Goal: Information Seeking & Learning: Compare options

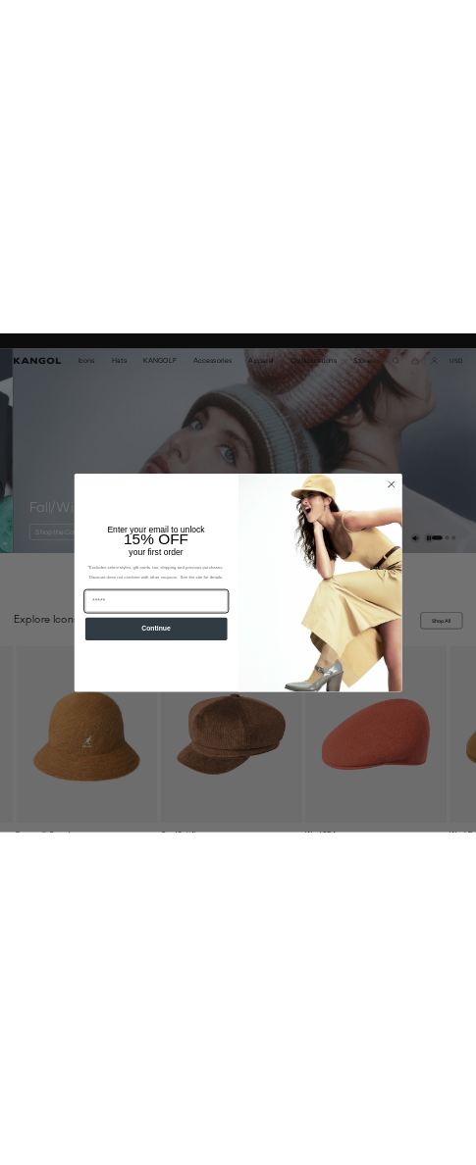
scroll to position [0, 404]
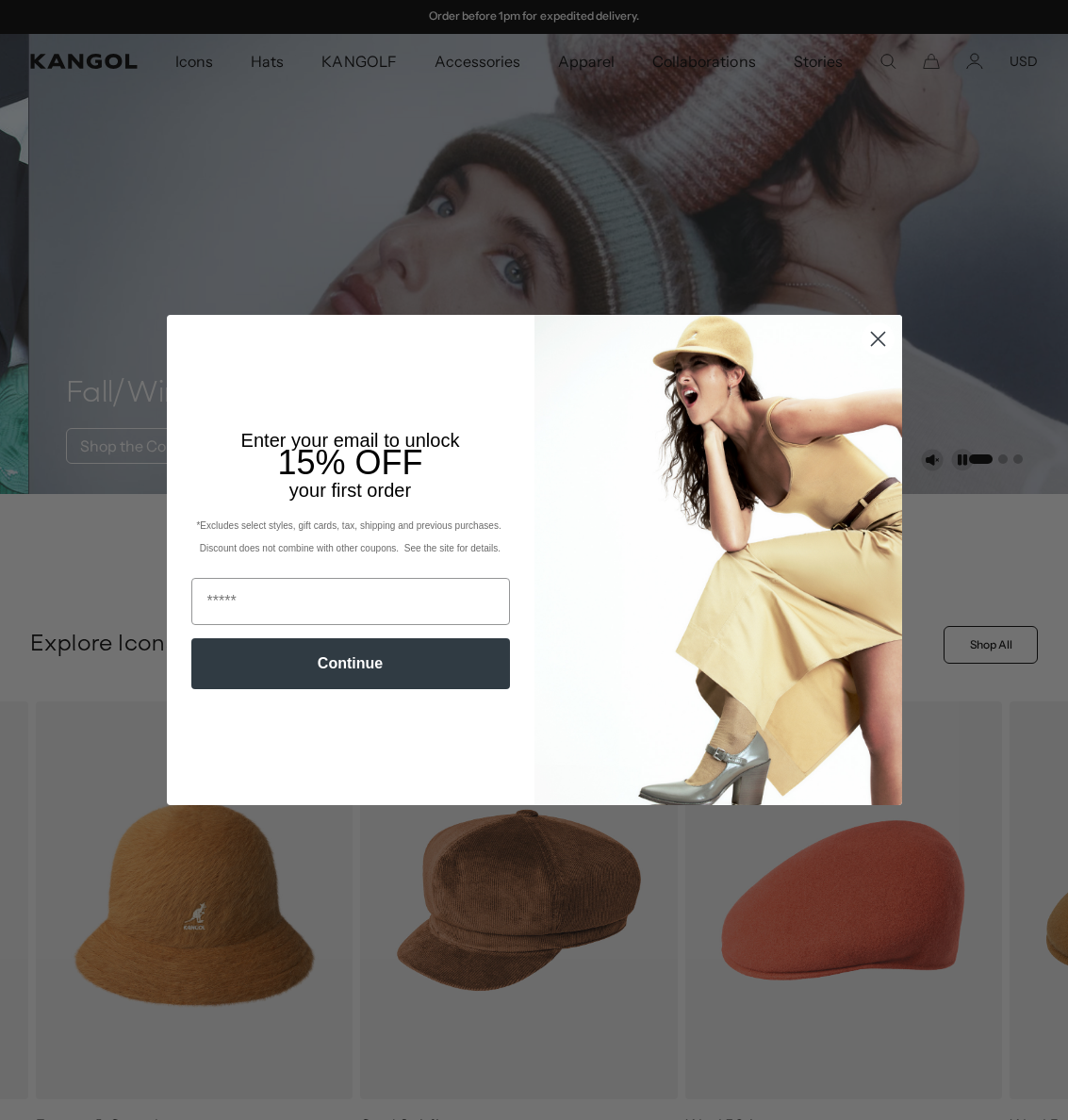
click at [872, 339] on icon "Close dialog" at bounding box center [878, 338] width 13 height 13
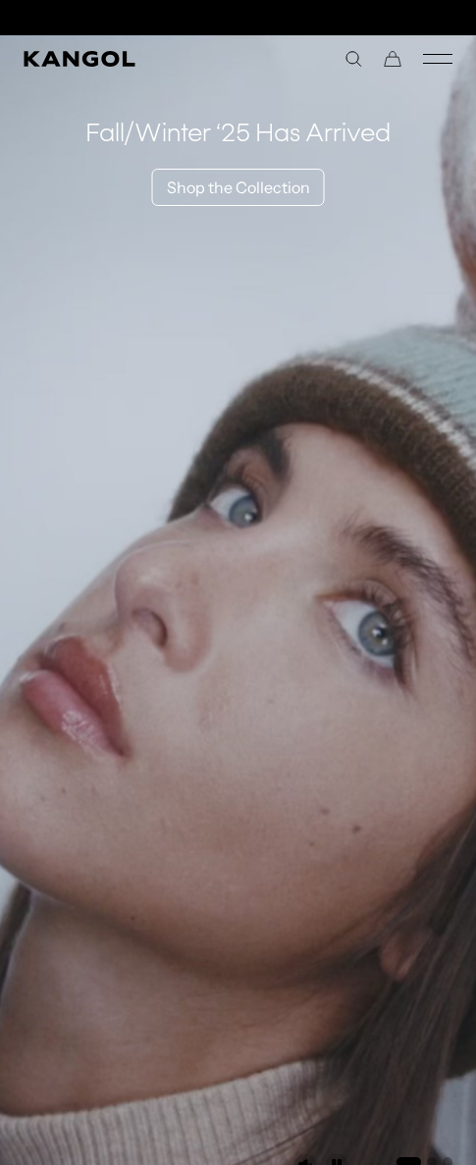
scroll to position [0, 0]
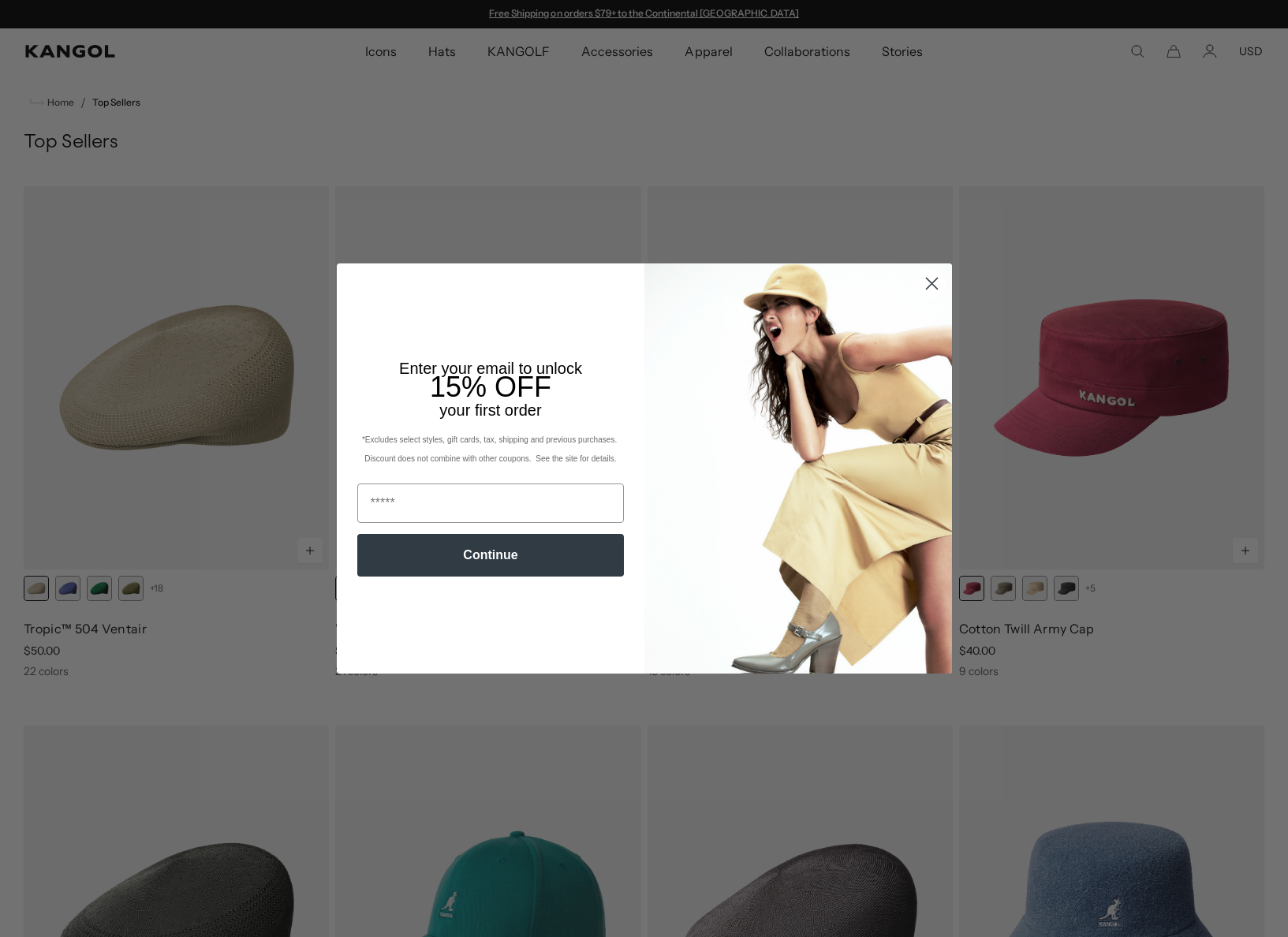
click at [928, 288] on circle "Close dialog" at bounding box center [931, 283] width 26 height 26
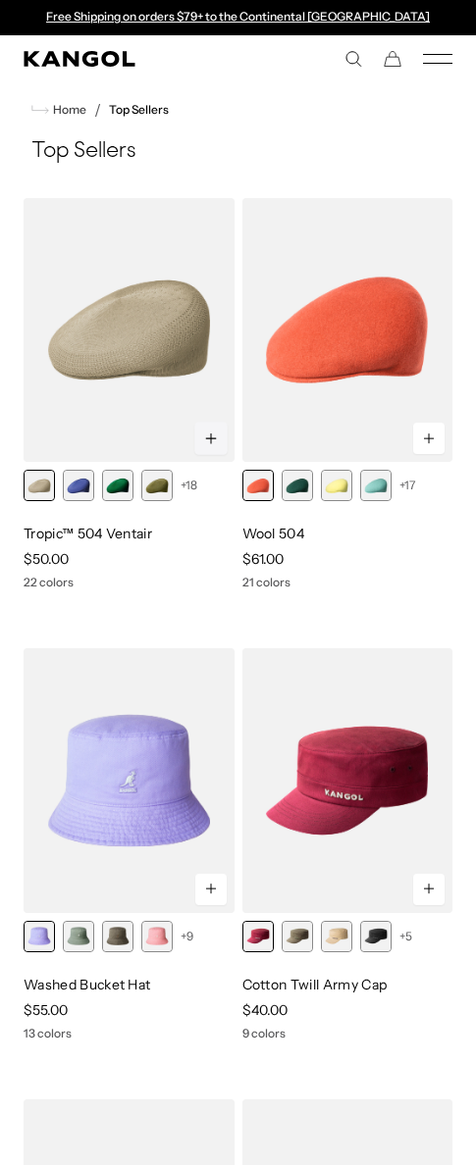
click at [212, 436] on icon at bounding box center [210, 438] width 15 height 16
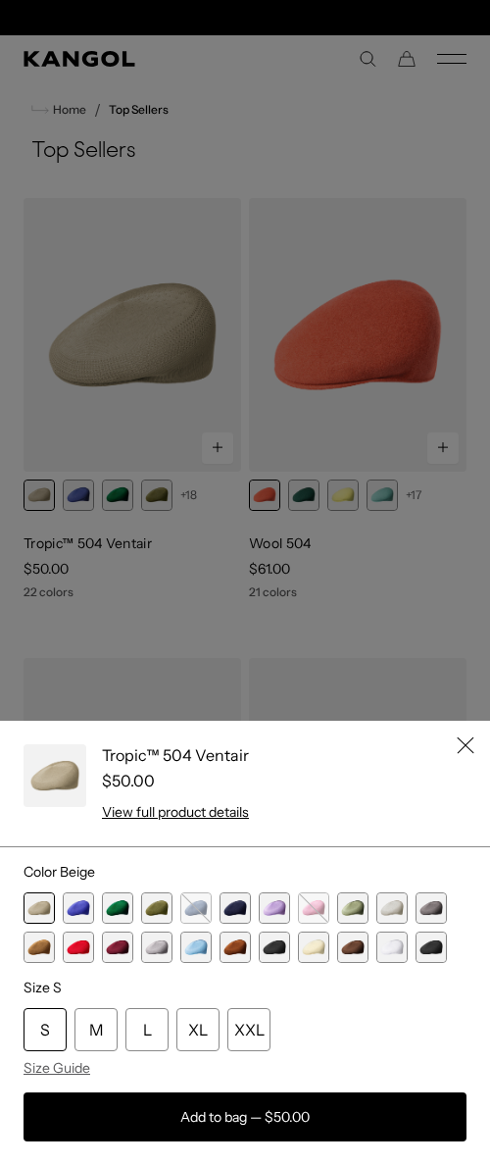
scroll to position [0, 404]
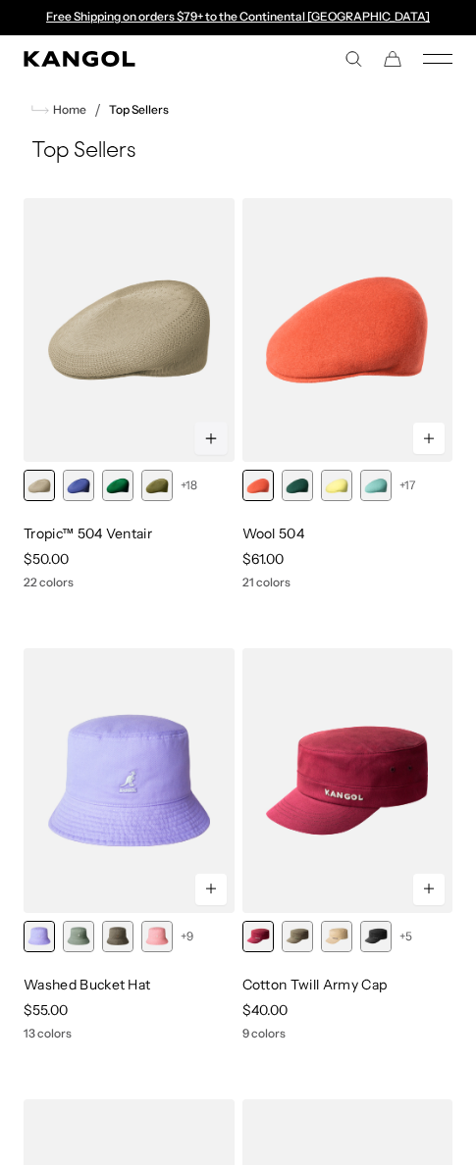
click at [207, 435] on icon at bounding box center [210, 438] width 15 height 16
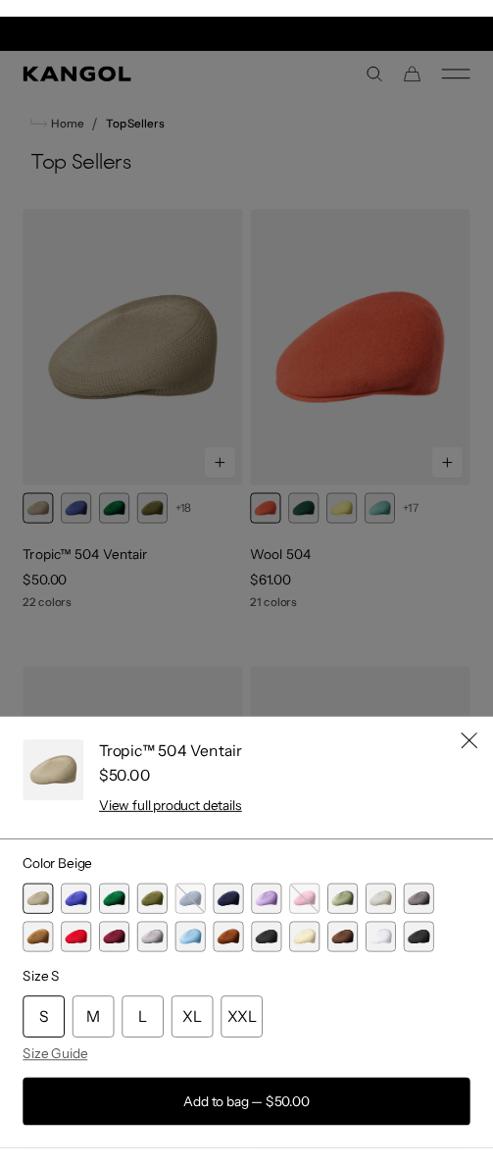
scroll to position [0, 404]
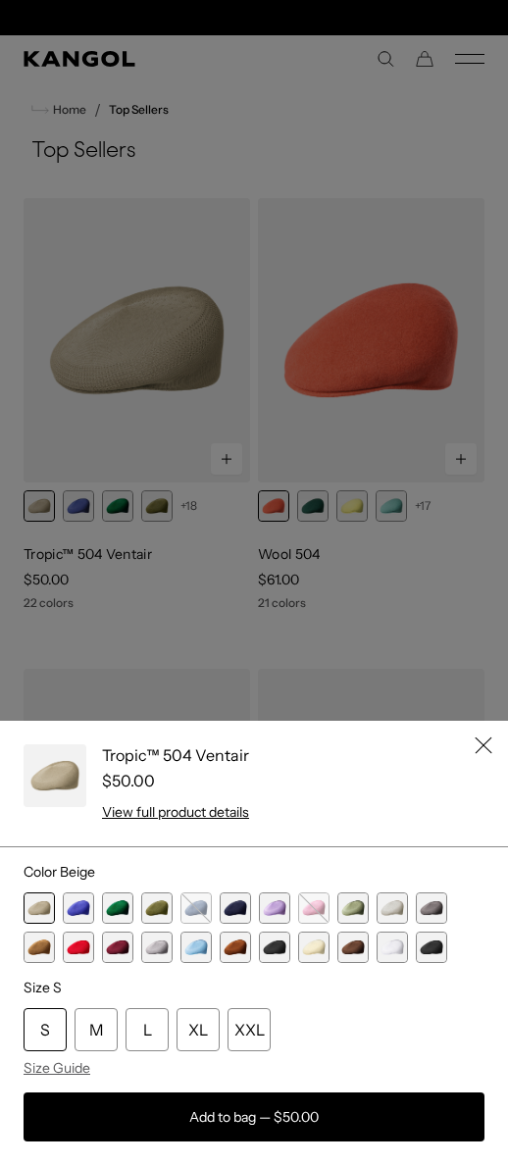
click at [475, 746] on icon "Close" at bounding box center [484, 745] width 18 height 18
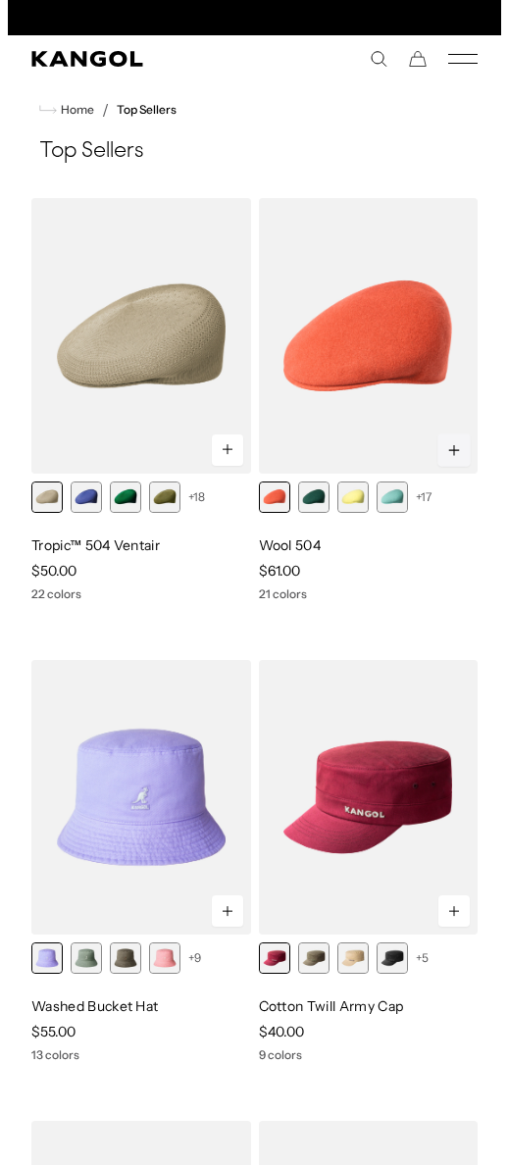
scroll to position [0, 0]
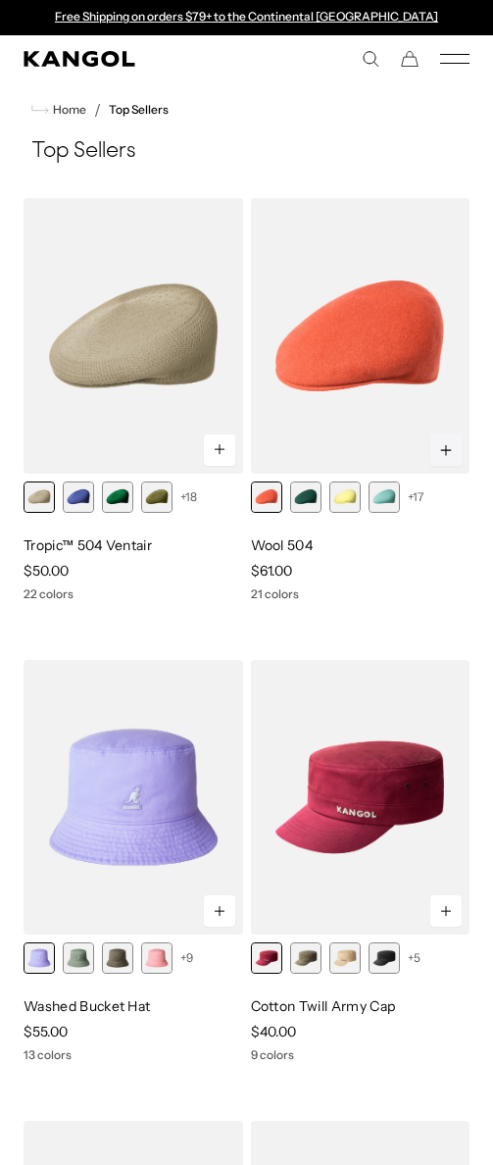
click at [443, 454] on icon at bounding box center [446, 450] width 15 height 16
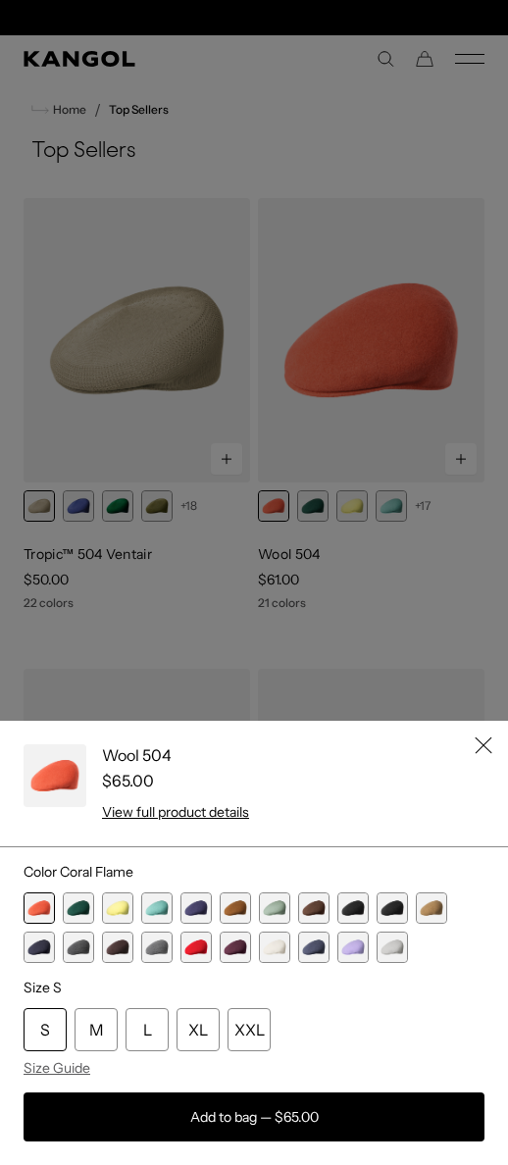
scroll to position [0, 404]
click at [208, 906] on div "Quick View" at bounding box center [196, 908] width 30 height 30
click at [236, 908] on div "Quick View" at bounding box center [236, 908] width 30 height 30
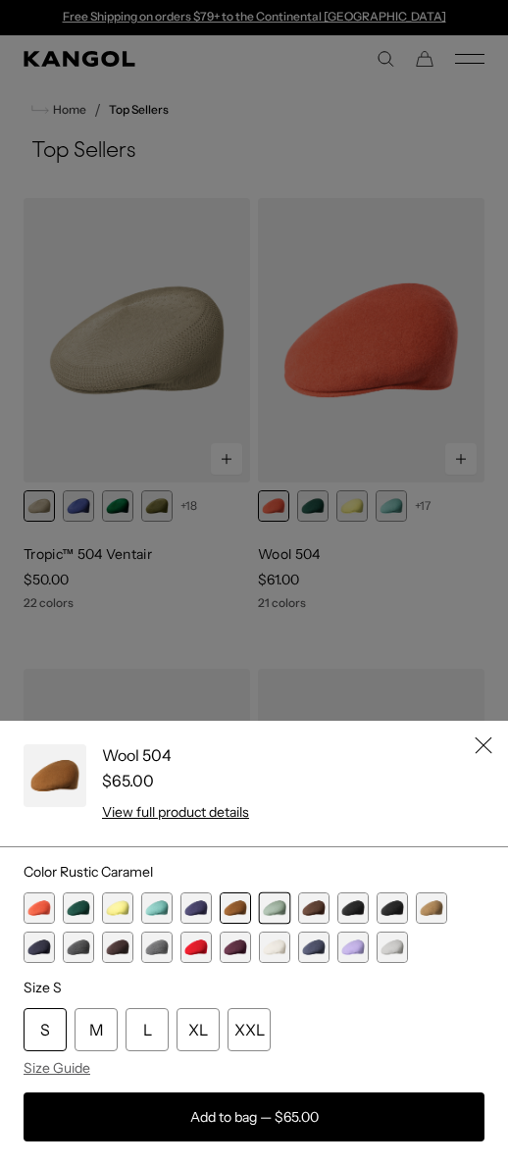
click at [282, 913] on div "Quick View" at bounding box center [275, 908] width 30 height 30
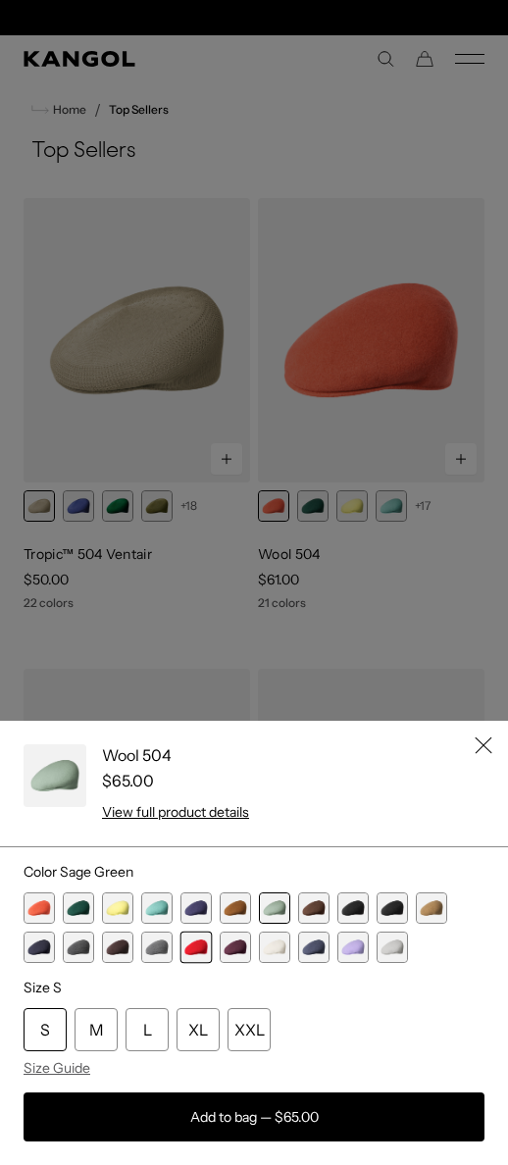
click at [198, 950] on div "Quick View" at bounding box center [196, 948] width 30 height 30
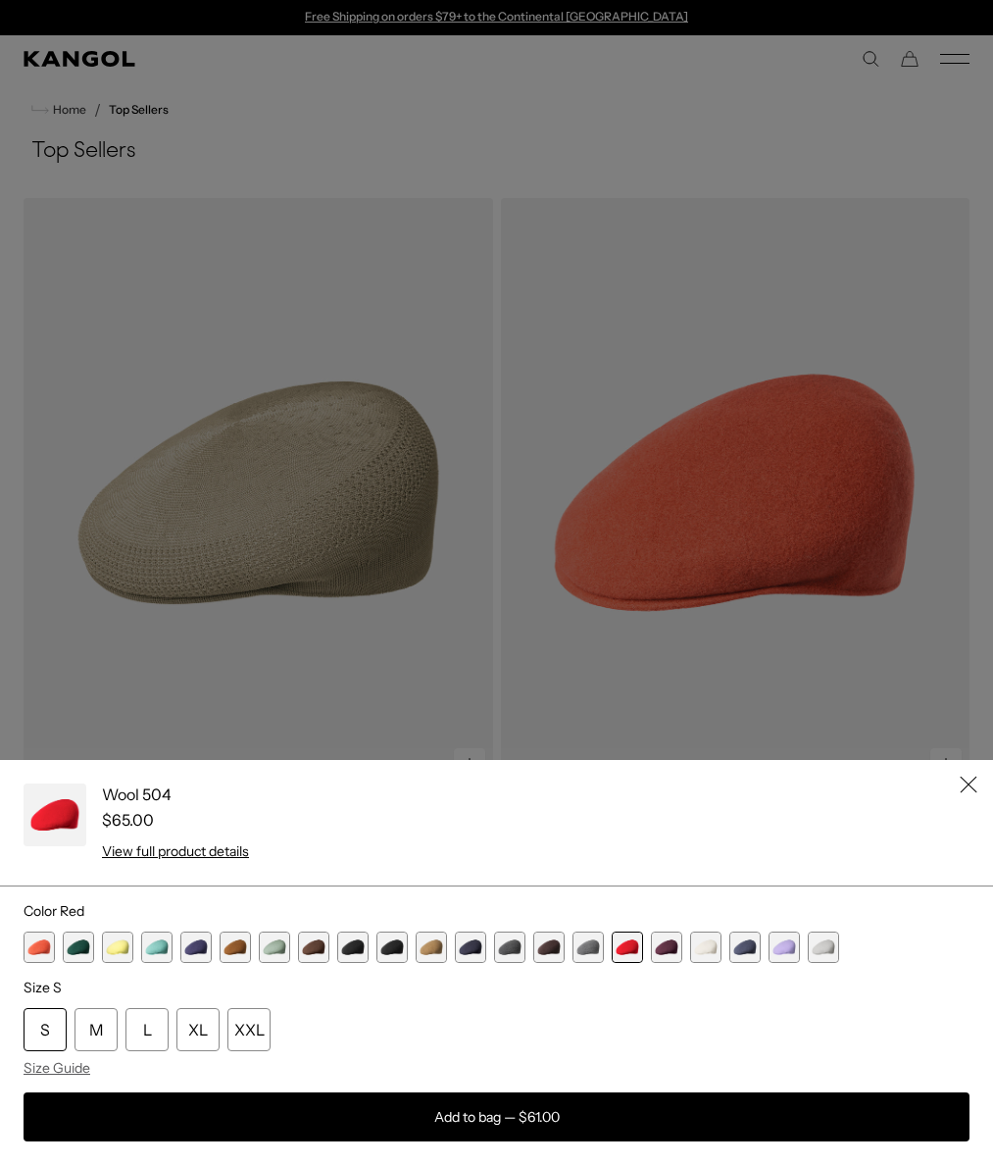
click at [475, 780] on icon "Close" at bounding box center [969, 785] width 18 height 18
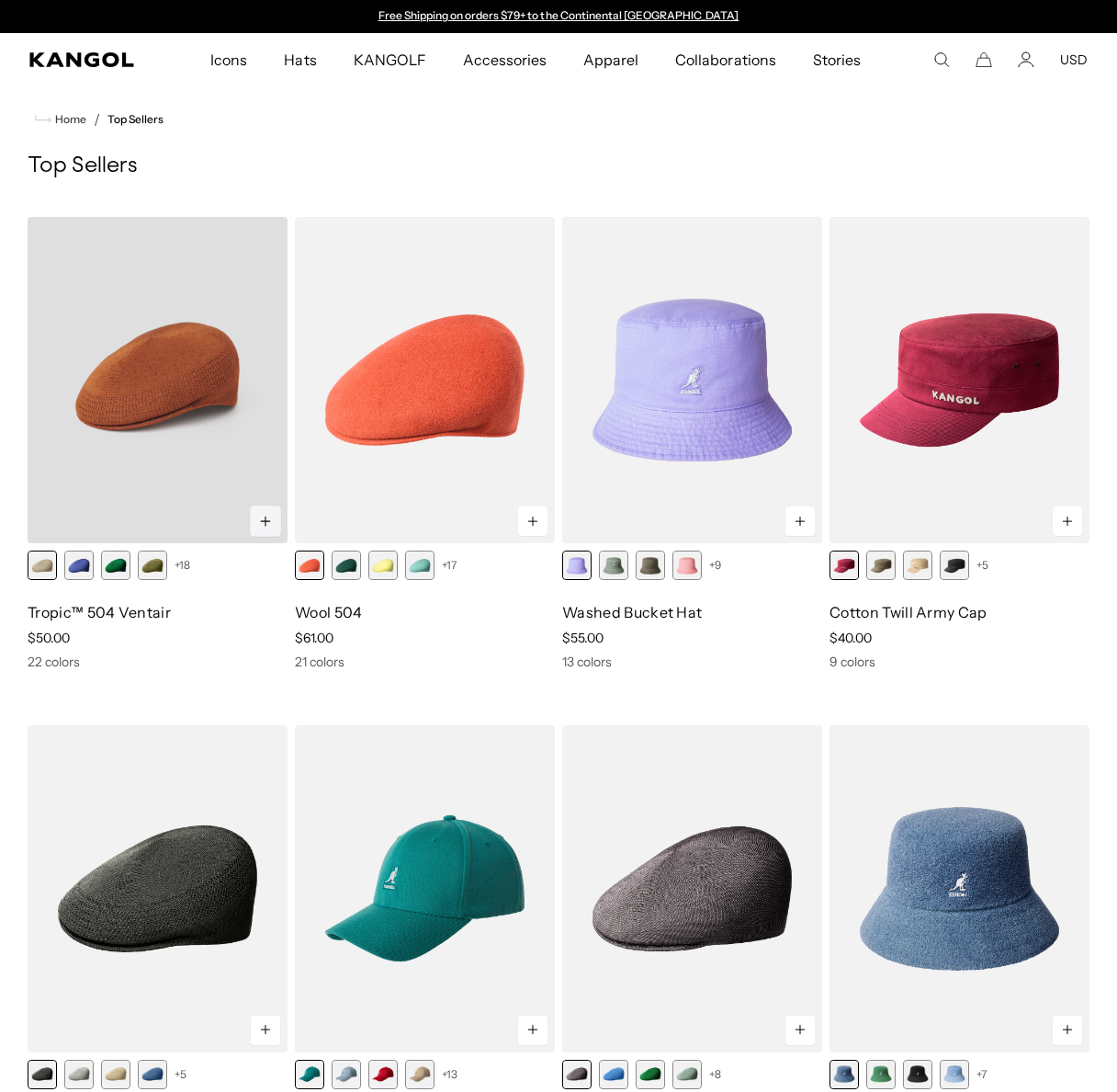
click at [261, 525] on icon at bounding box center [266, 521] width 14 height 15
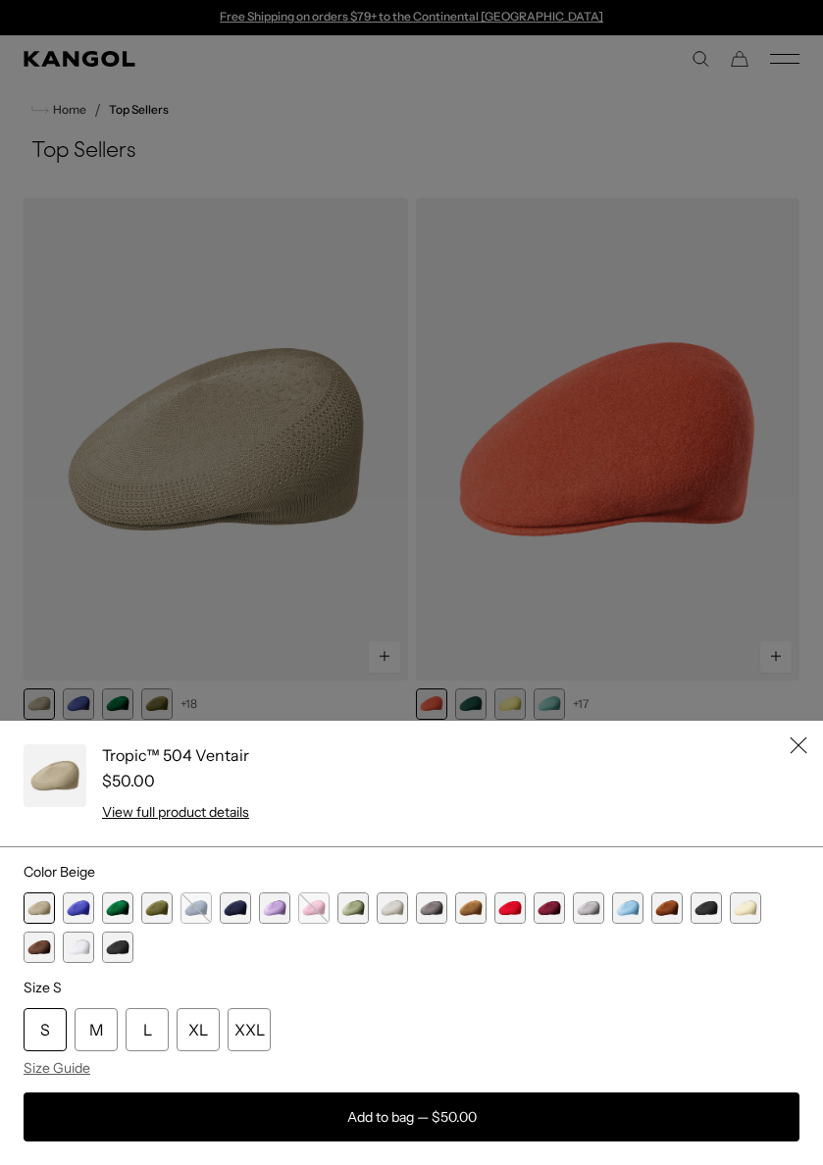
click at [321, 914] on div "Quick View" at bounding box center [313, 907] width 29 height 29
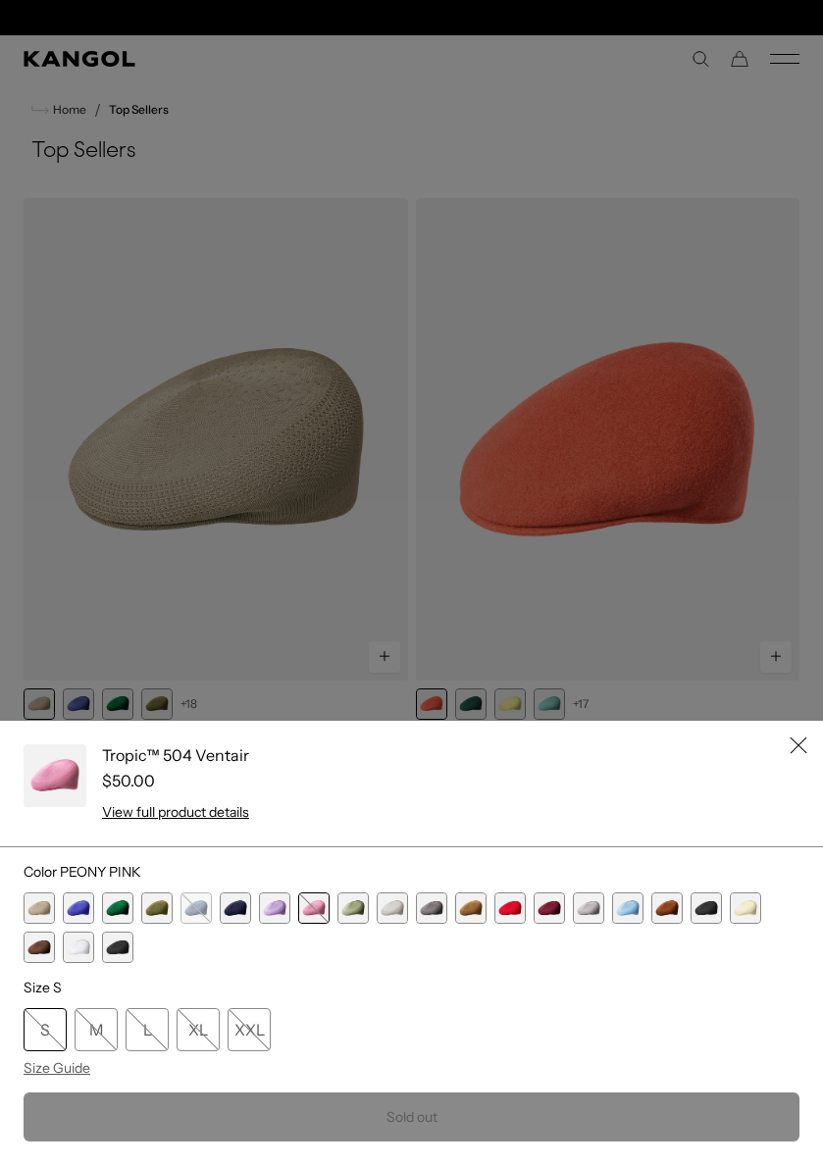
click at [252, 1035] on div "XXL" at bounding box center [248, 1029] width 43 height 43
click at [117, 952] on div "Quick View" at bounding box center [118, 948] width 30 height 30
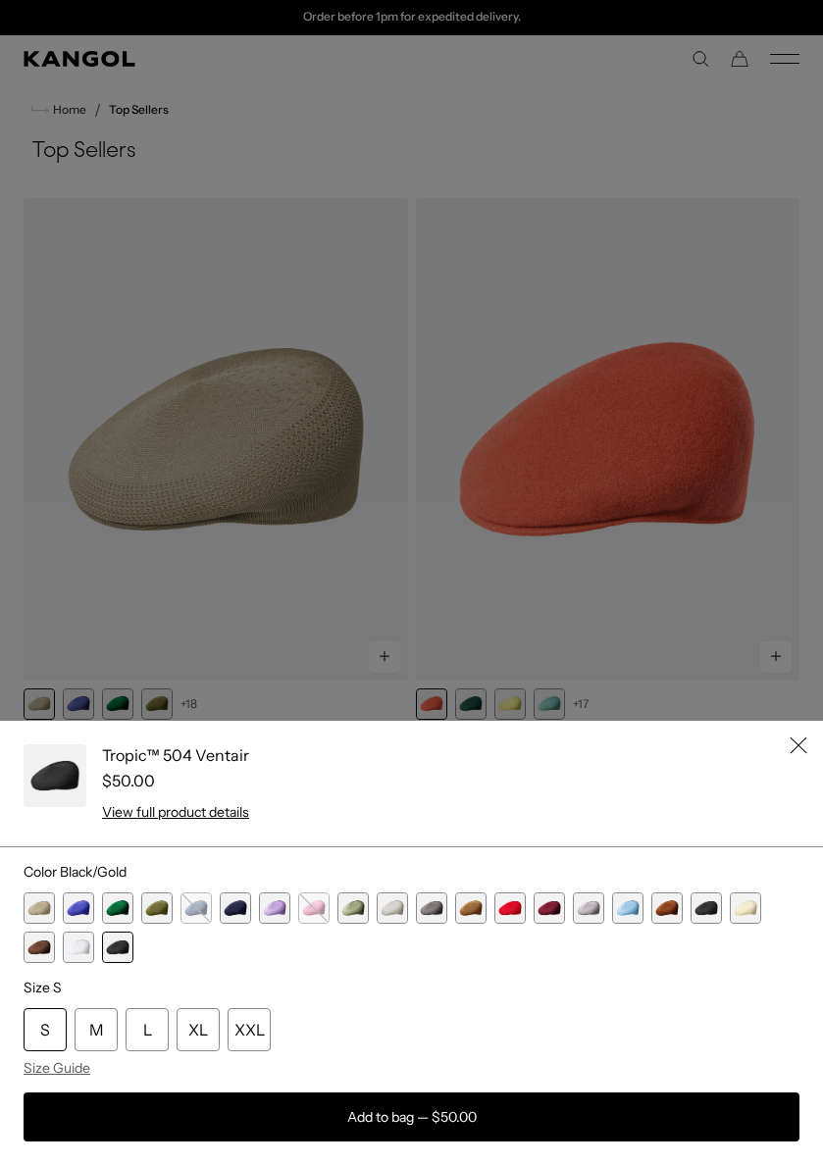
click at [475, 741] on icon "Close" at bounding box center [798, 745] width 18 height 18
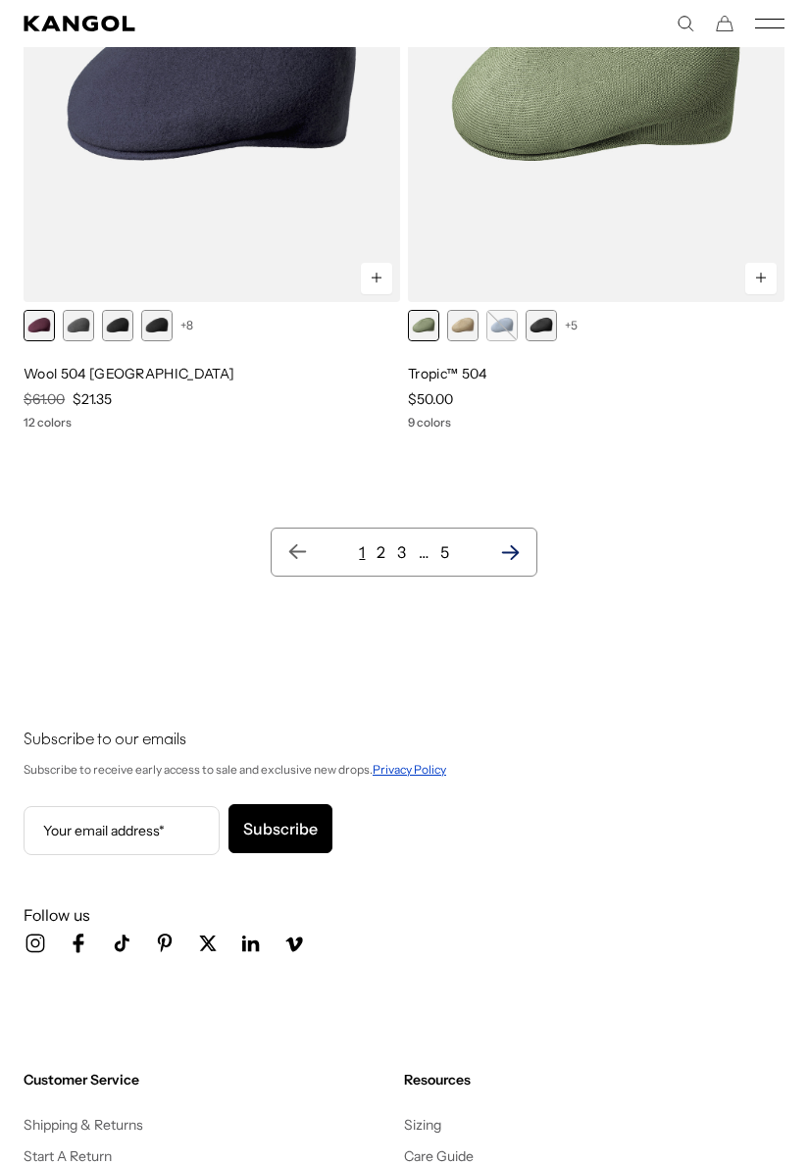
click at [475, 542] on icon "Next page" at bounding box center [510, 552] width 21 height 20
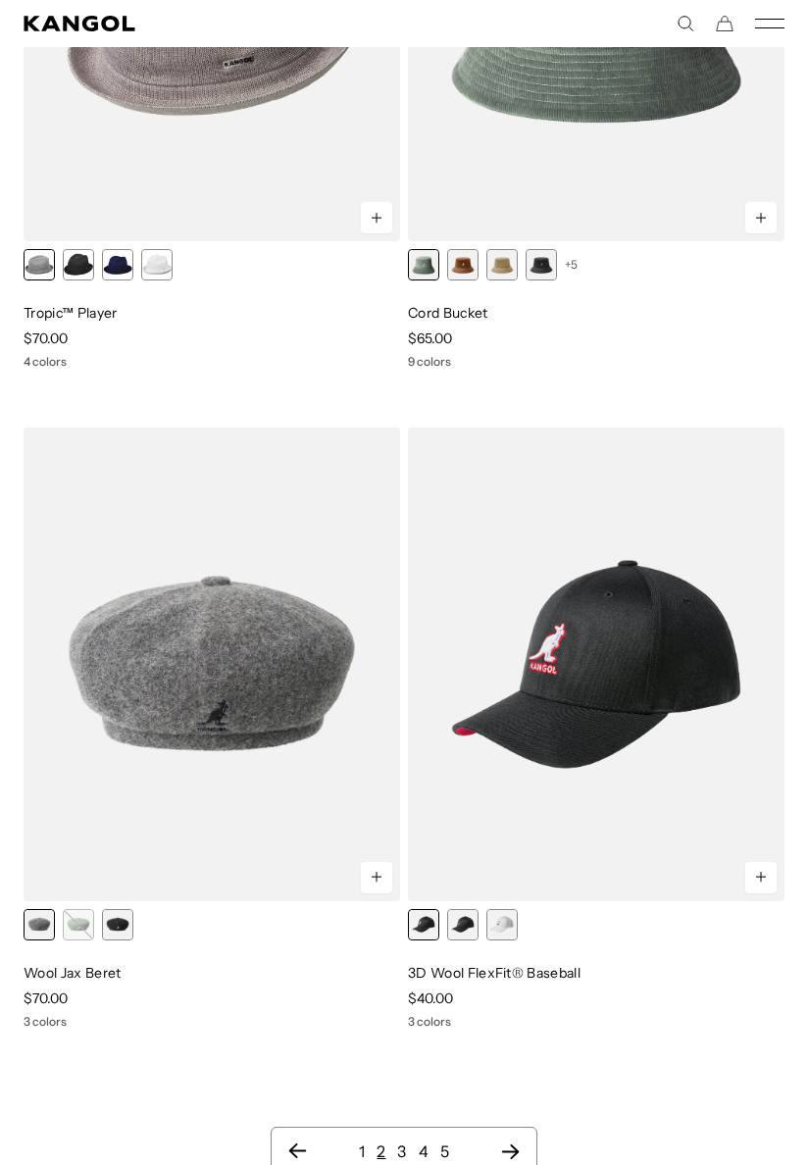
scroll to position [0, 404]
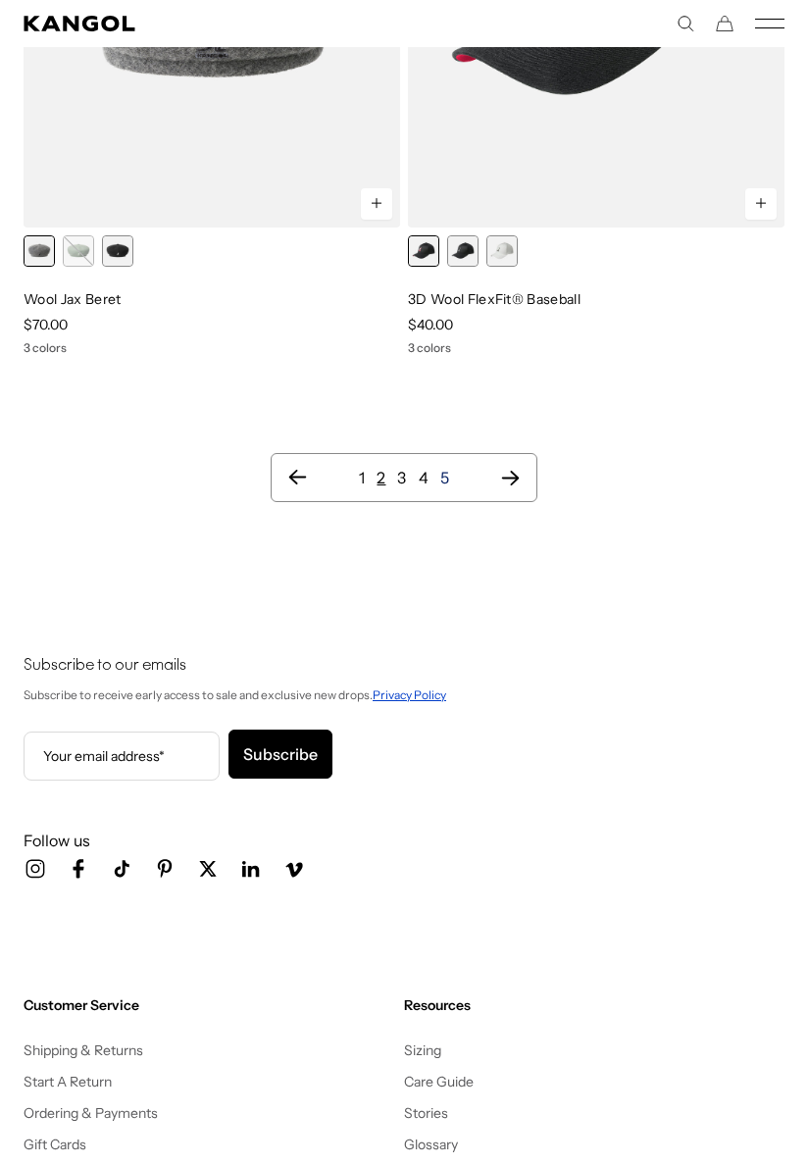
click at [448, 481] on link "5" at bounding box center [444, 478] width 9 height 20
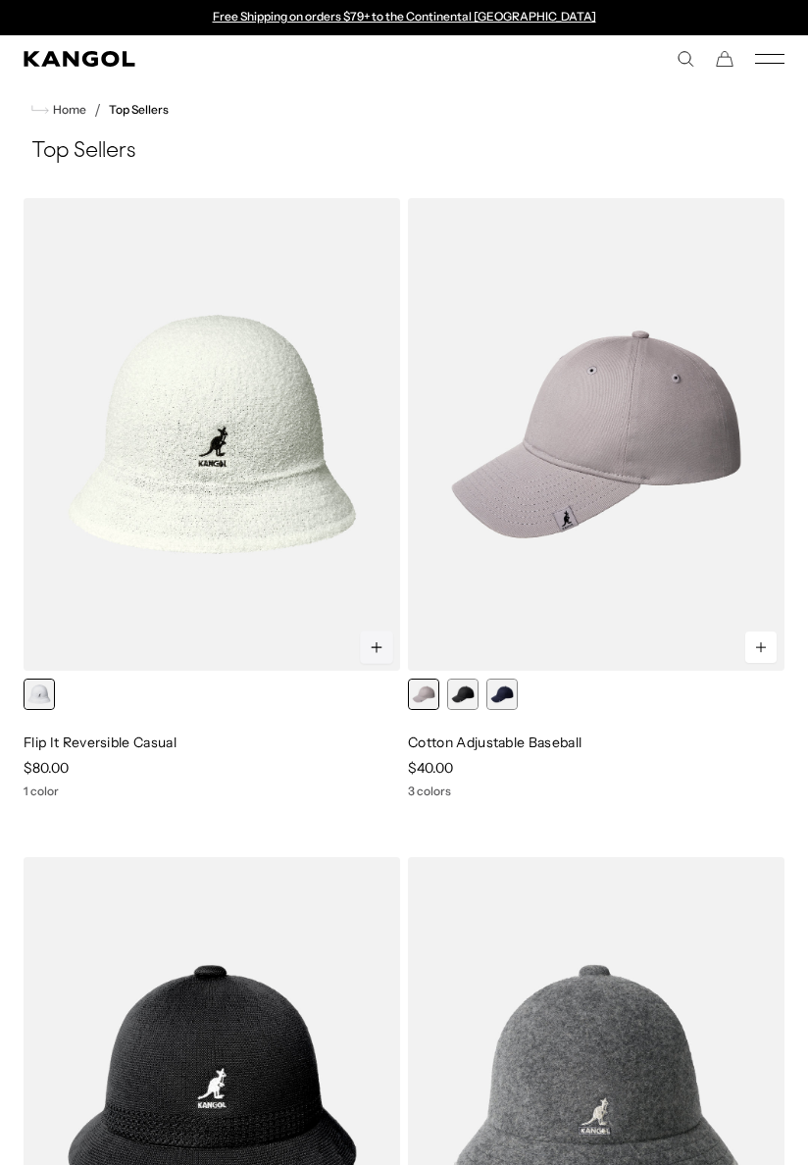
click at [378, 640] on icon at bounding box center [377, 647] width 15 height 16
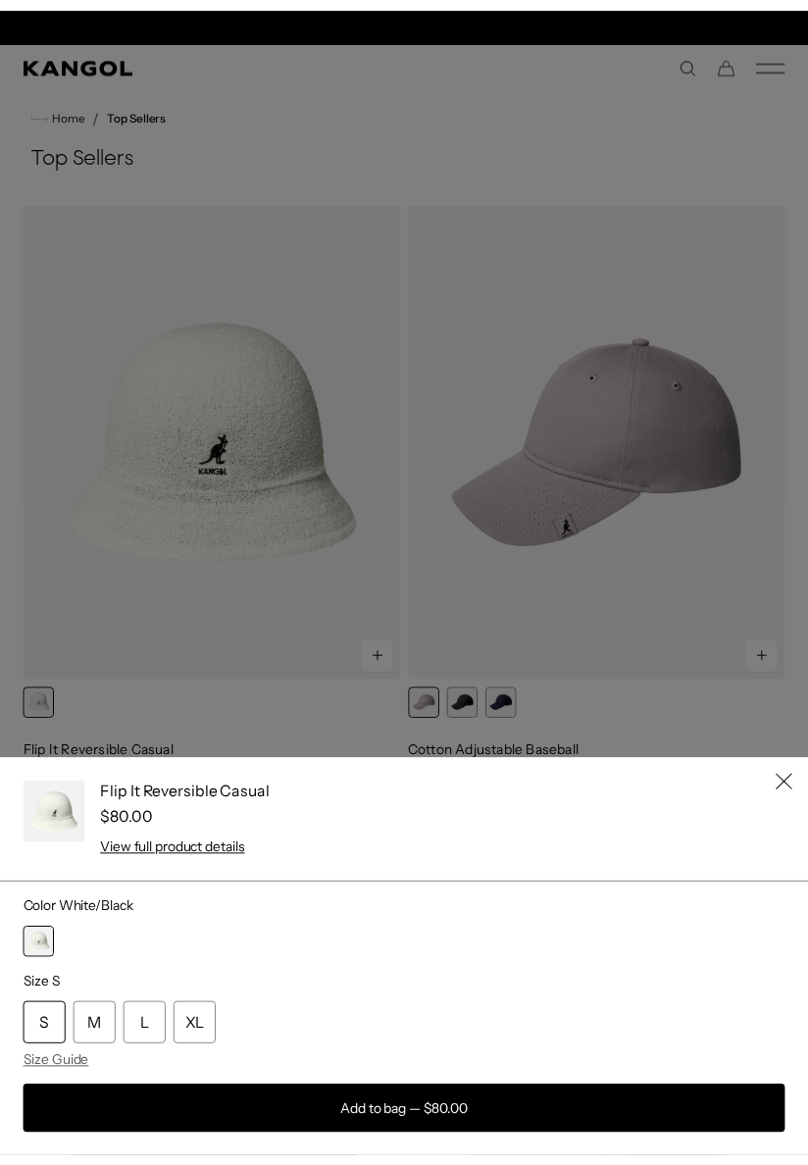
scroll to position [0, 404]
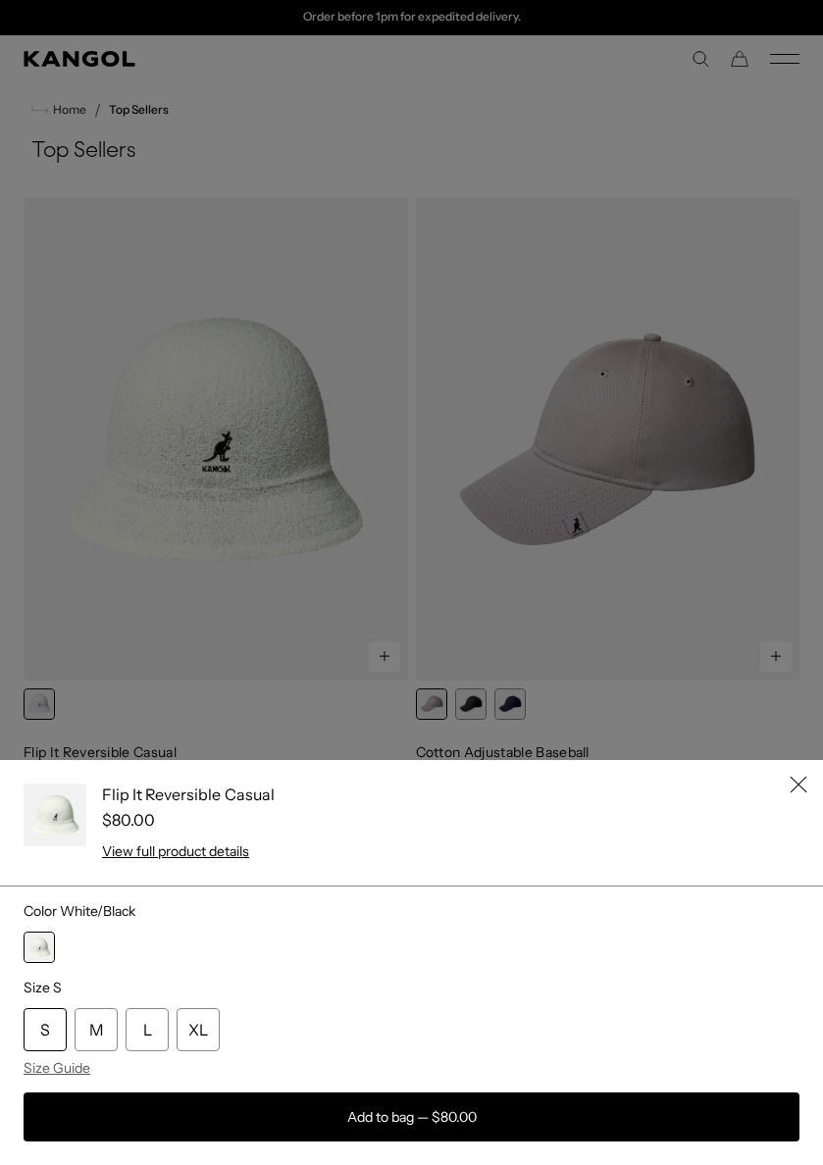
click at [792, 783] on div "Flip It Reversible Casual $80.00 View full product details Color White/Black Si…" at bounding box center [411, 962] width 823 height 405
click at [789, 783] on icon "Close" at bounding box center [798, 785] width 18 height 18
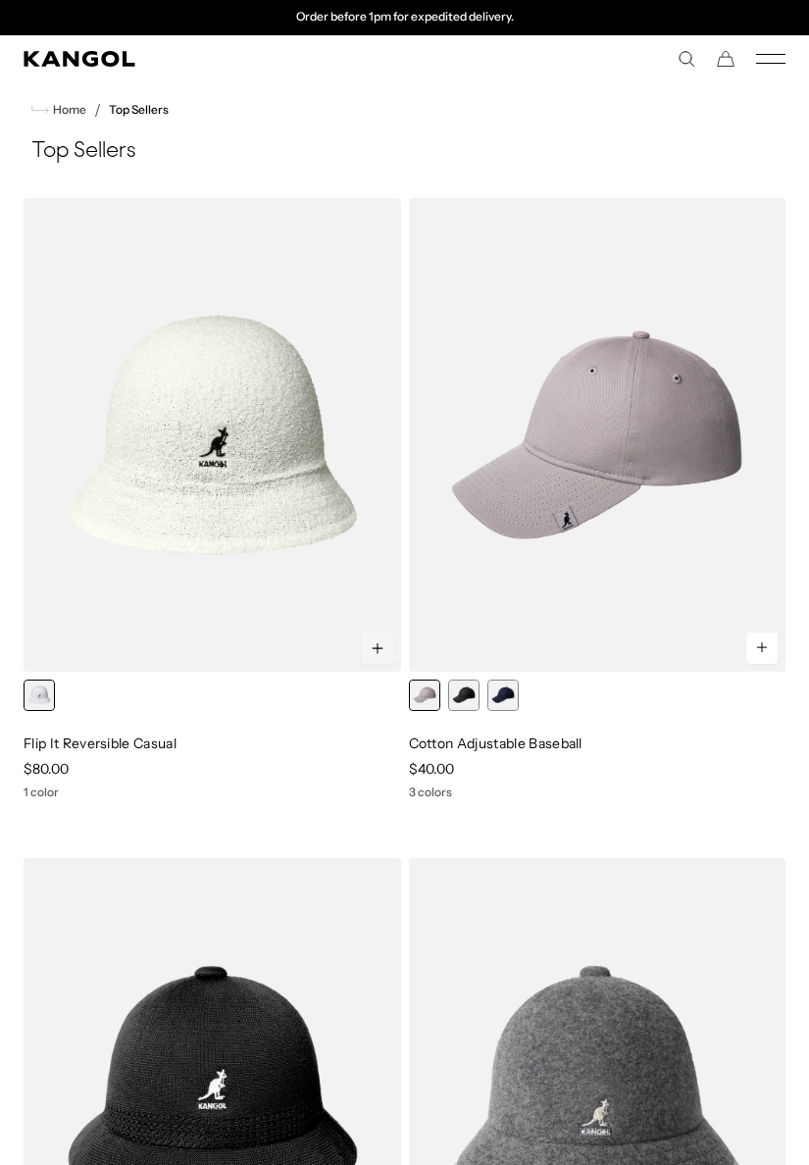
click at [374, 657] on button at bounding box center [377, 647] width 33 height 33
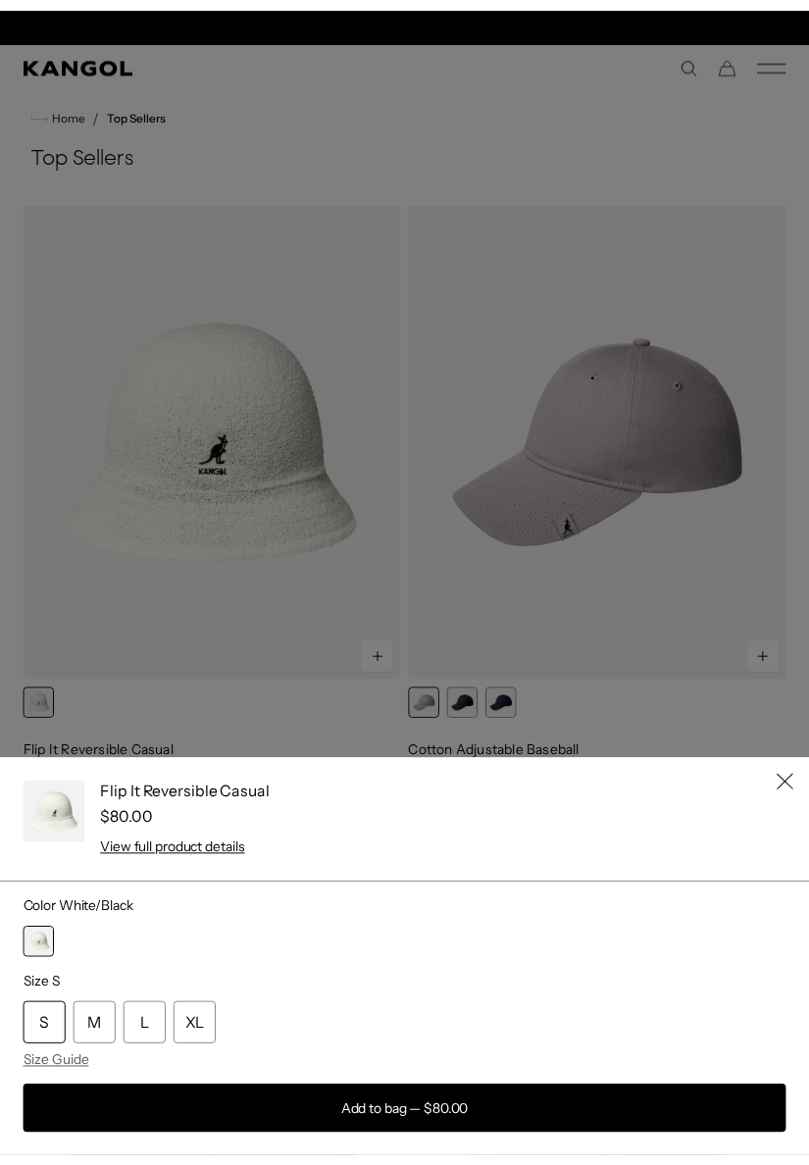
scroll to position [0, 0]
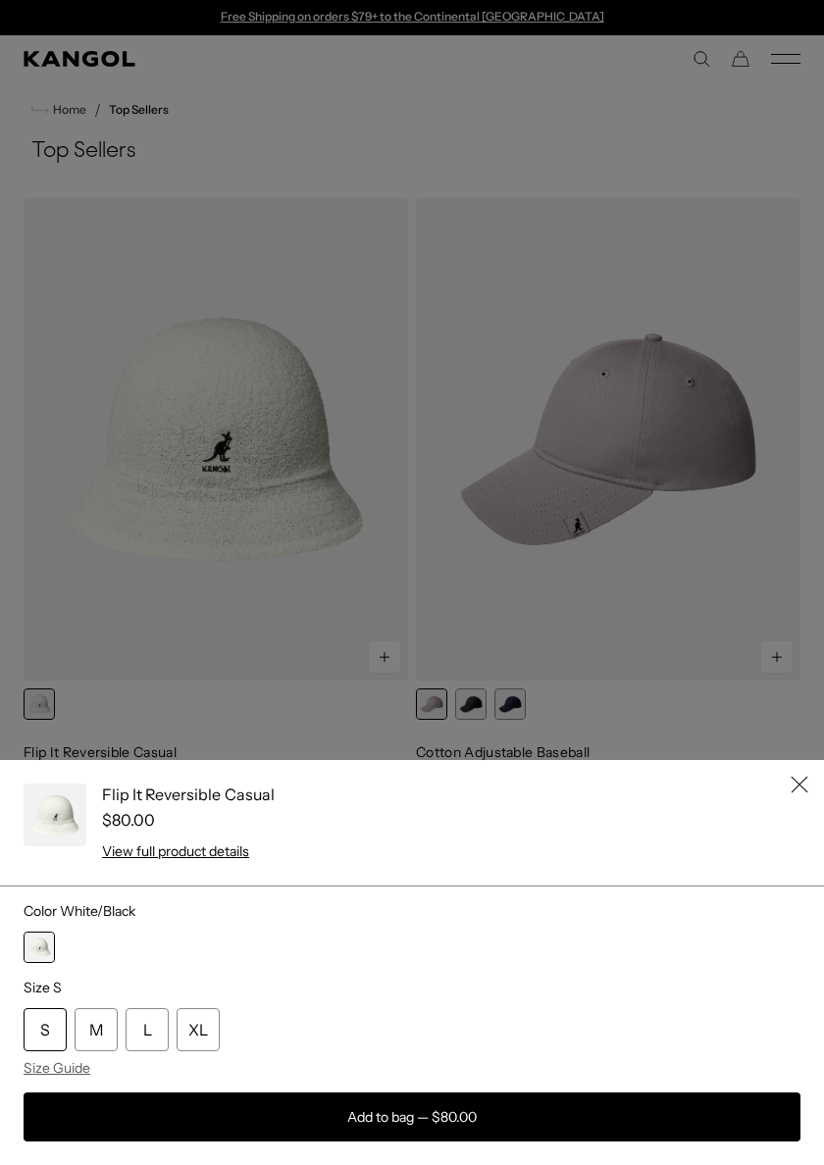
click at [790, 783] on icon "Close" at bounding box center [799, 785] width 18 height 18
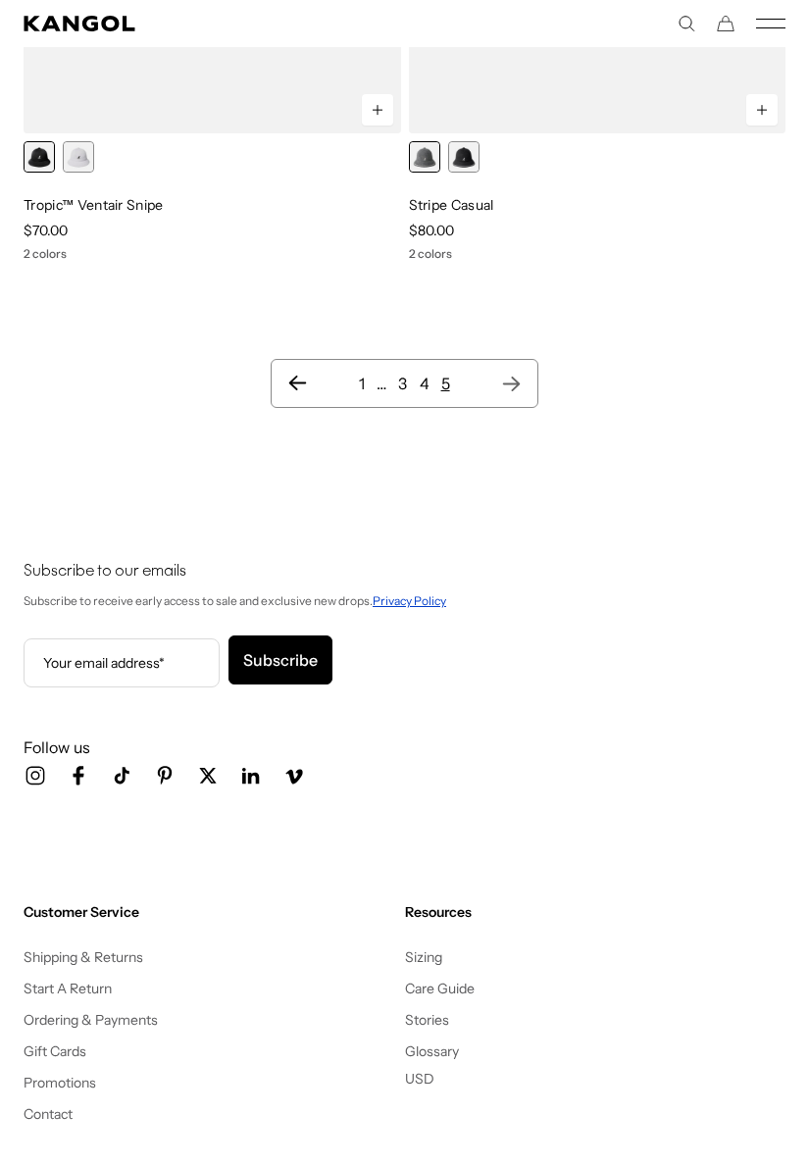
scroll to position [1043, 0]
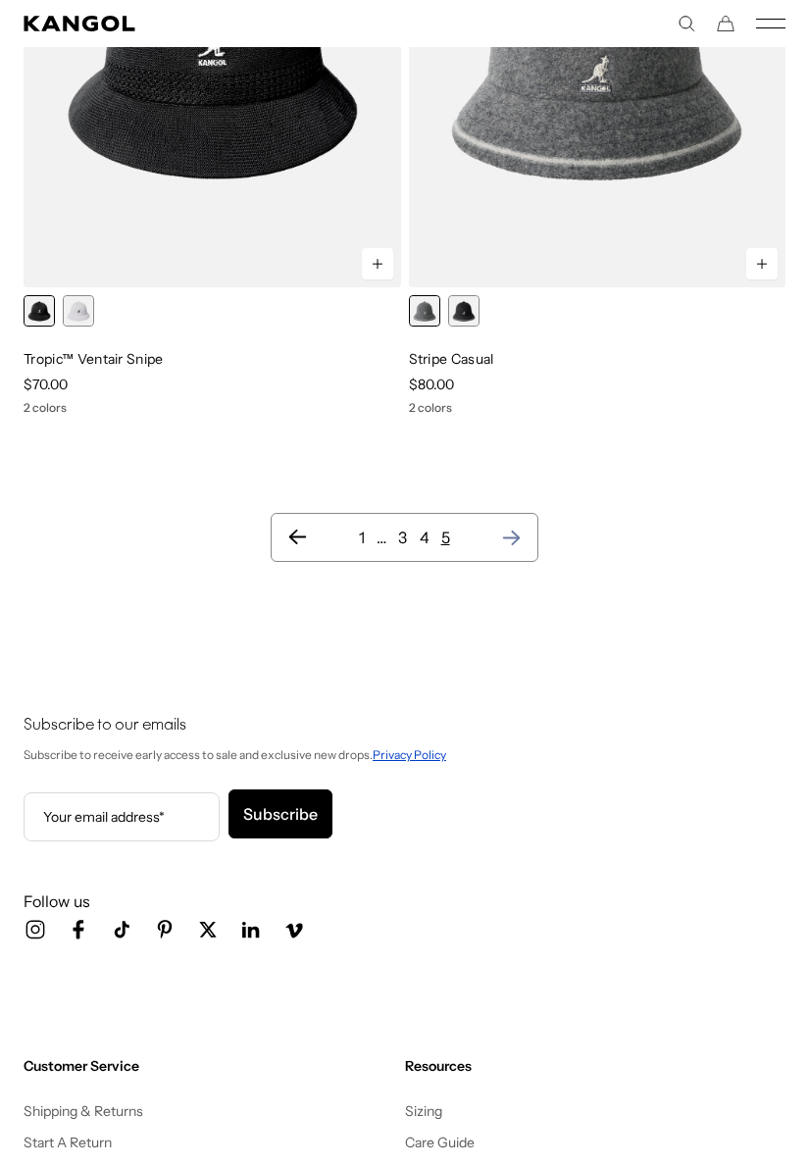
click at [514, 545] on icon "Next page" at bounding box center [511, 538] width 21 height 20
click at [514, 539] on icon "Next page" at bounding box center [511, 538] width 21 height 20
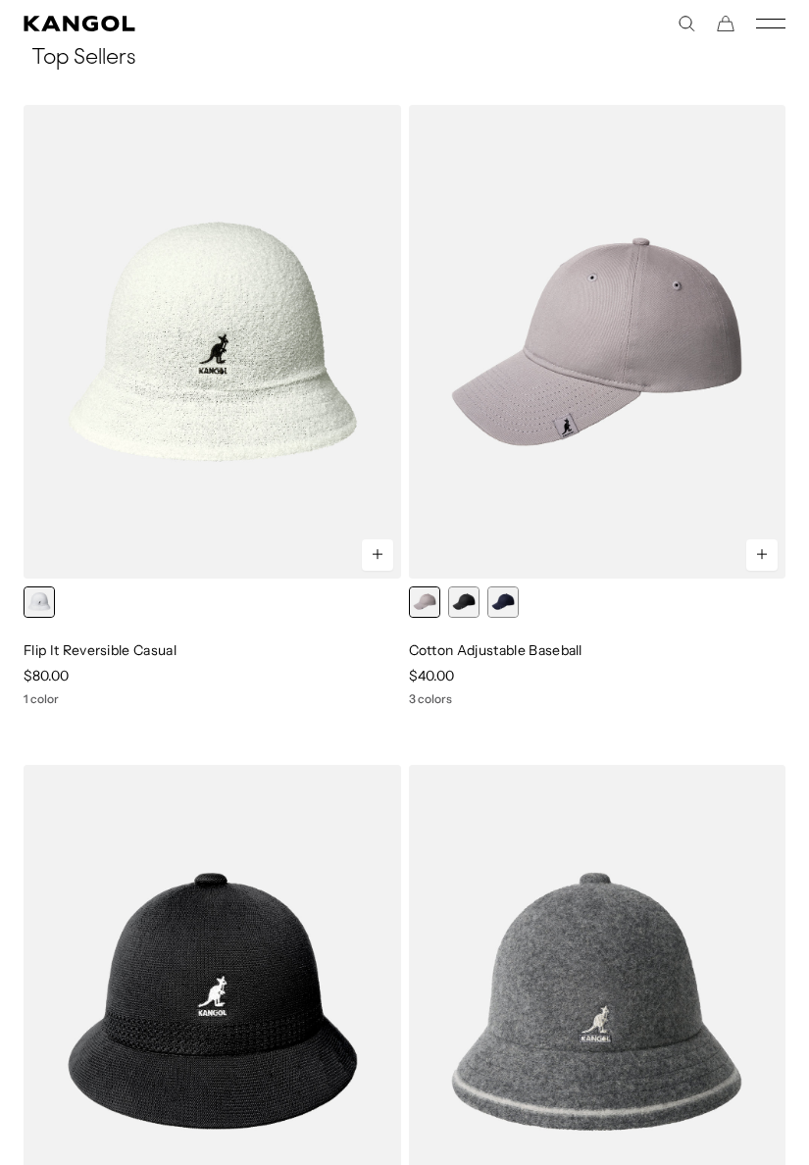
scroll to position [0, 0]
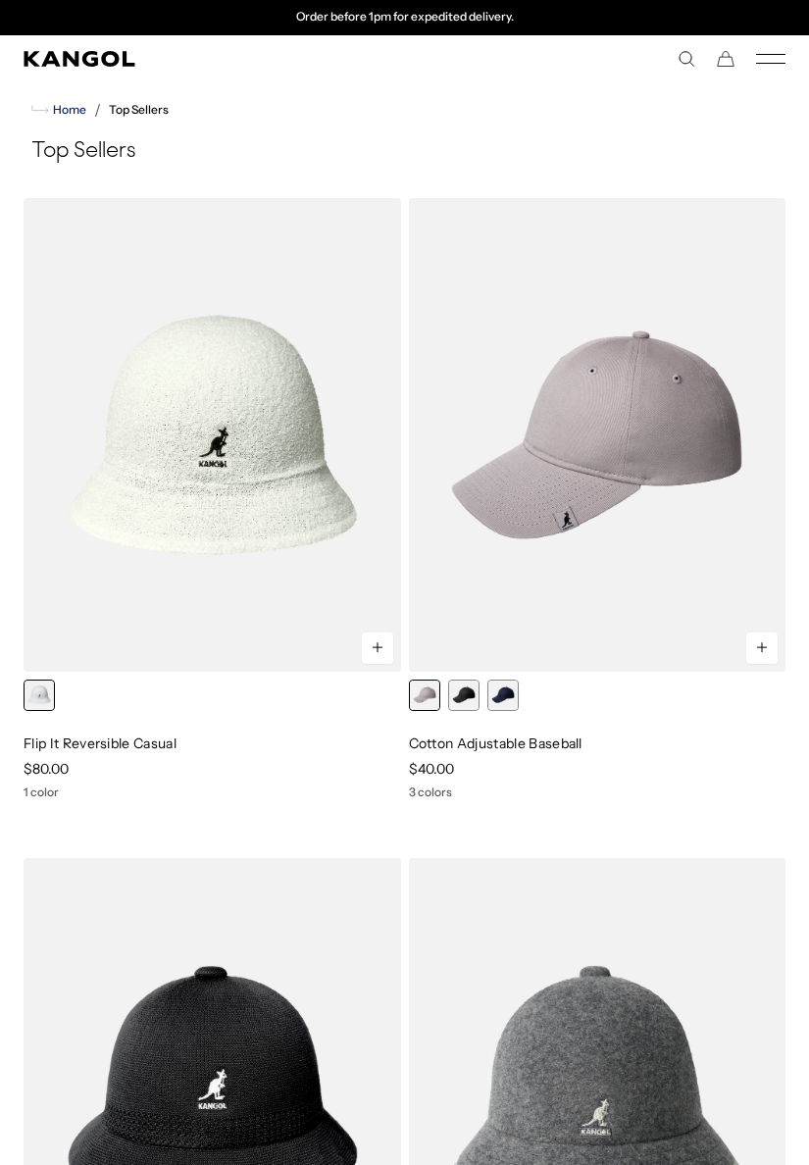
click at [72, 113] on span "Home" at bounding box center [67, 110] width 37 height 14
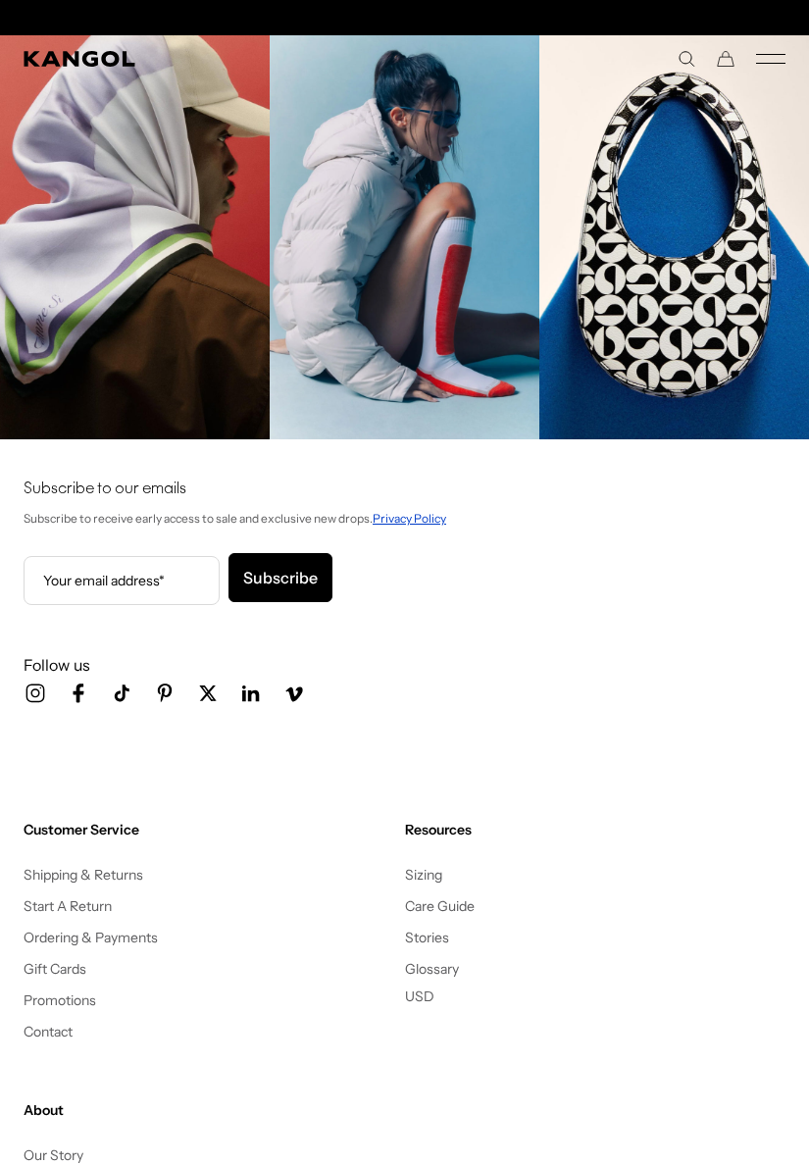
scroll to position [0, 404]
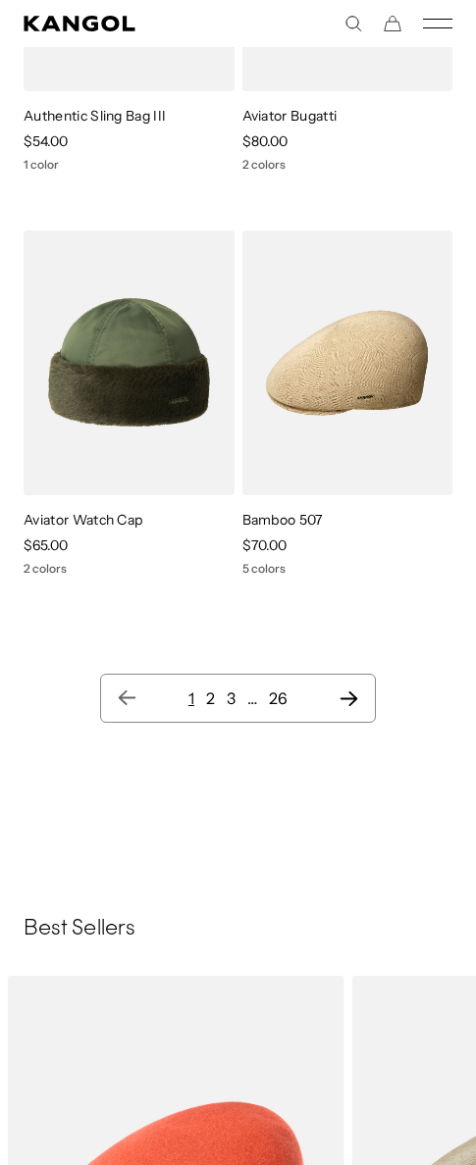
scroll to position [0, 404]
click at [101, 22] on icon "Kangol" at bounding box center [79, 24] width 111 height 16
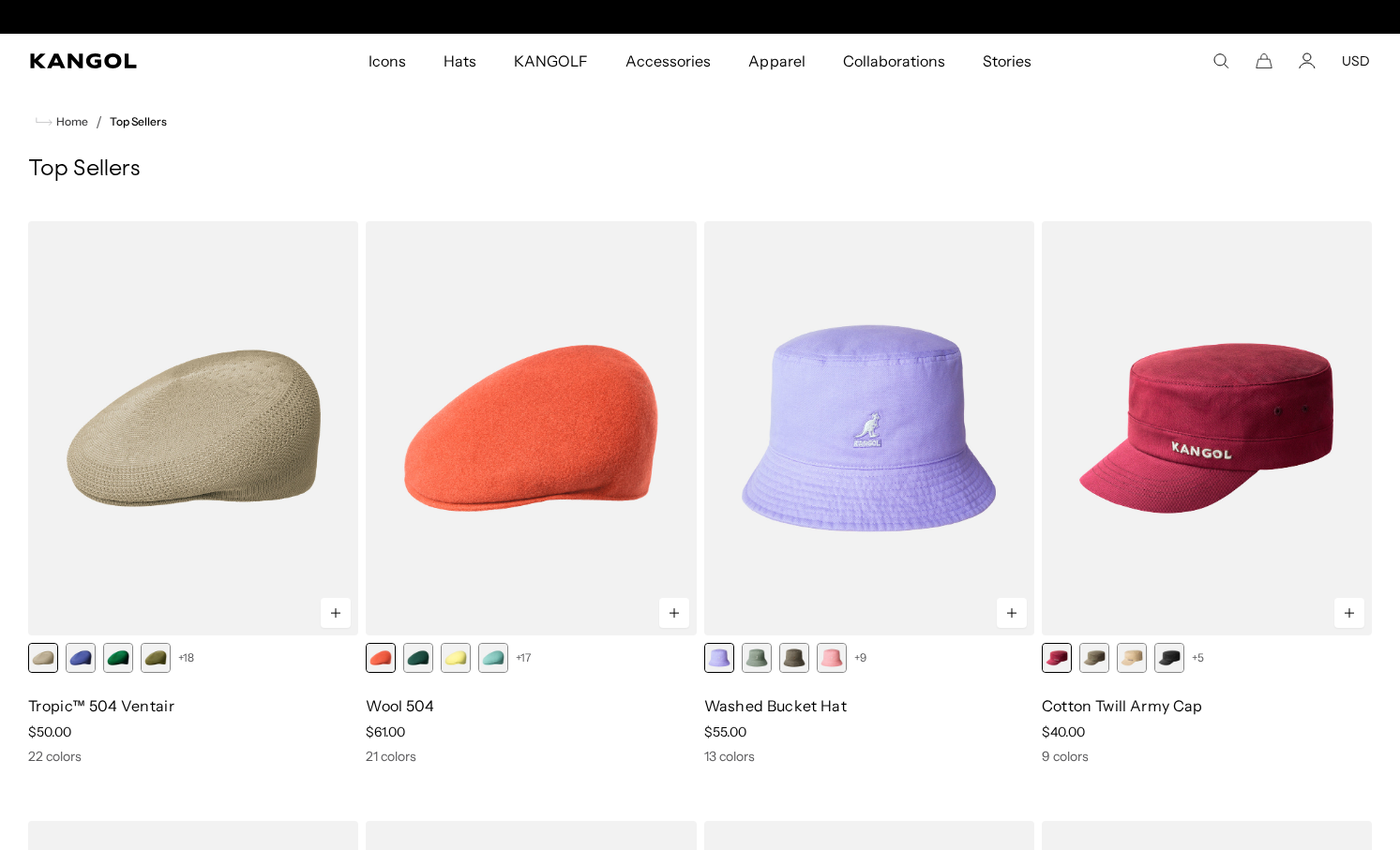
scroll to position [0, 386]
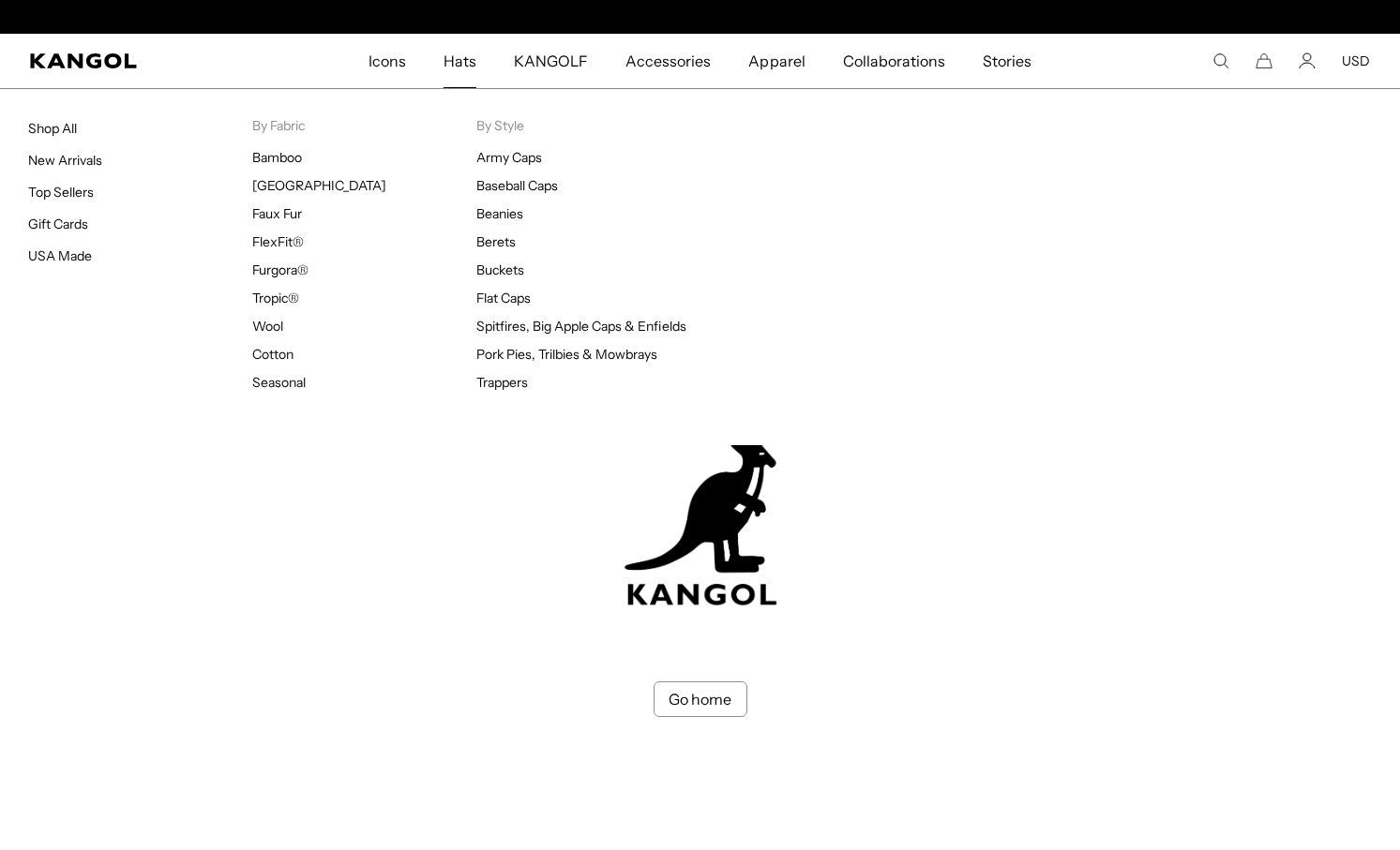
scroll to position [0, 386]
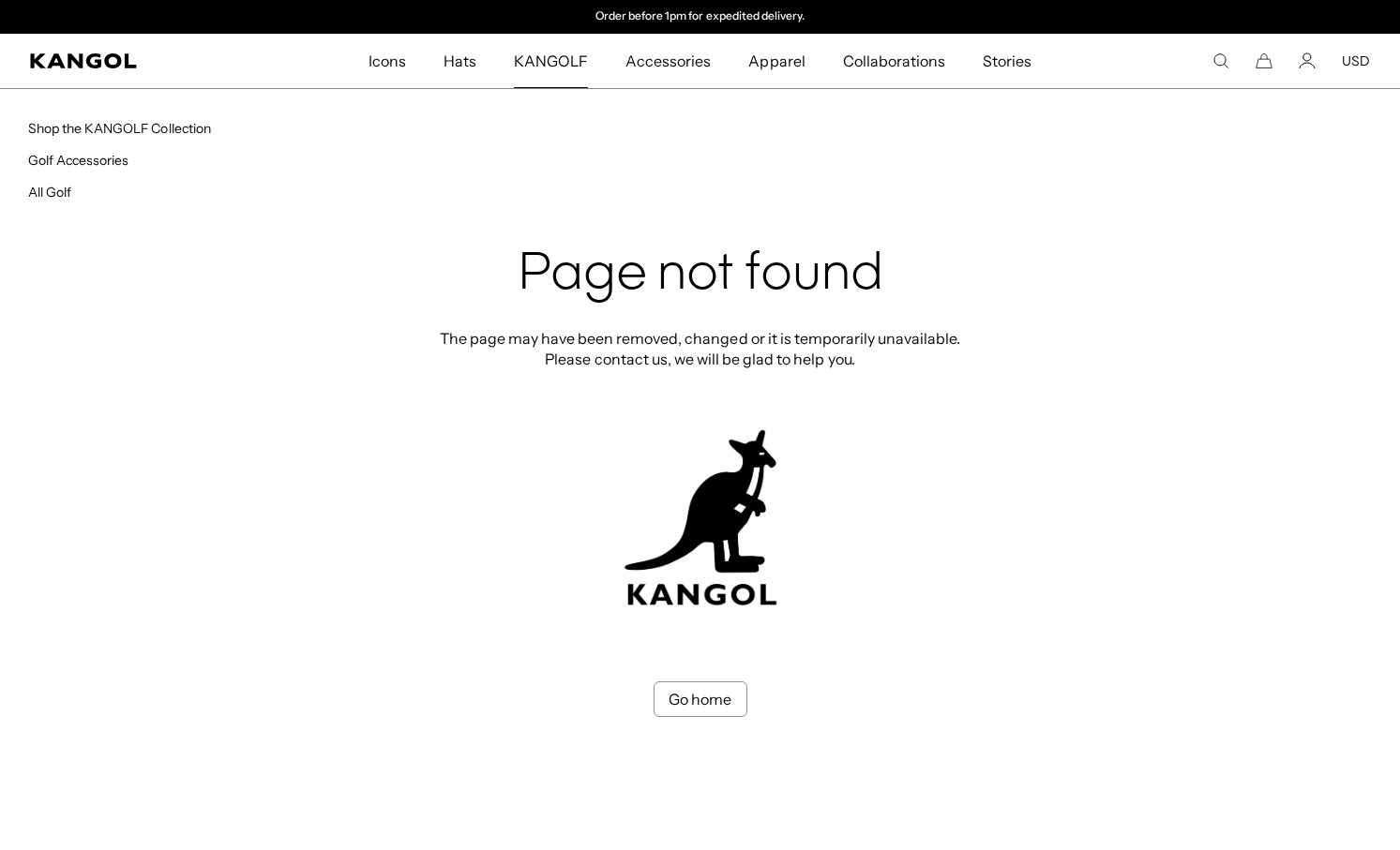
click at [569, 57] on span "KANGOLF" at bounding box center [550, 60] width 74 height 54
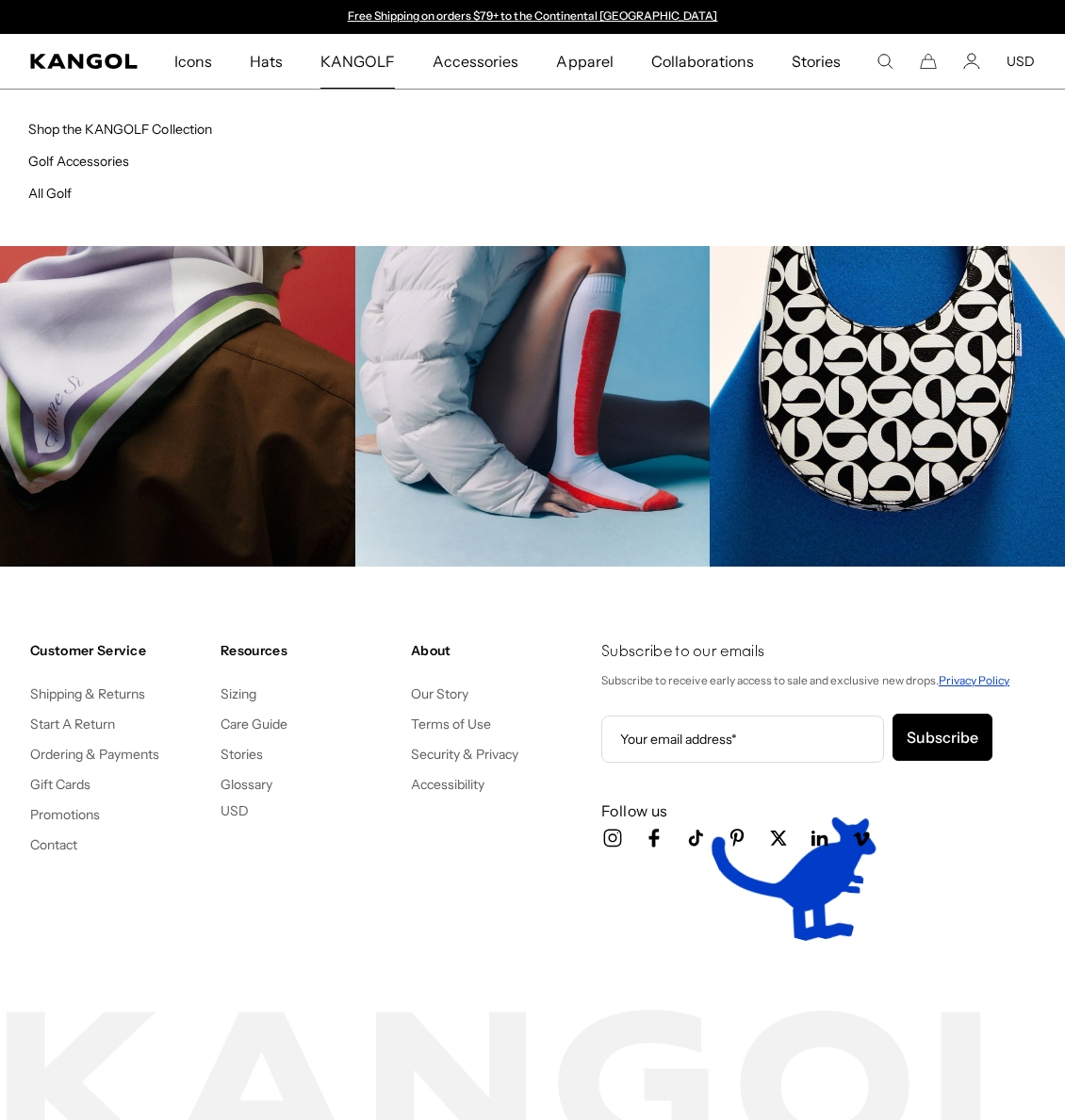
click at [338, 67] on span "KANGOLF" at bounding box center [357, 61] width 74 height 55
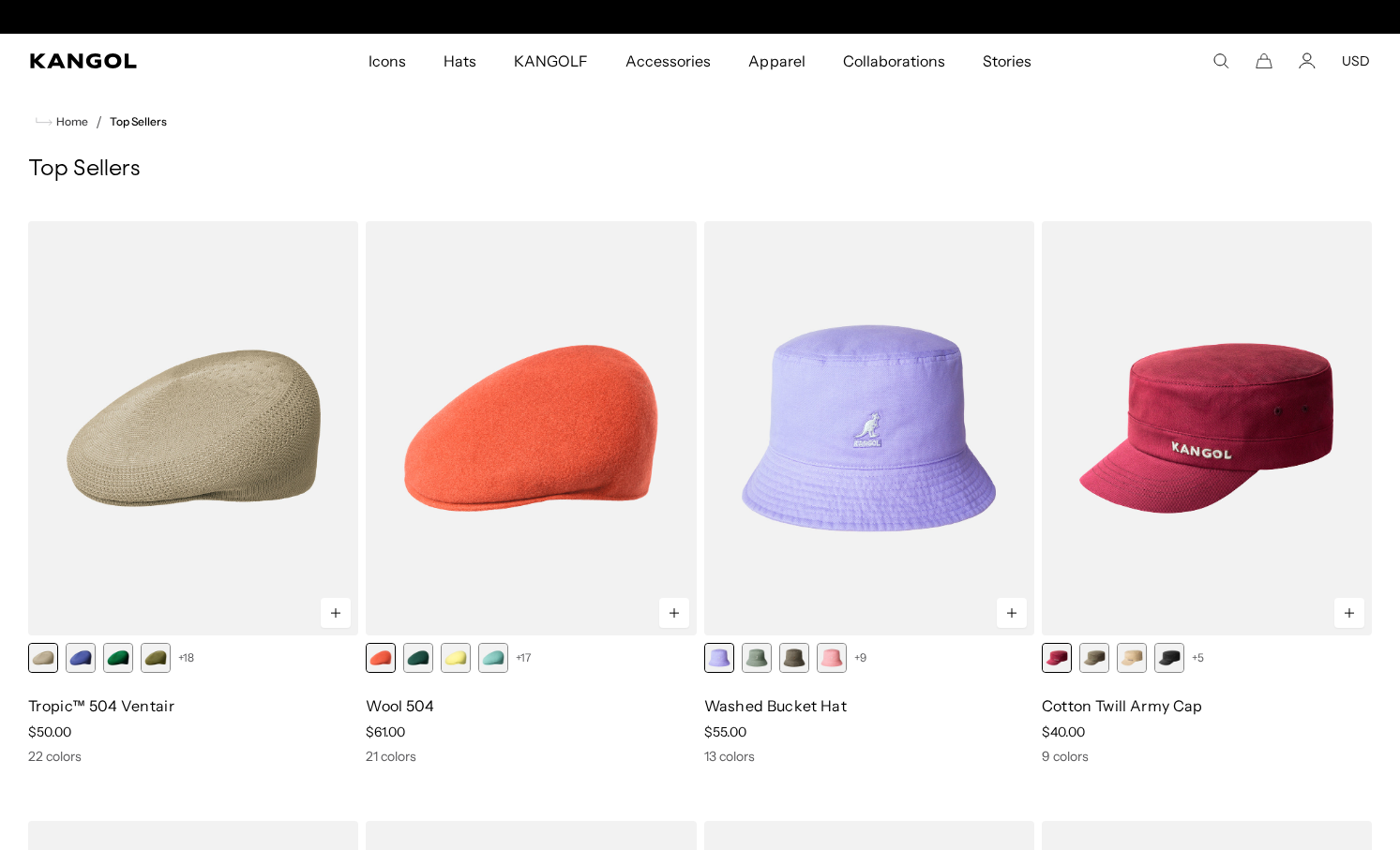
scroll to position [0, 386]
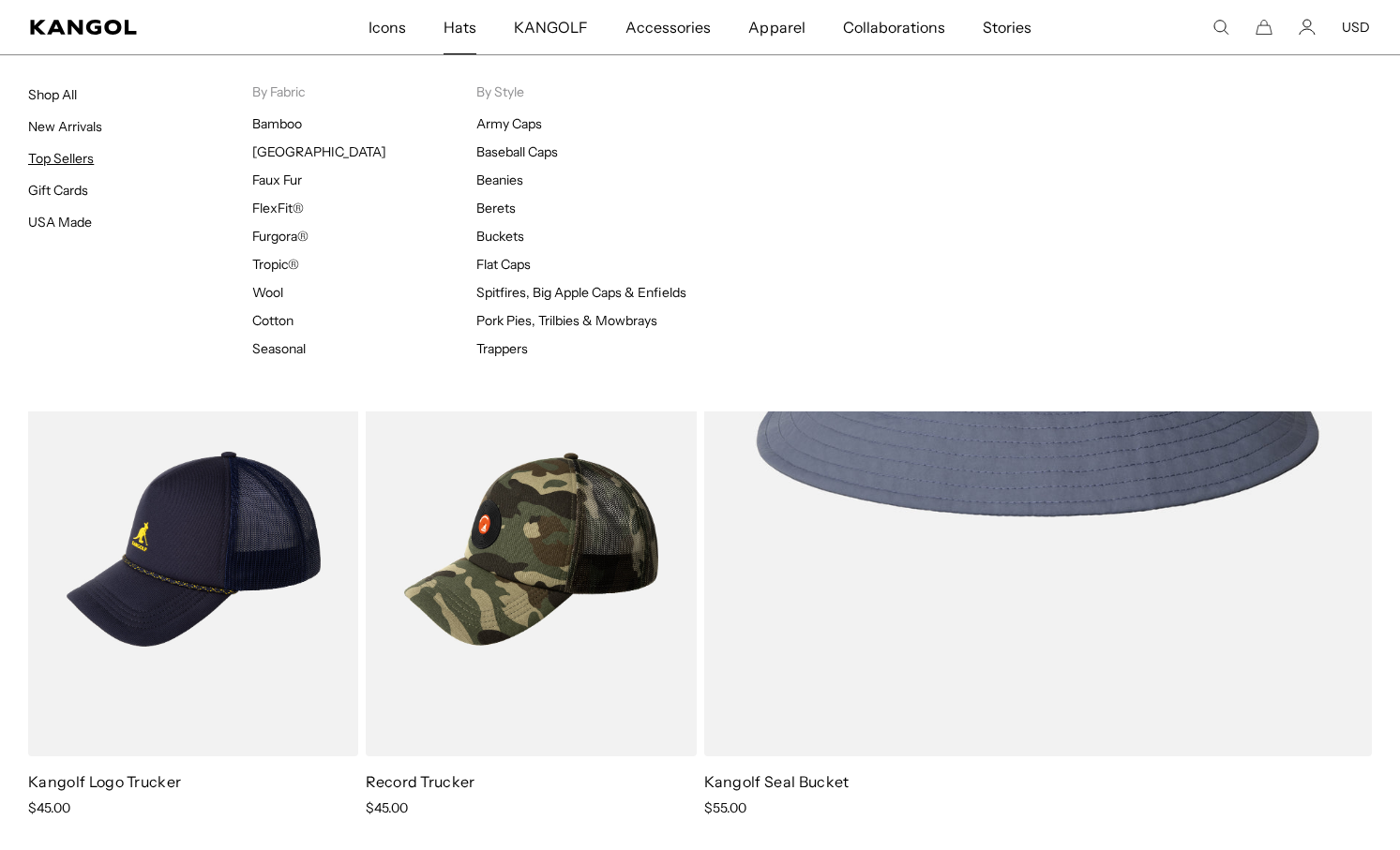
click at [78, 163] on link "Top Sellers" at bounding box center [60, 159] width 66 height 17
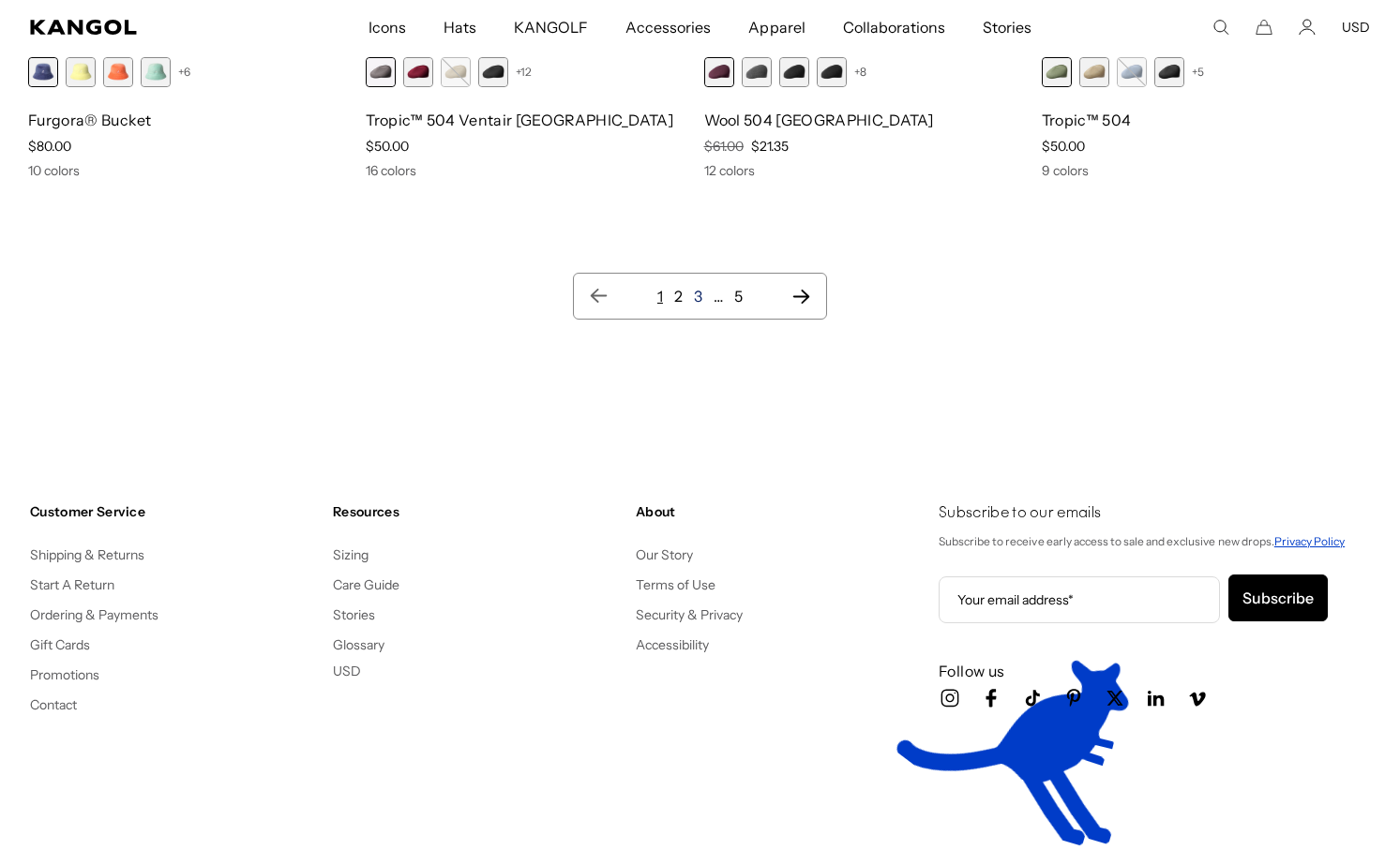
scroll to position [0, 386]
click at [699, 291] on link "3" at bounding box center [698, 296] width 9 height 19
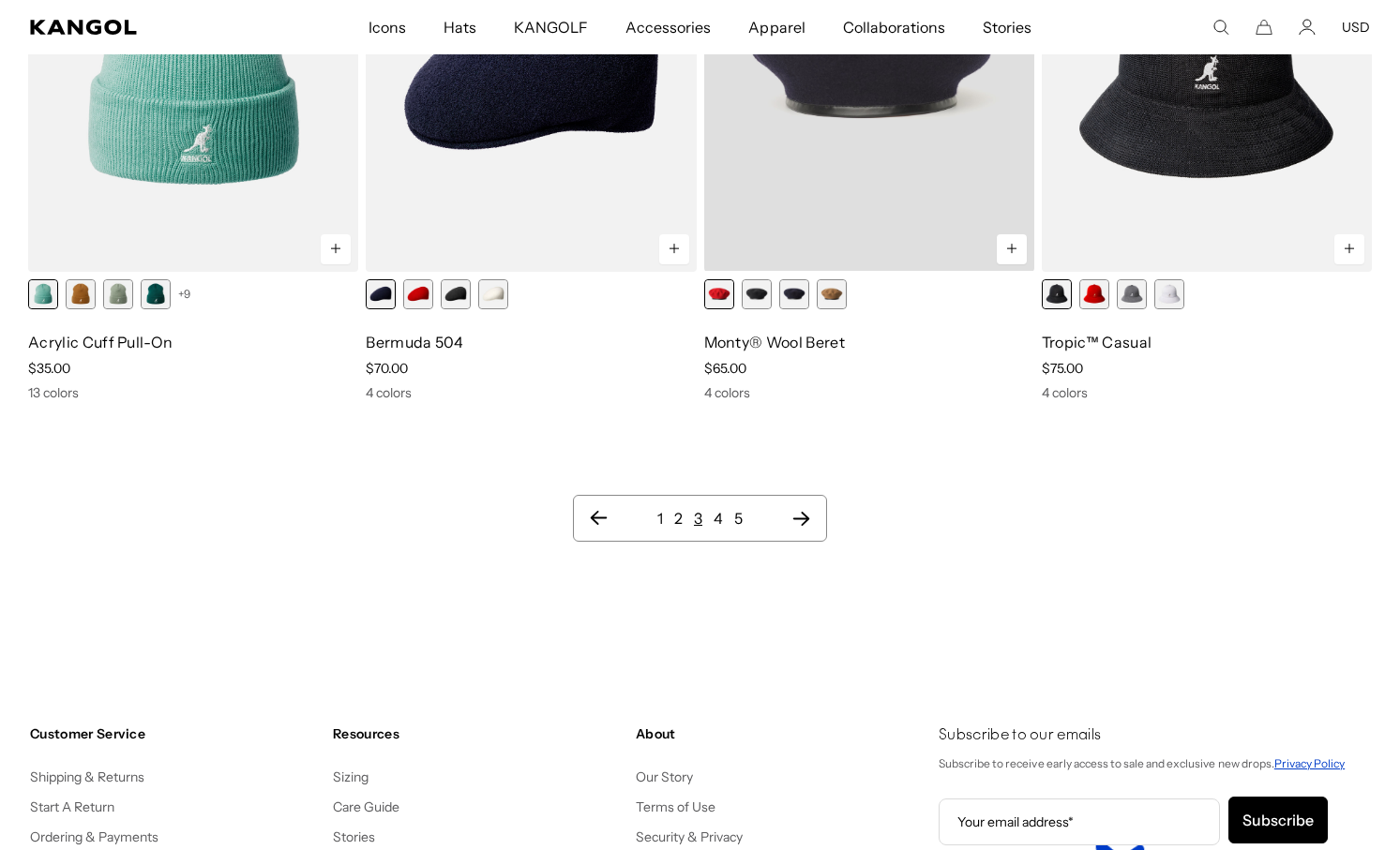
scroll to position [0, 386]
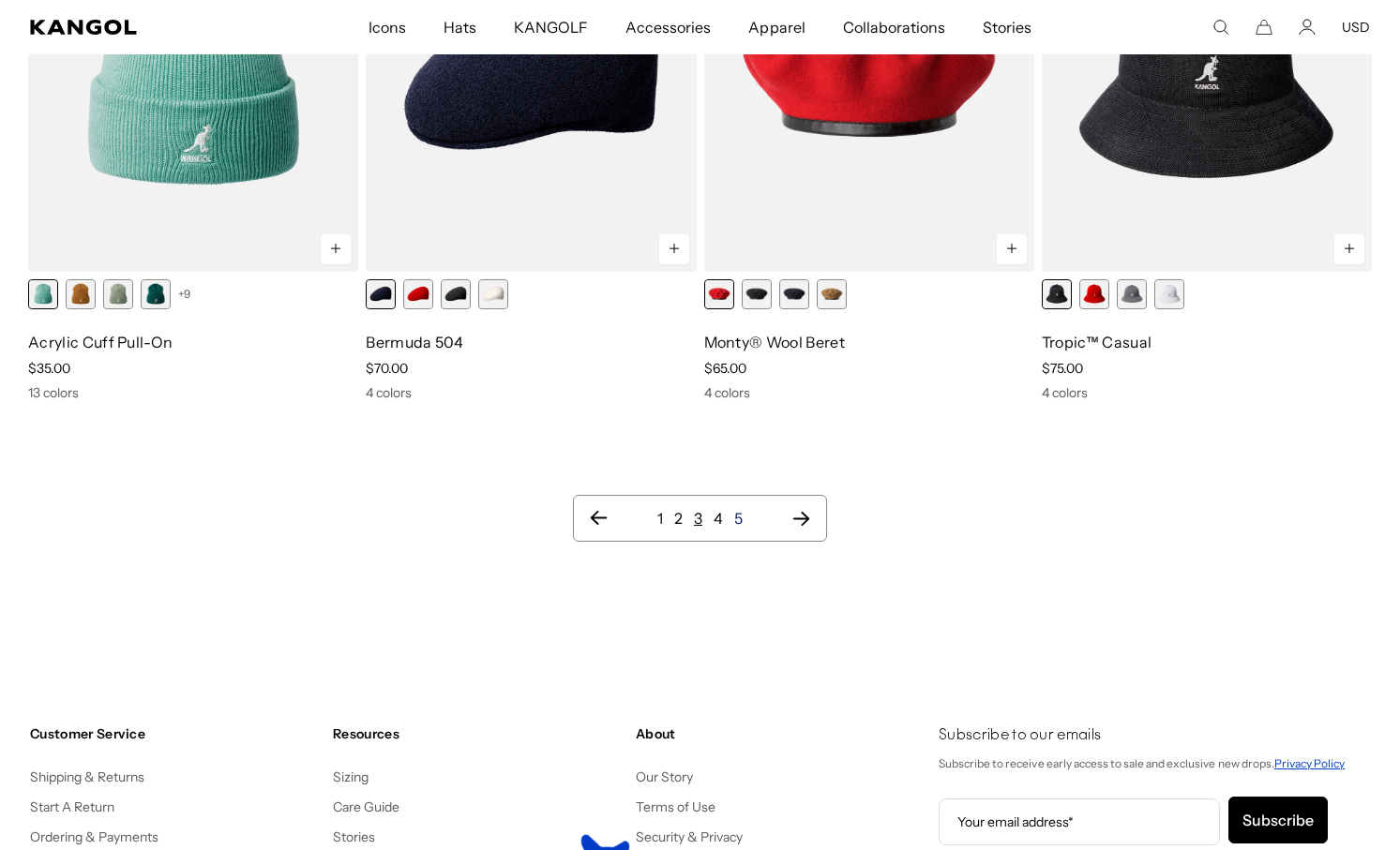
click at [738, 514] on link "5" at bounding box center [738, 518] width 9 height 19
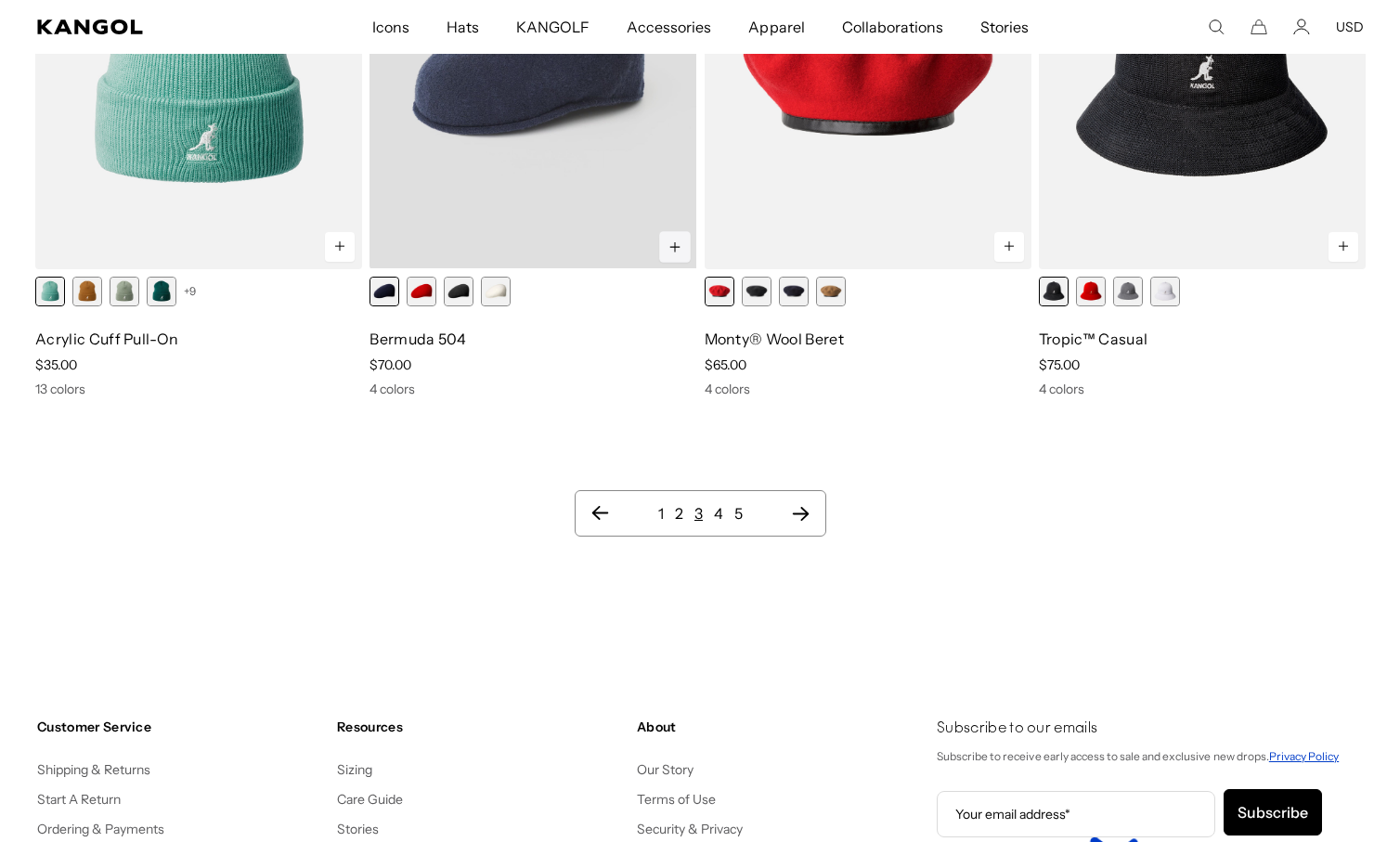
scroll to position [0, 382]
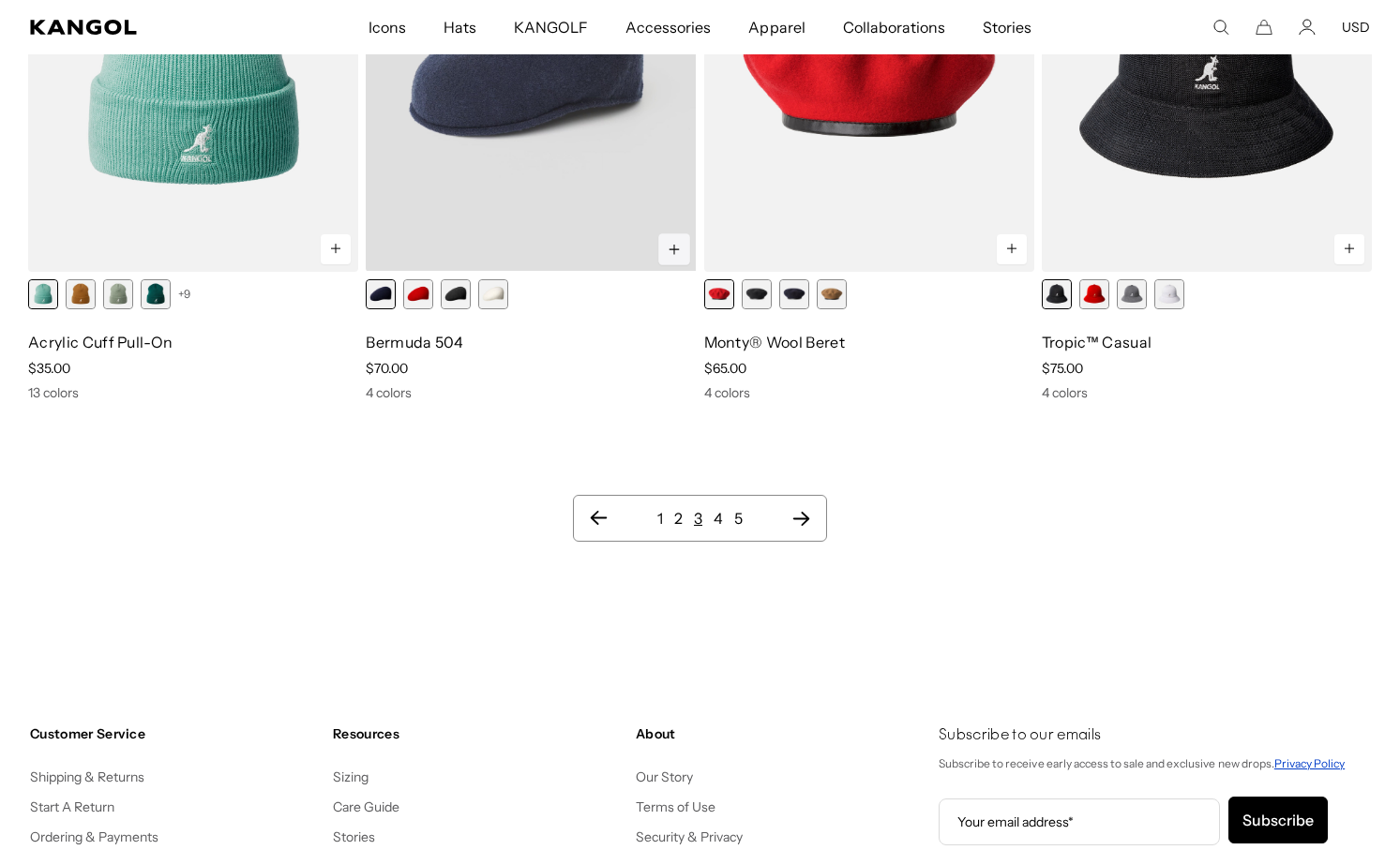
click at [677, 249] on icon at bounding box center [673, 250] width 14 height 15
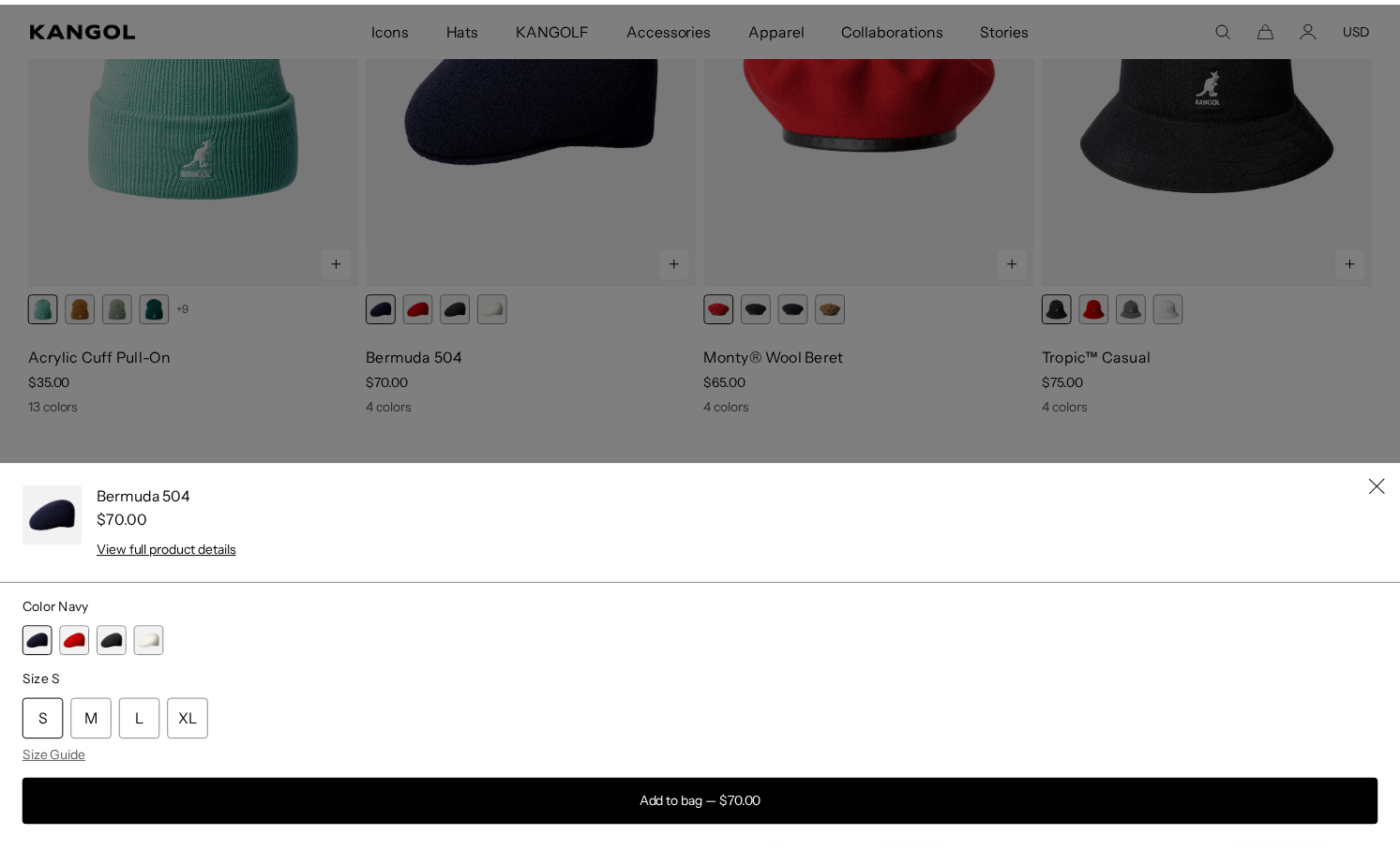
scroll to position [0, 0]
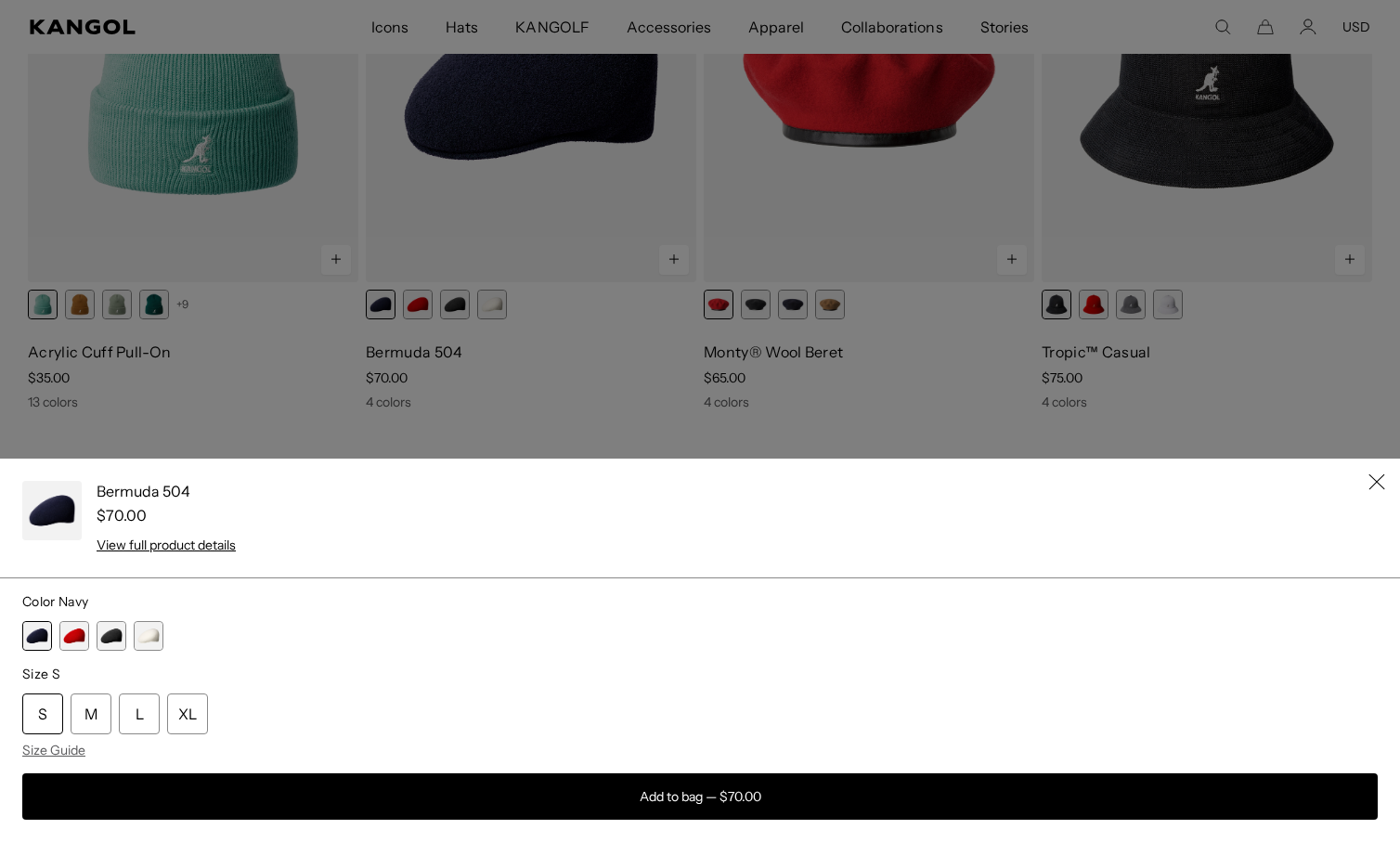
click at [1368, 487] on icon "Close" at bounding box center [1376, 482] width 17 height 17
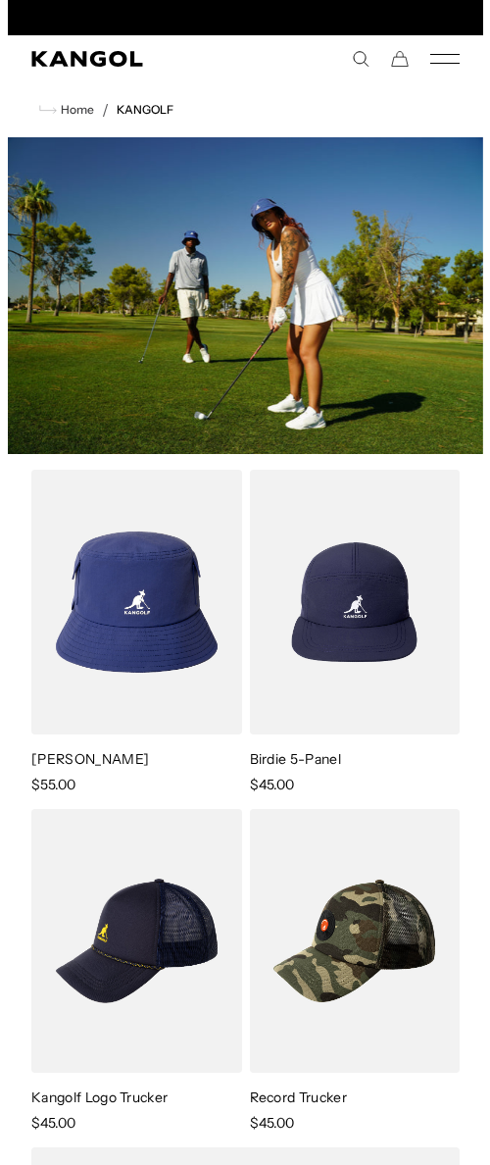
scroll to position [0, 404]
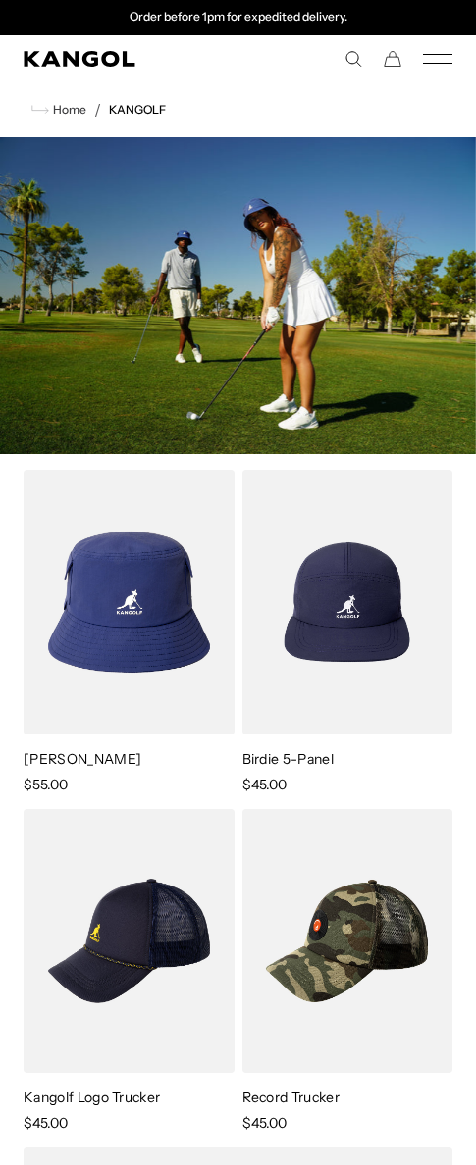
click at [438, 56] on icon "Mobile Menu" at bounding box center [437, 59] width 29 height 18
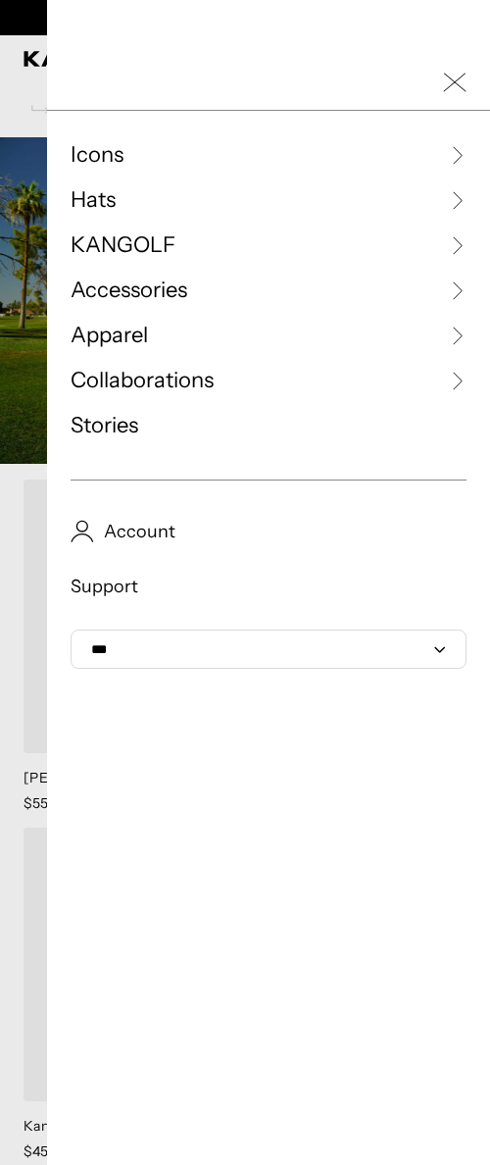
click at [146, 191] on link "Hats" at bounding box center [269, 199] width 396 height 29
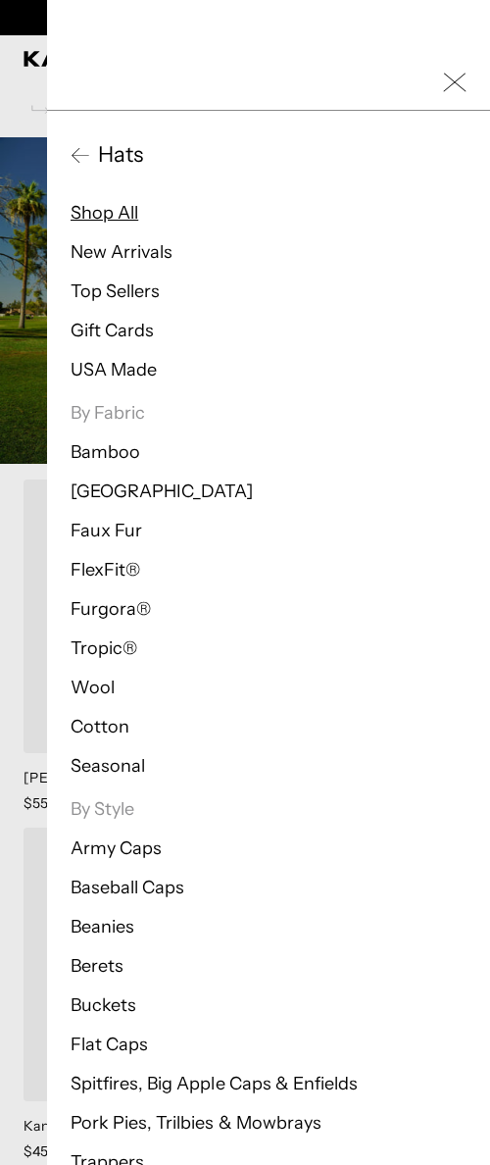
click at [111, 212] on link "Shop All" at bounding box center [105, 213] width 68 height 22
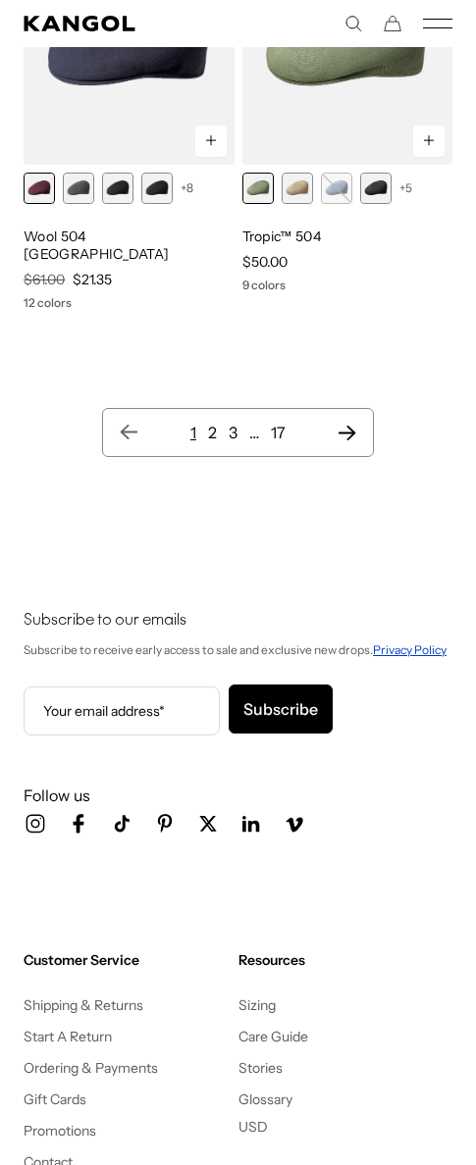
click at [333, 421] on ul "1 2 3 … 17" at bounding box center [238, 433] width 238 height 24
click at [339, 423] on icon "Next page" at bounding box center [346, 433] width 21 height 20
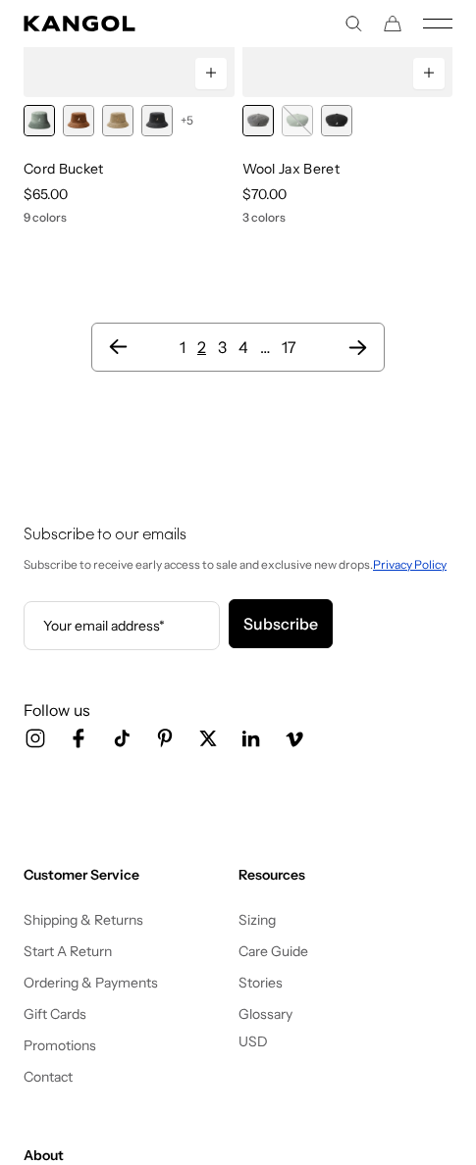
scroll to position [0, 404]
click at [356, 337] on icon "Next page" at bounding box center [357, 347] width 21 height 20
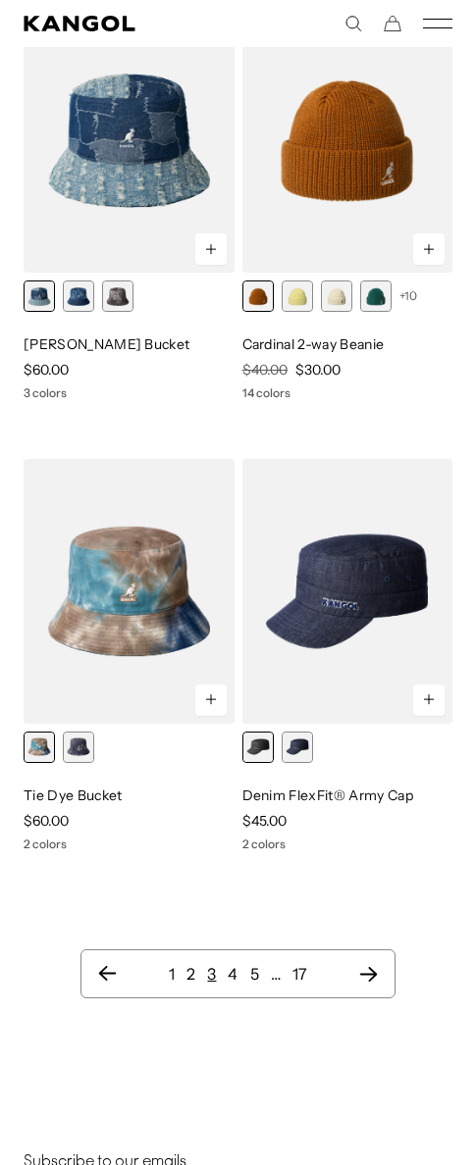
scroll to position [2310, 0]
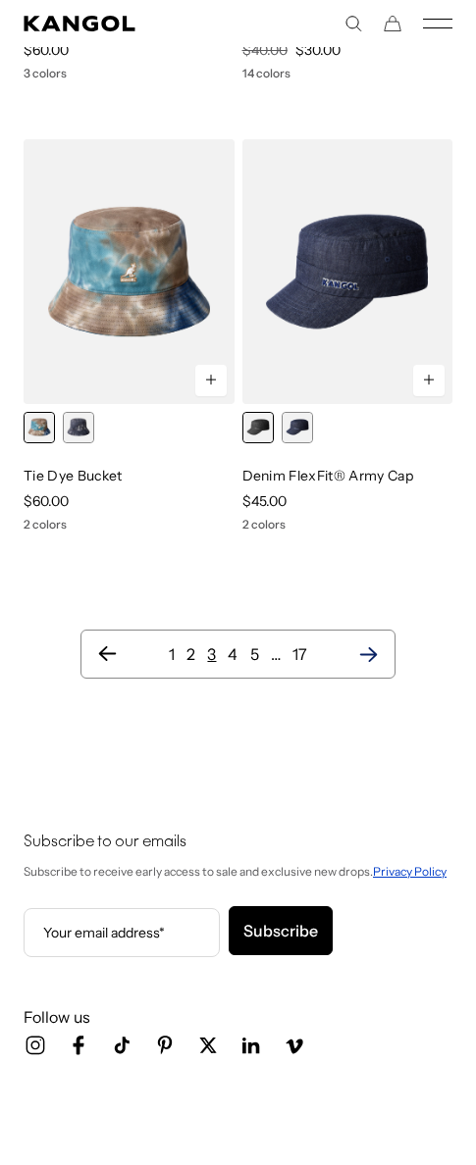
click at [367, 645] on icon "Next page" at bounding box center [368, 654] width 21 height 20
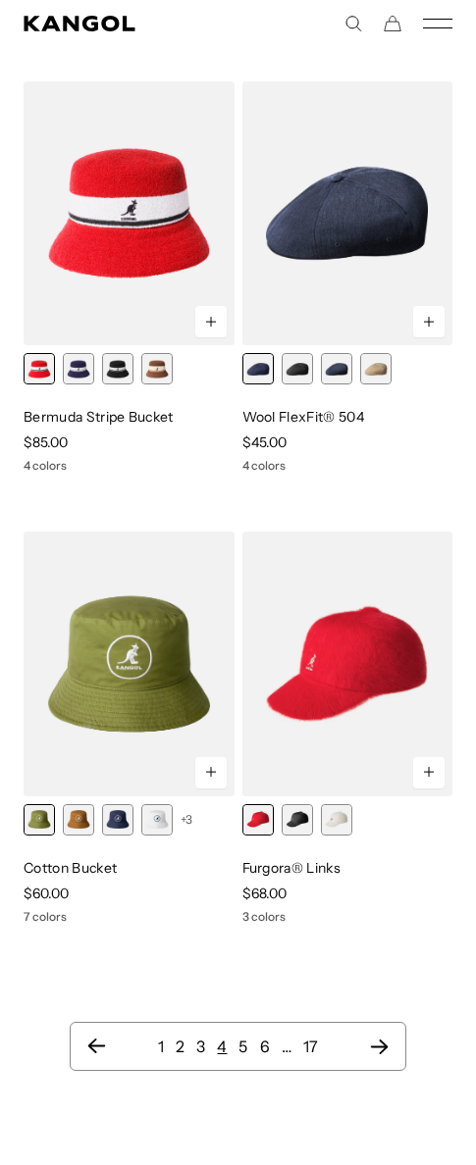
scroll to position [2289, 0]
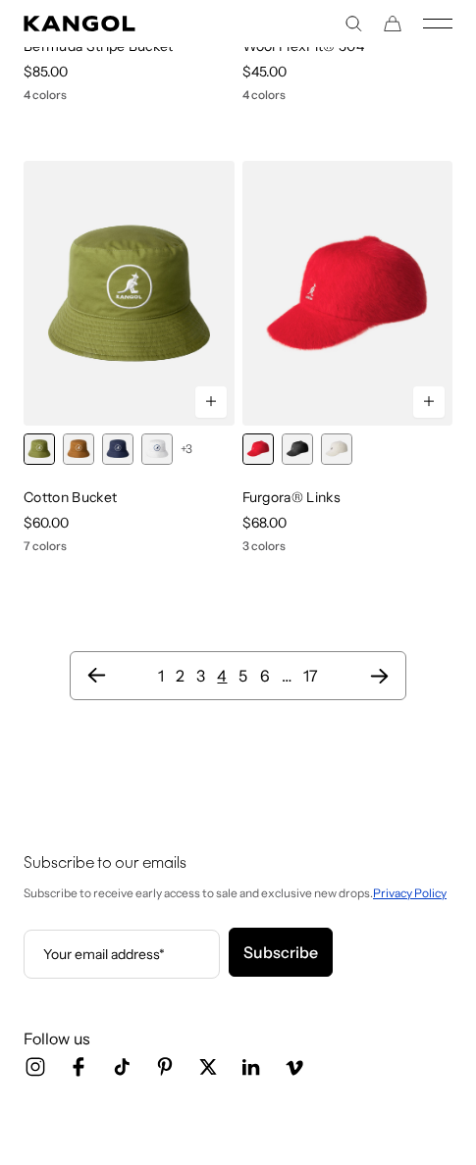
click at [357, 681] on ul "1 2 3 4 5 6 … 17" at bounding box center [237, 676] width 302 height 24
click at [369, 679] on icon "Next page" at bounding box center [379, 676] width 21 height 20
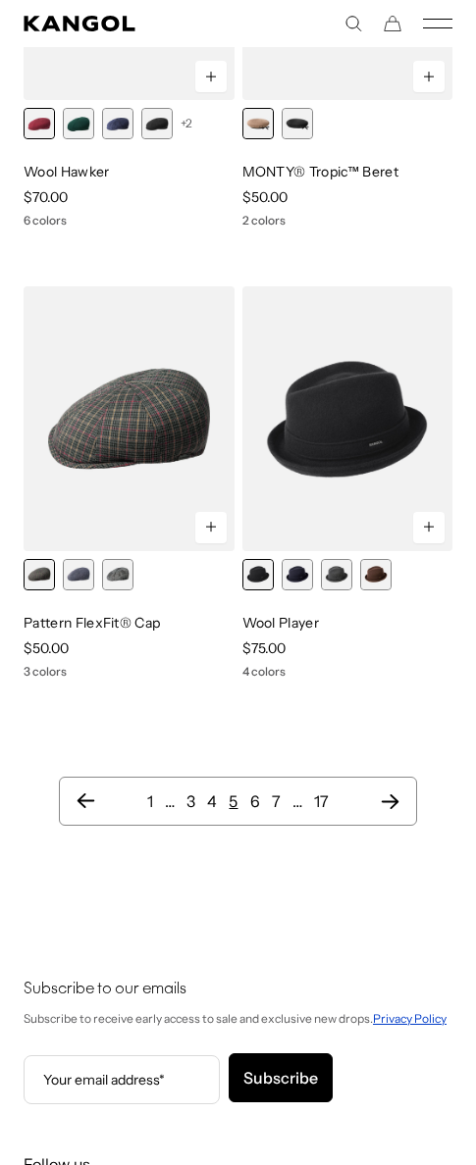
click at [387, 817] on nav "1 … 3 4 5 6 7 … 17" at bounding box center [237, 801] width 357 height 49
click at [389, 804] on icon "Next page" at bounding box center [389, 801] width 21 height 20
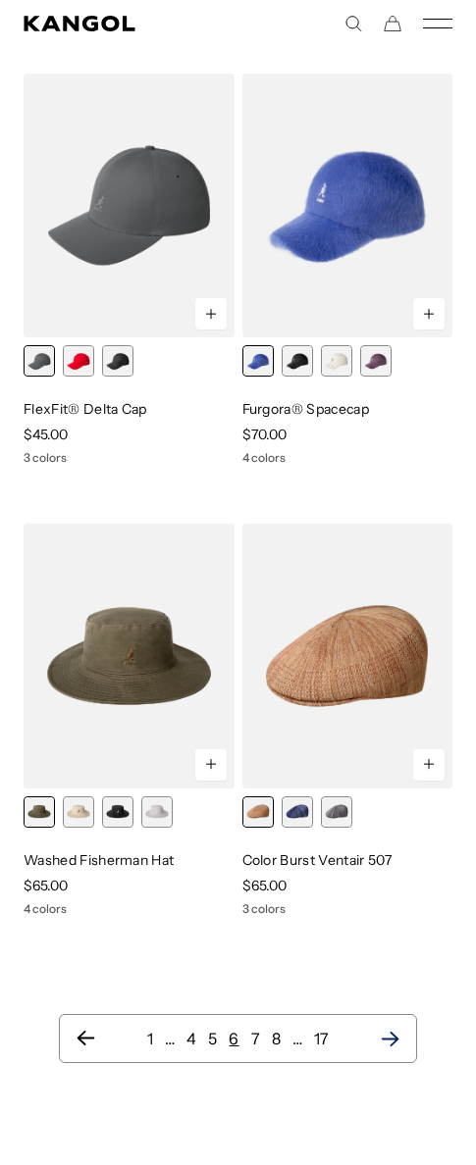
click at [391, 1033] on icon "Next page" at bounding box center [389, 1039] width 21 height 20
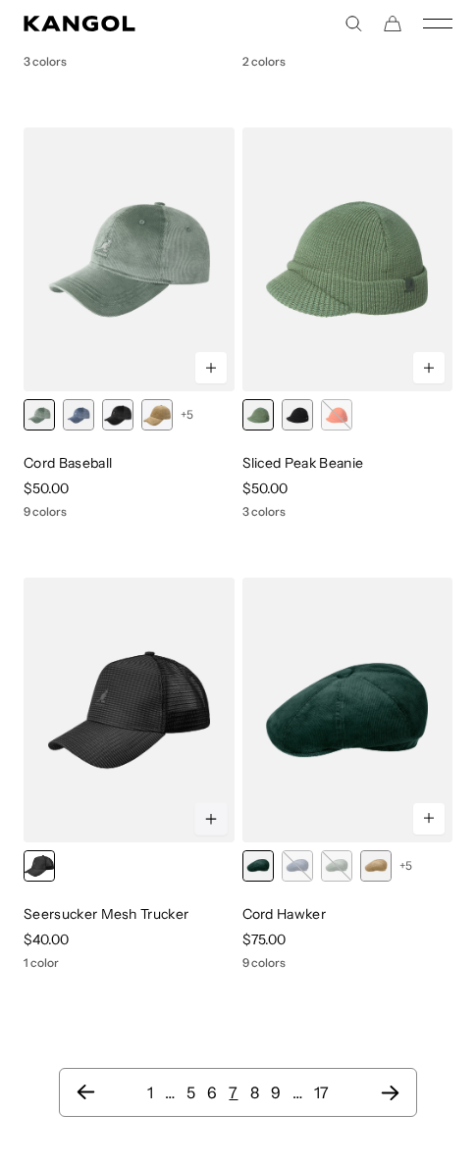
click at [211, 809] on button at bounding box center [210, 818] width 33 height 33
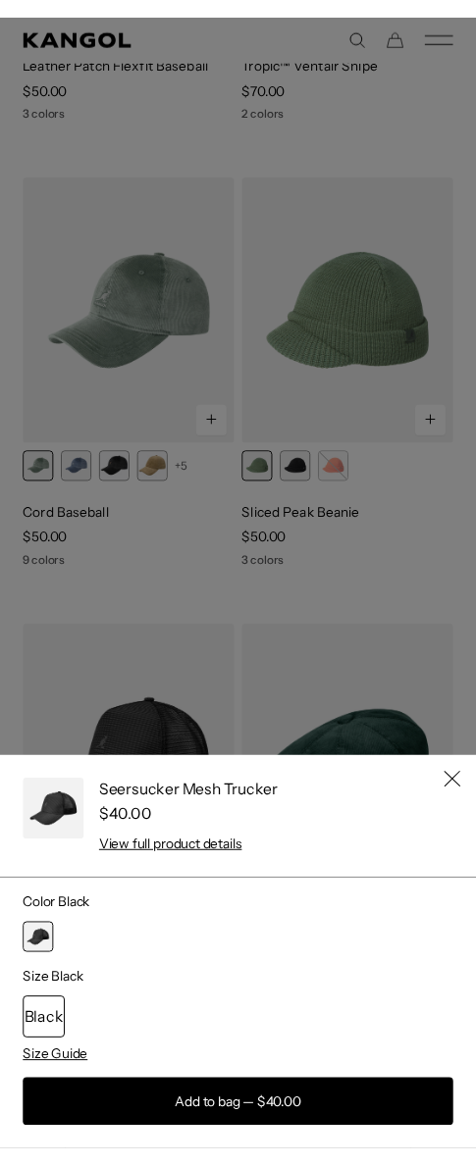
scroll to position [0, 404]
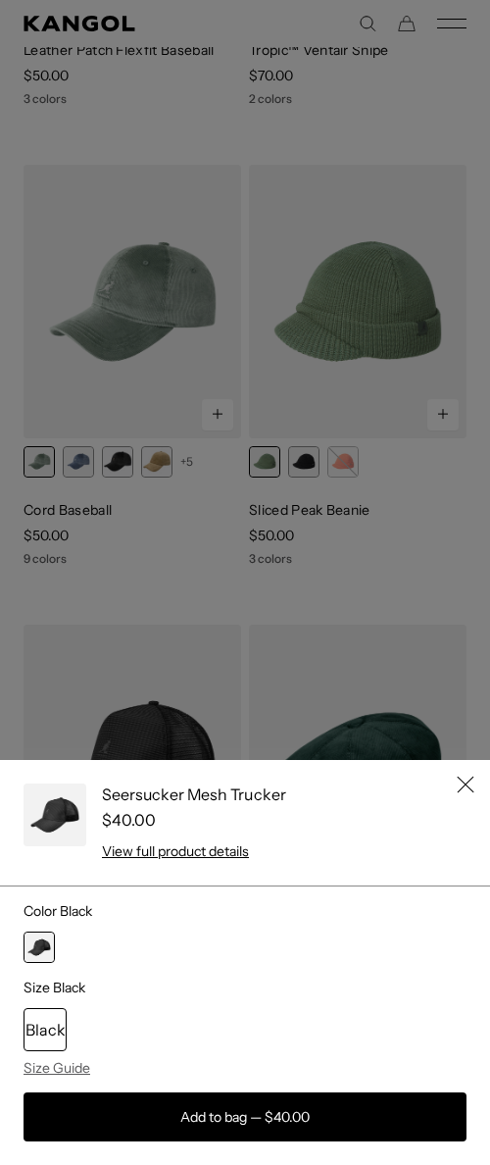
click at [457, 787] on icon "Close" at bounding box center [466, 785] width 18 height 18
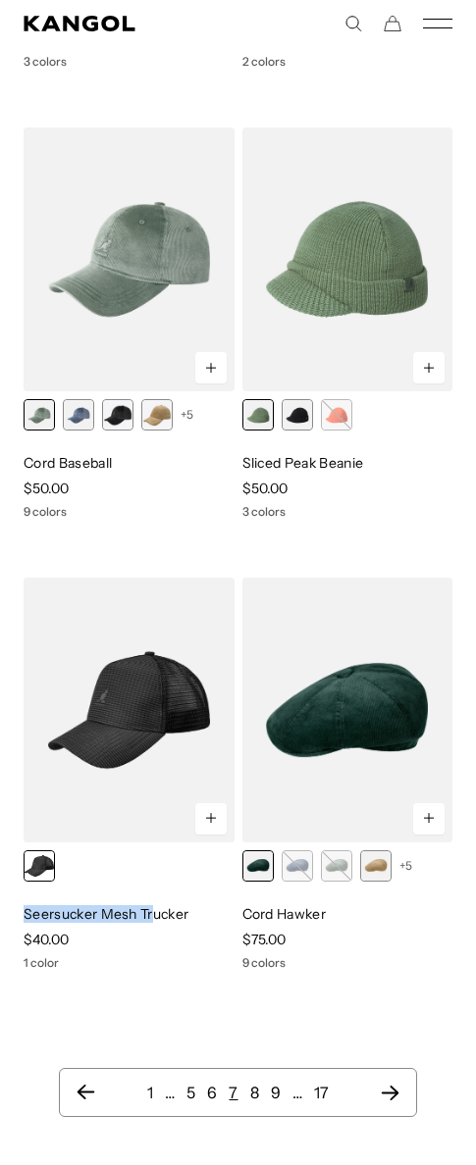
drag, startPoint x: 19, startPoint y: 914, endPoint x: 155, endPoint y: 911, distance: 136.3
click at [181, 915] on p "Seersucker Mesh Trucker" at bounding box center [129, 914] width 211 height 18
click at [189, 913] on p "Seersucker Mesh Trucker" at bounding box center [129, 914] width 211 height 18
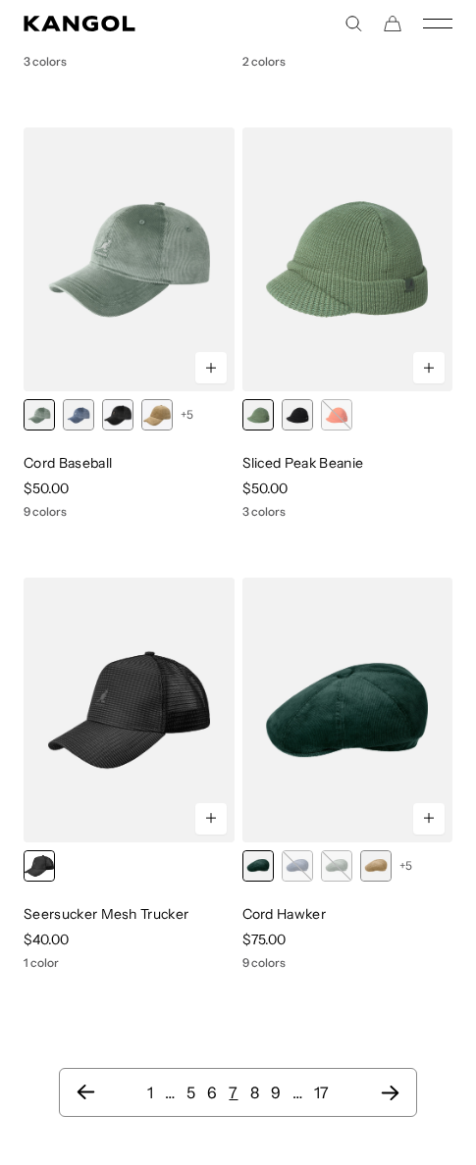
click at [178, 915] on p "Seersucker Mesh Trucker" at bounding box center [129, 914] width 211 height 18
copy div "Seersucker Mesh Trucker"
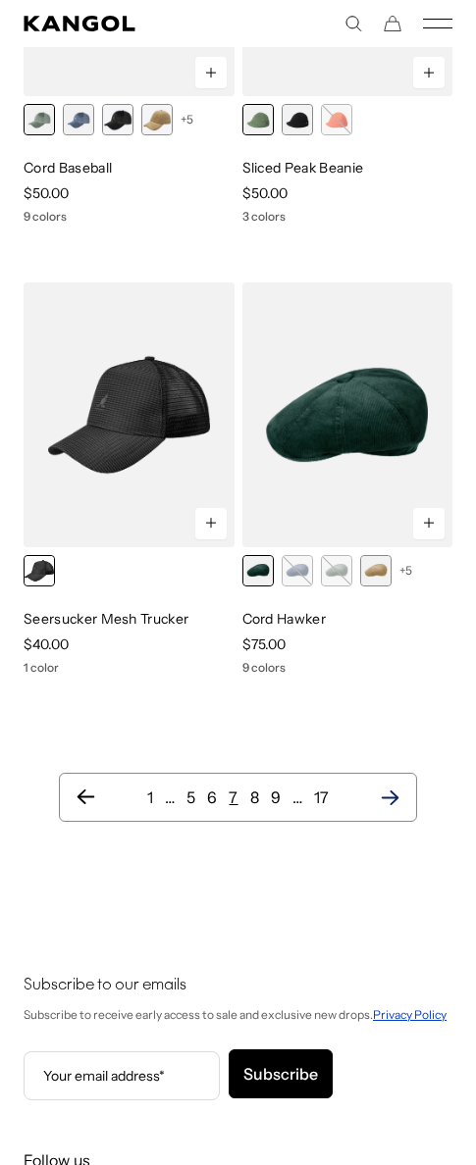
click at [390, 797] on icon "Next page" at bounding box center [389, 797] width 18 height 15
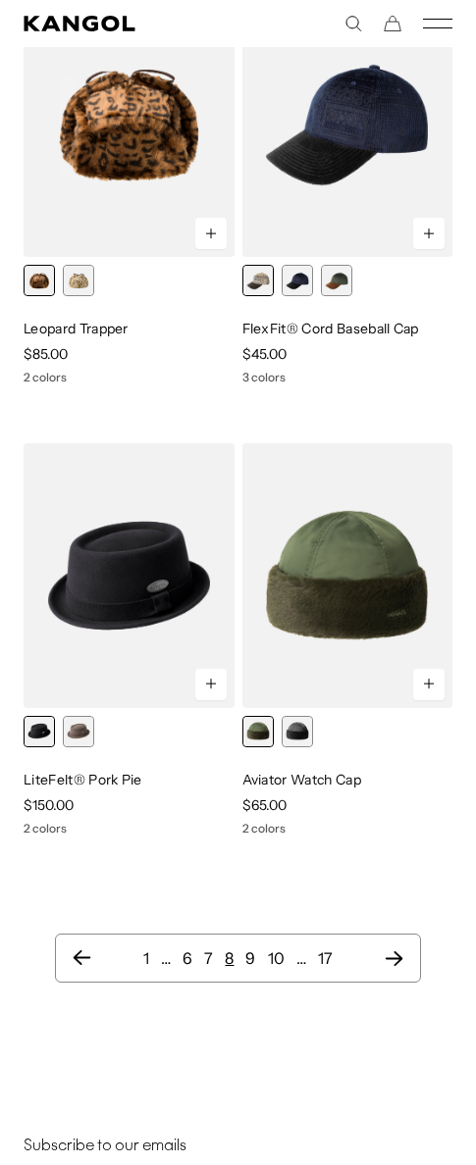
scroll to position [2766, 0]
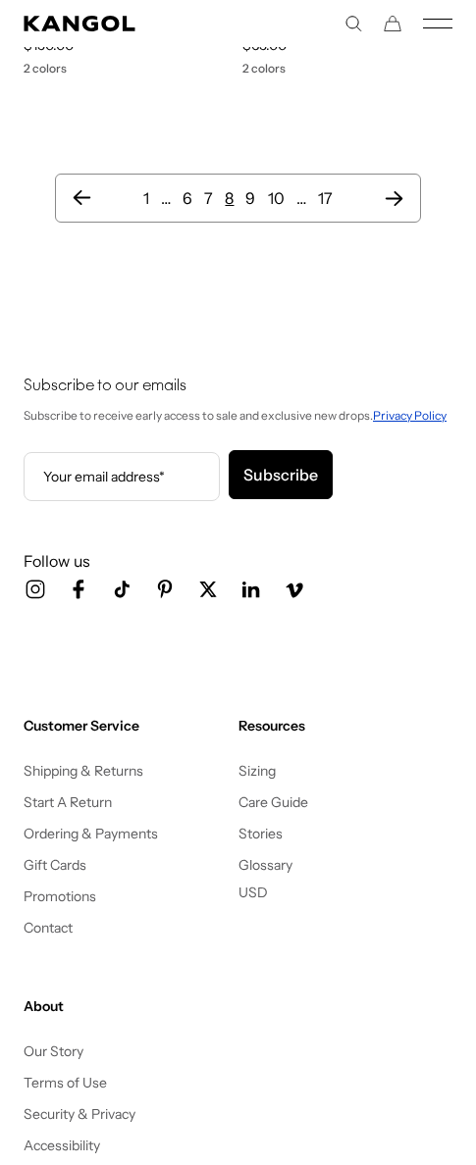
click at [374, 192] on ul "1 … 6 7 8 9 10 … 17" at bounding box center [237, 198] width 331 height 24
click at [385, 195] on icon "Next page" at bounding box center [393, 198] width 21 height 20
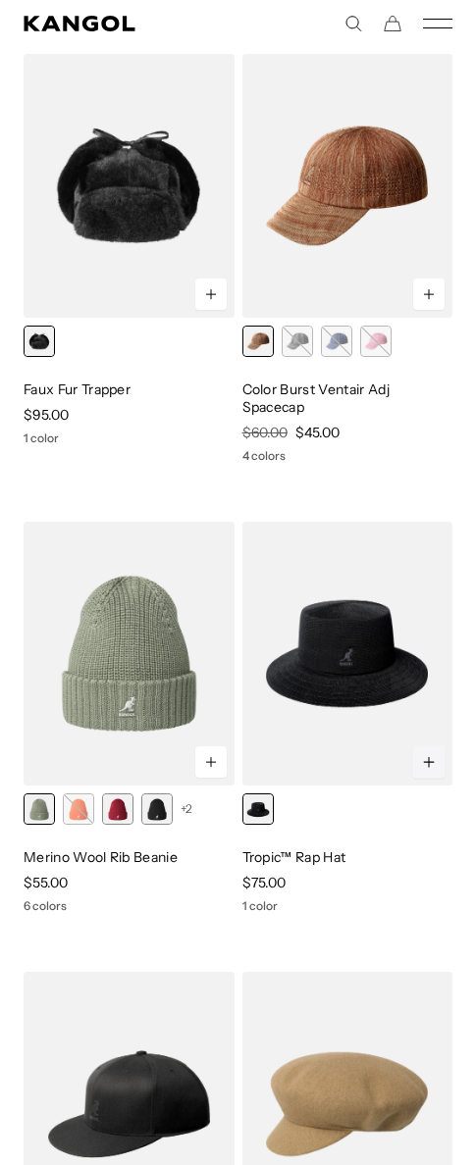
click at [433, 765] on icon at bounding box center [429, 763] width 15 height 16
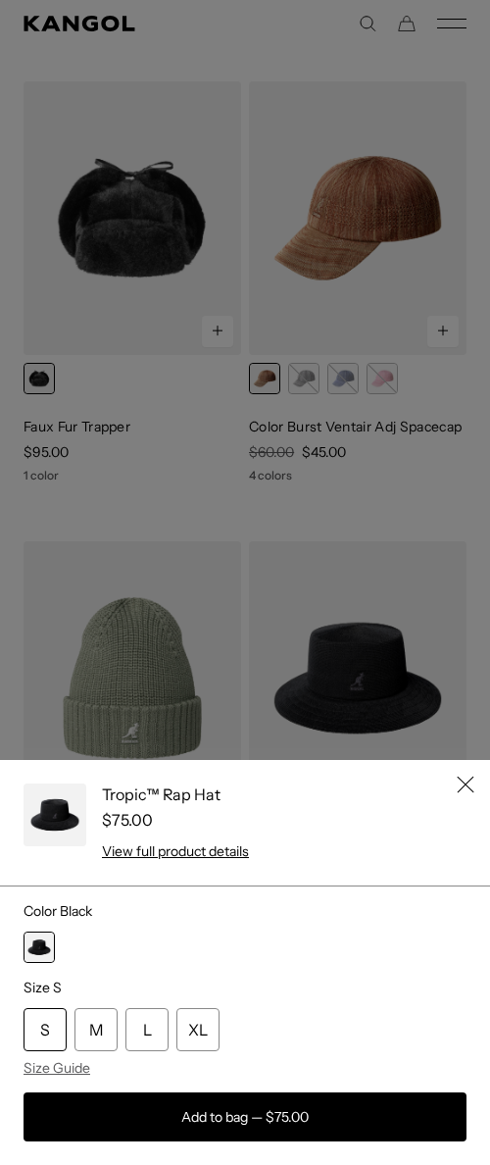
click at [457, 781] on icon "Close" at bounding box center [466, 785] width 18 height 18
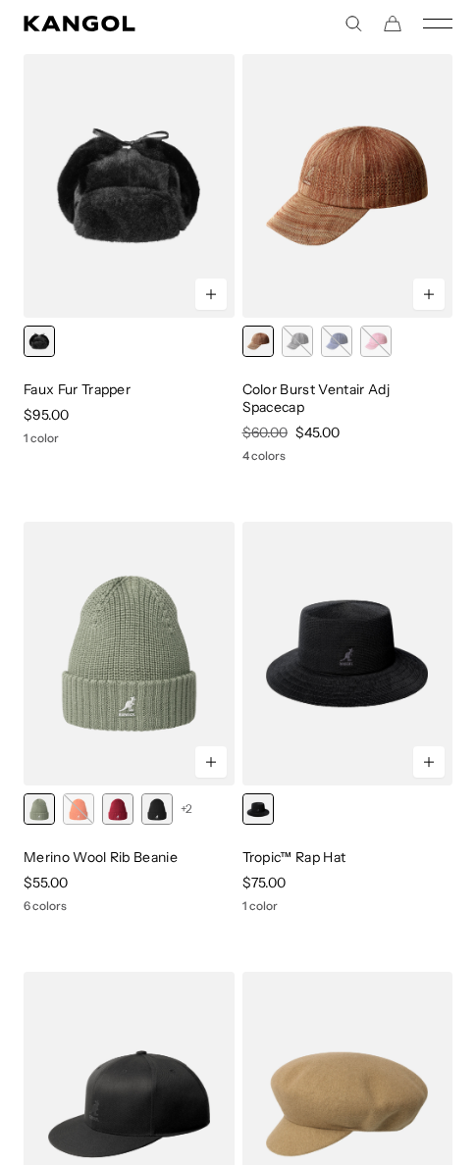
scroll to position [2163, 0]
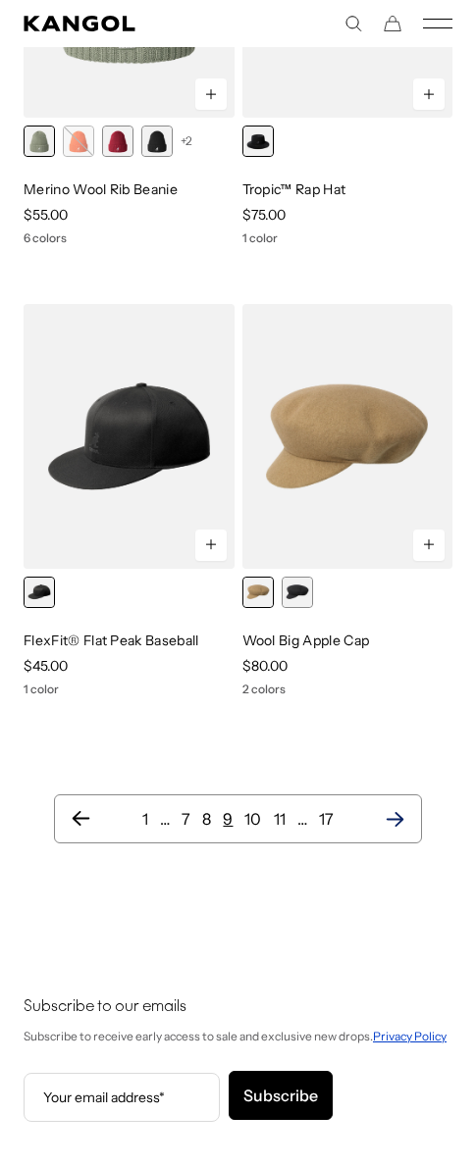
click at [397, 813] on icon "Next page" at bounding box center [394, 819] width 18 height 15
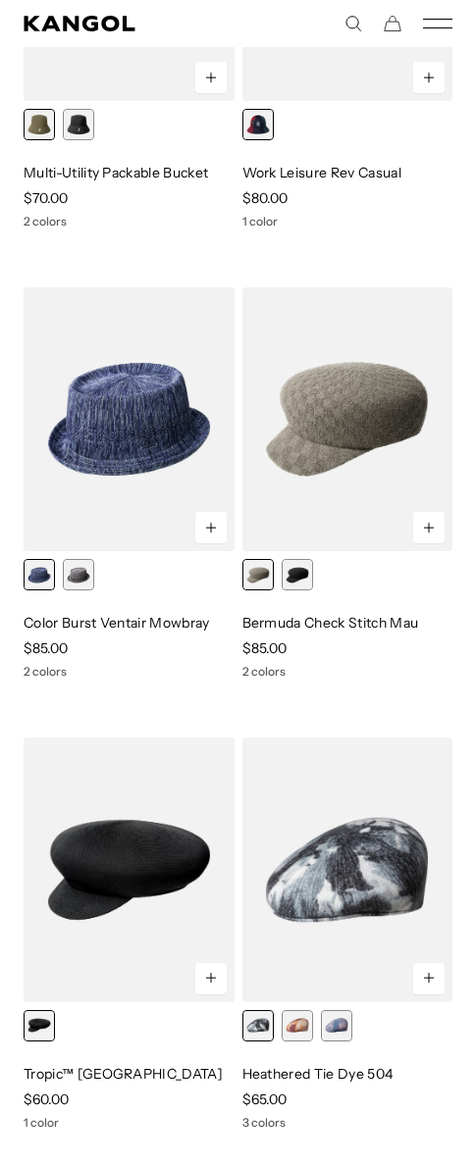
scroll to position [2083, 0]
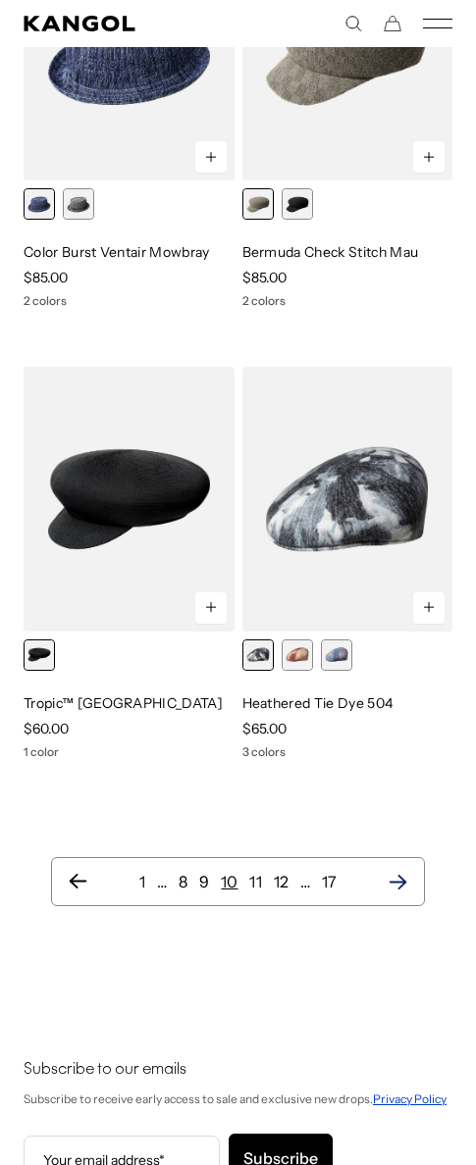
click at [405, 886] on icon "Next page" at bounding box center [397, 882] width 21 height 20
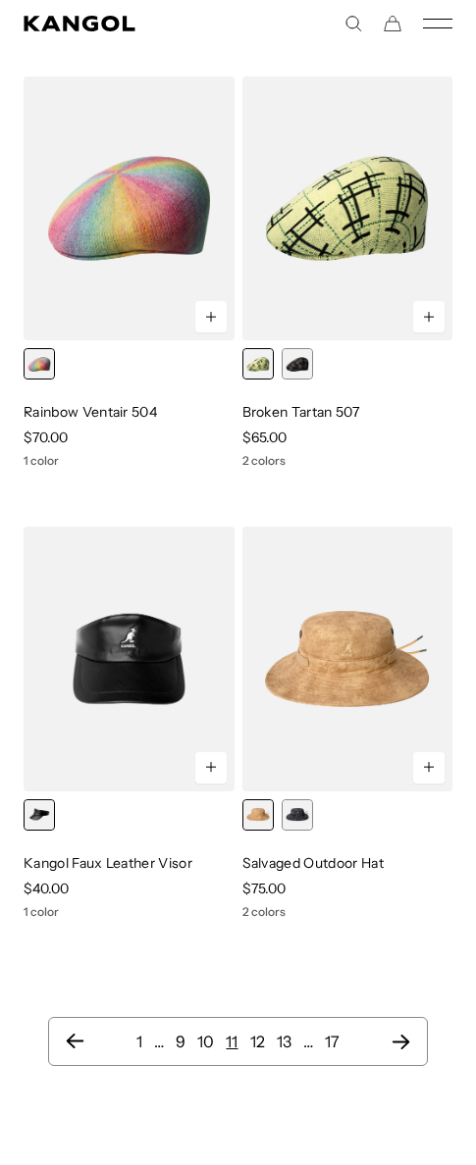
scroll to position [2243, 0]
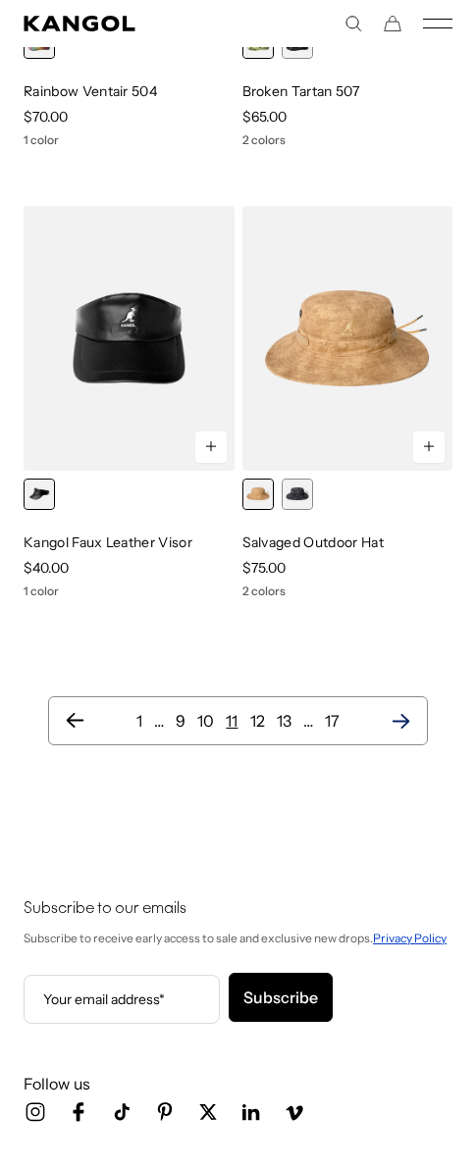
click at [395, 717] on icon "Next page" at bounding box center [400, 721] width 21 height 20
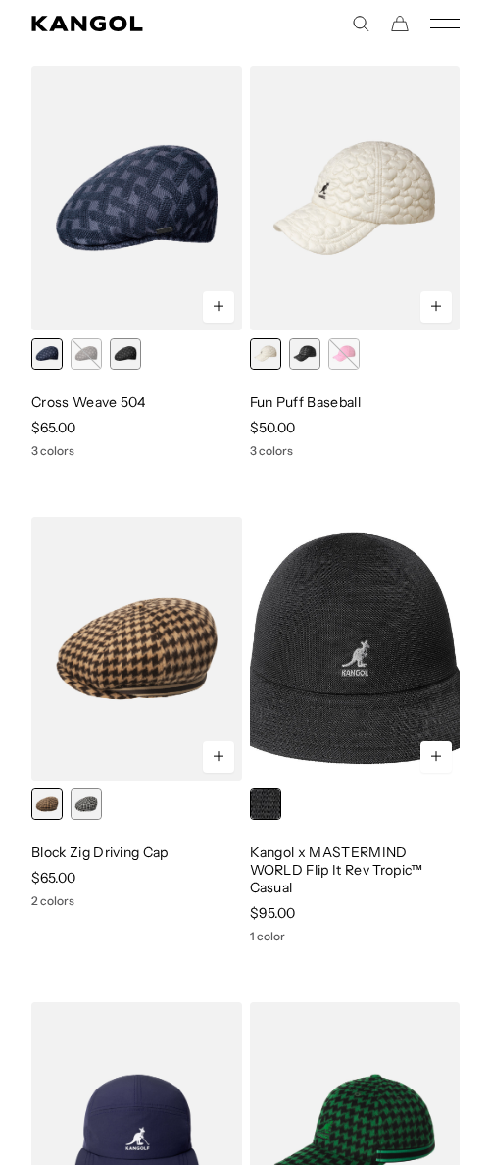
scroll to position [986, 0]
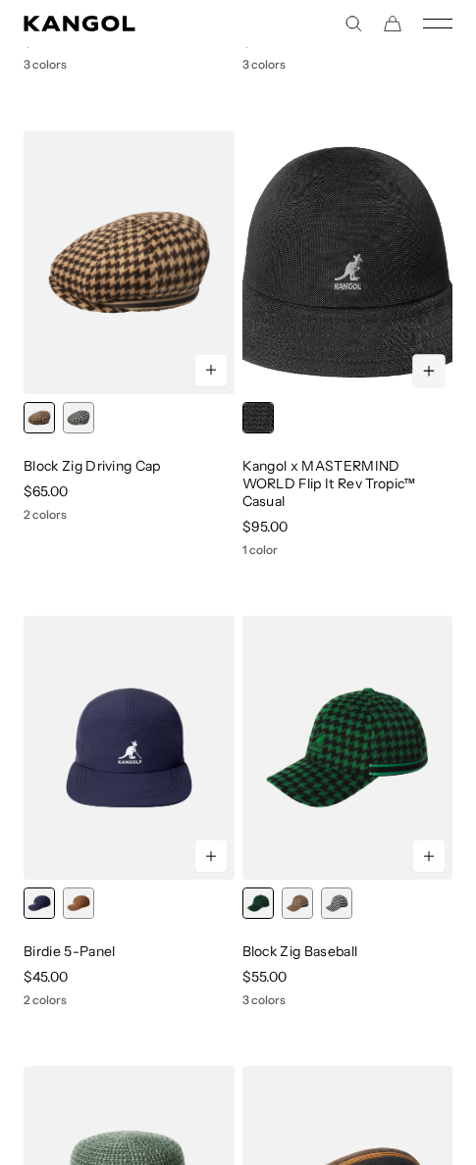
click at [428, 372] on icon at bounding box center [428, 370] width 0 height 11
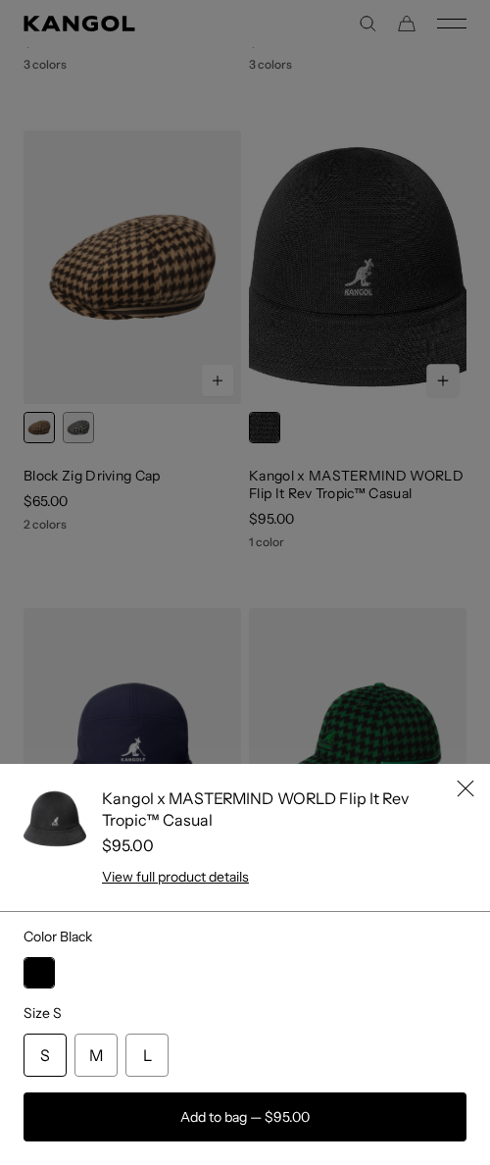
scroll to position [0, 0]
click at [450, 777] on div "Kangol x MASTERMIND WORLD Flip It Rev Tropic™ Casual $95.00 View full product d…" at bounding box center [245, 964] width 490 height 401
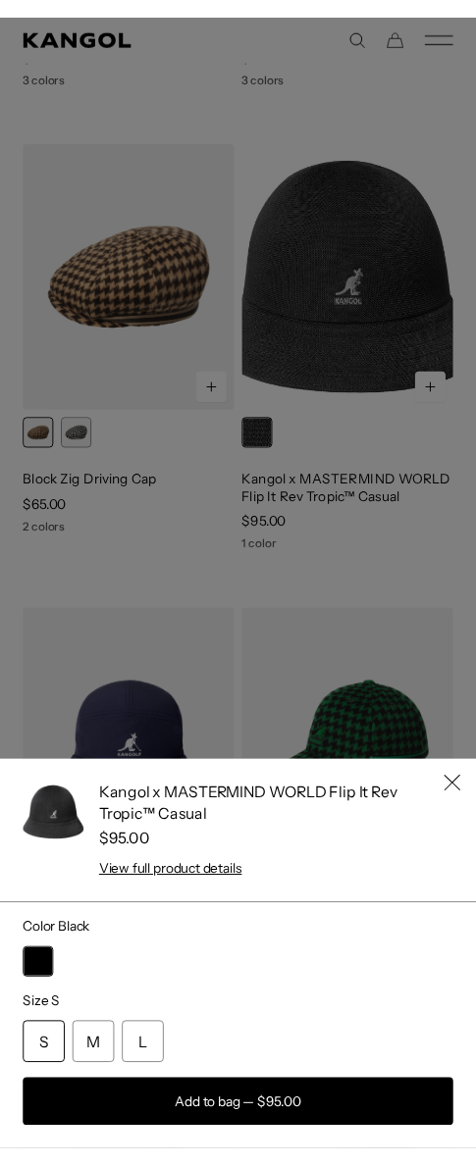
scroll to position [0, 404]
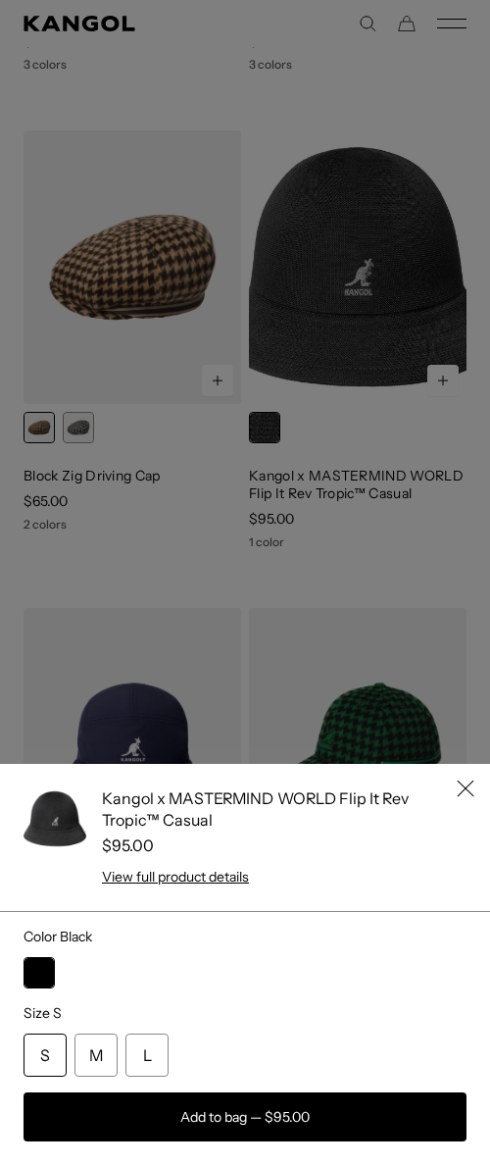
click at [457, 785] on icon "Close" at bounding box center [466, 789] width 18 height 18
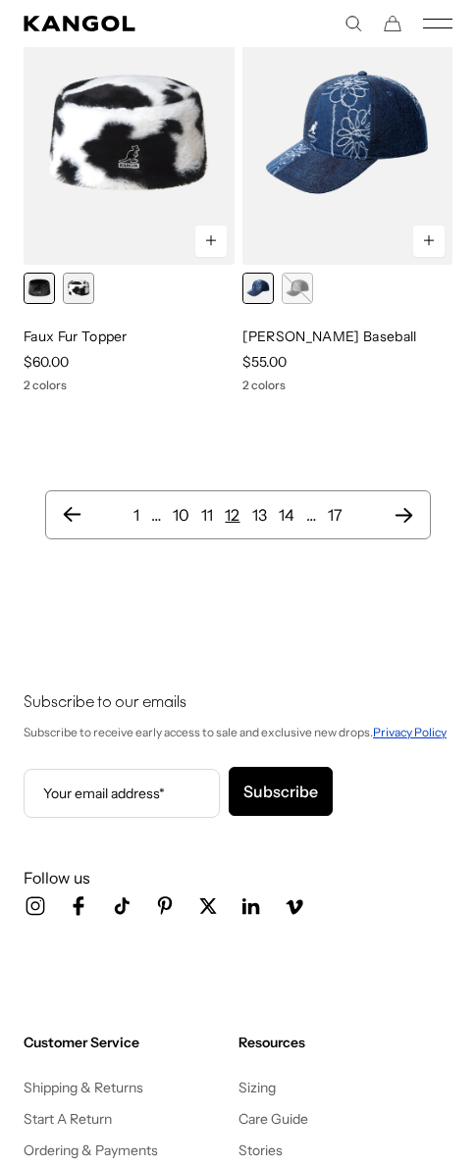
scroll to position [0, 0]
click at [404, 512] on icon "Next page" at bounding box center [403, 515] width 21 height 20
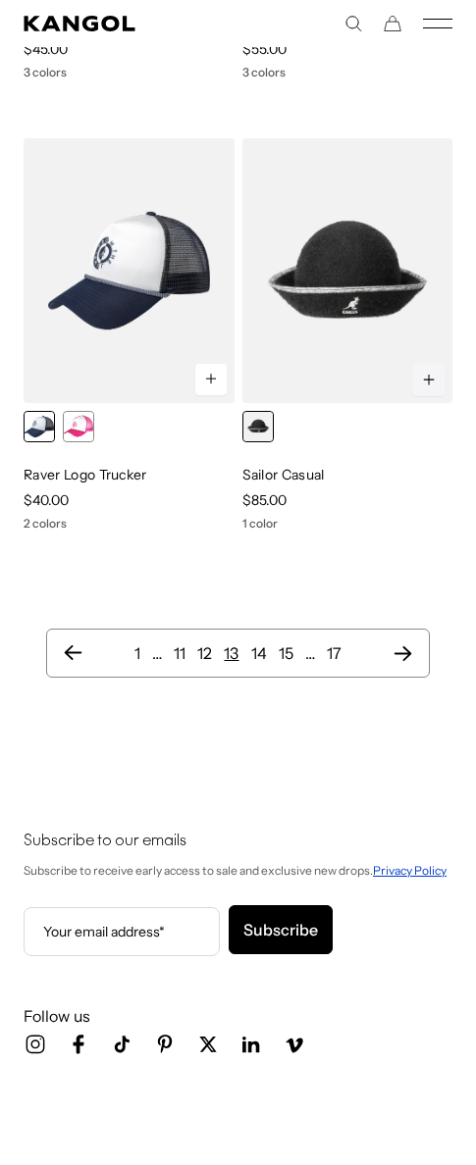
click at [432, 382] on icon at bounding box center [429, 380] width 15 height 16
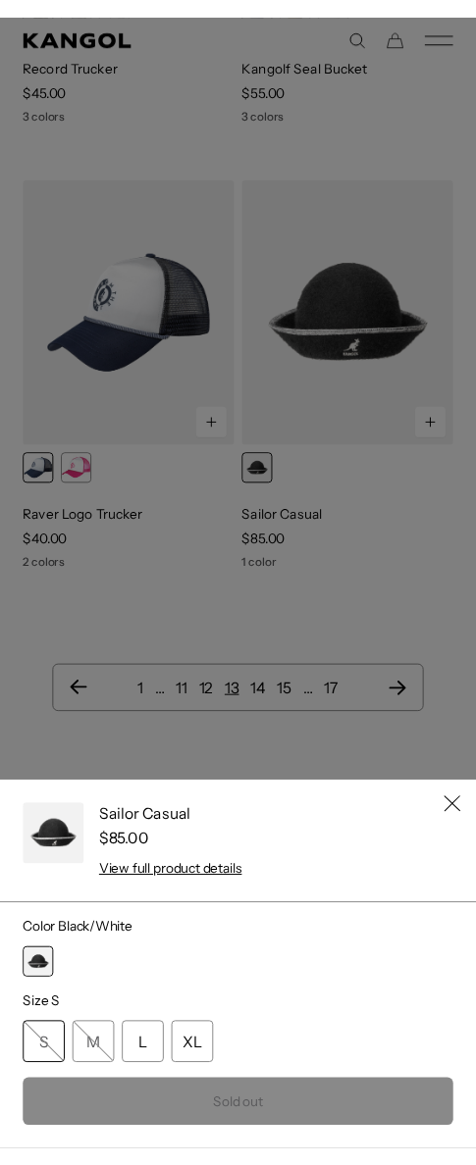
scroll to position [0, 404]
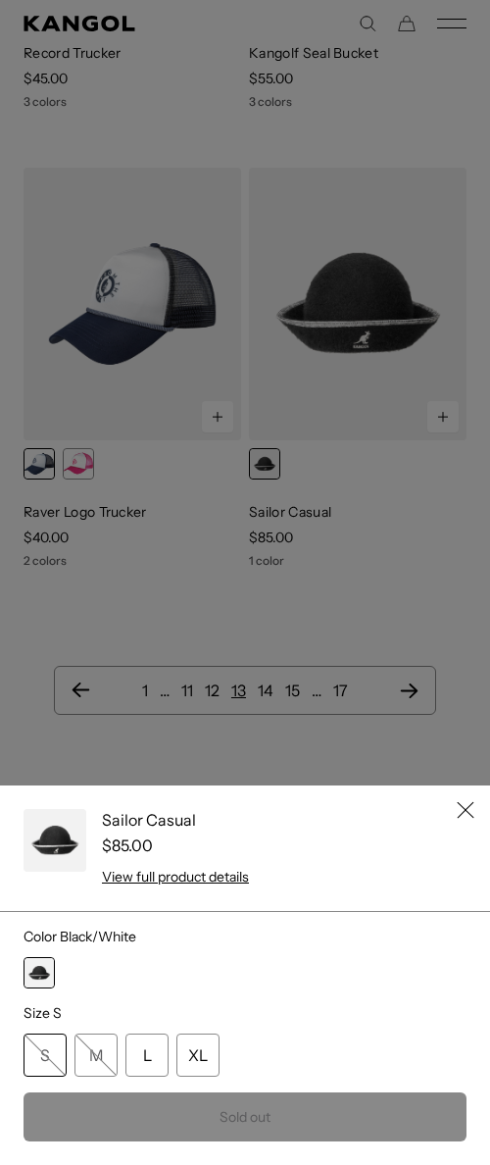
click at [457, 809] on icon "Close" at bounding box center [466, 810] width 18 height 18
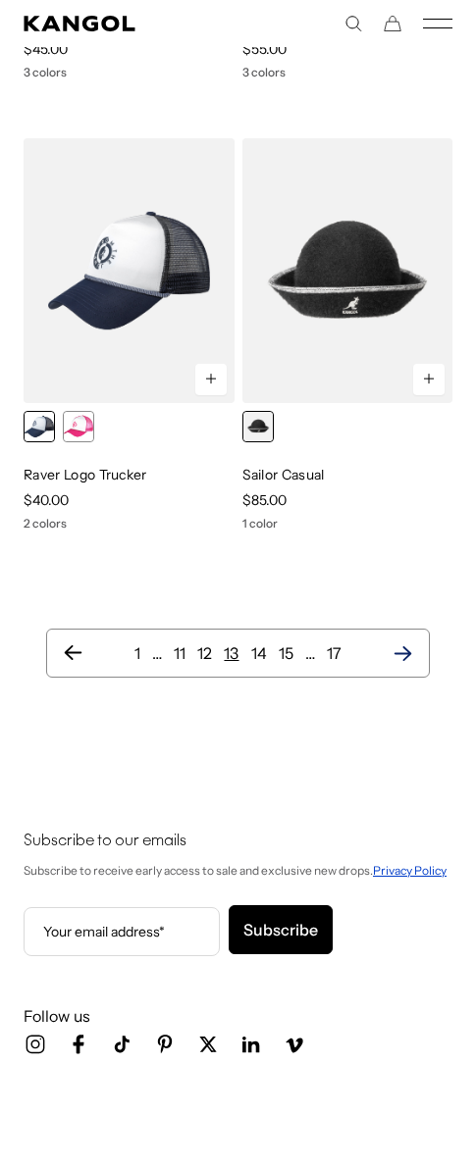
click at [406, 660] on icon "Next page" at bounding box center [402, 653] width 21 height 20
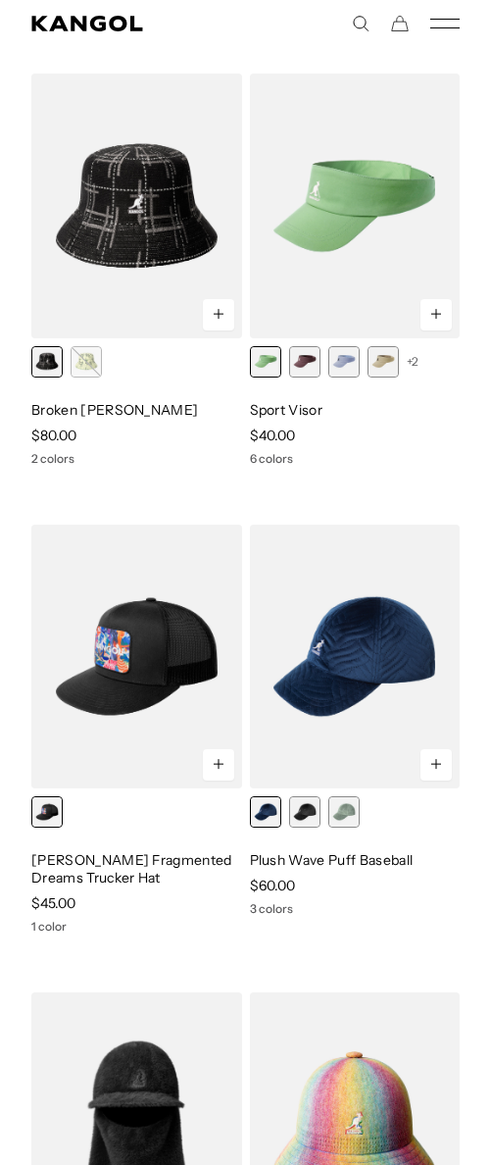
scroll to position [0, 404]
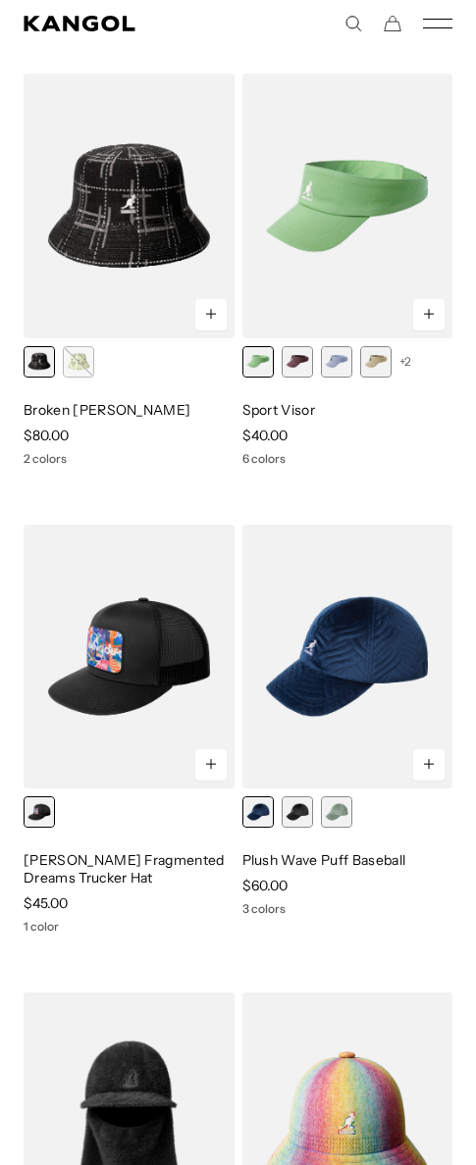
click at [219, 759] on button at bounding box center [210, 764] width 31 height 31
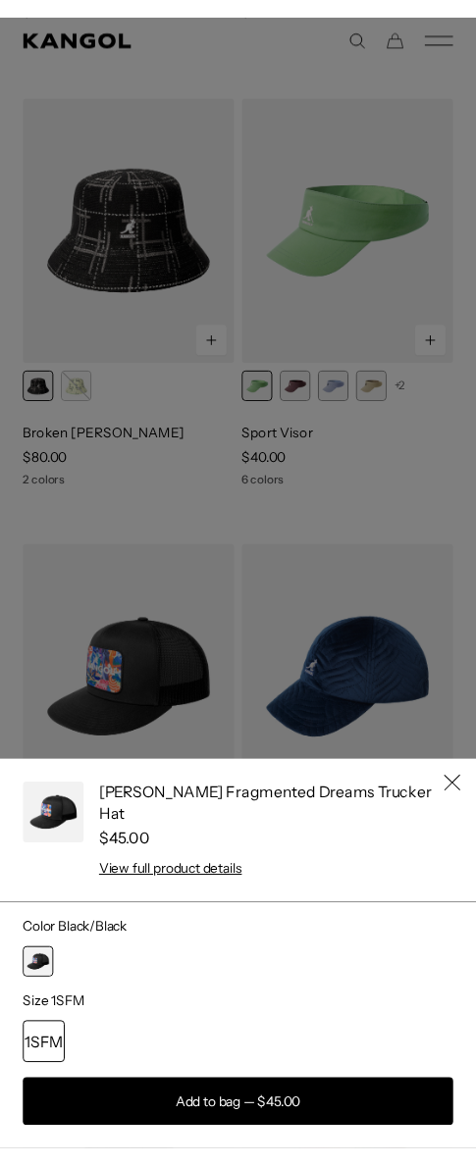
scroll to position [0, 0]
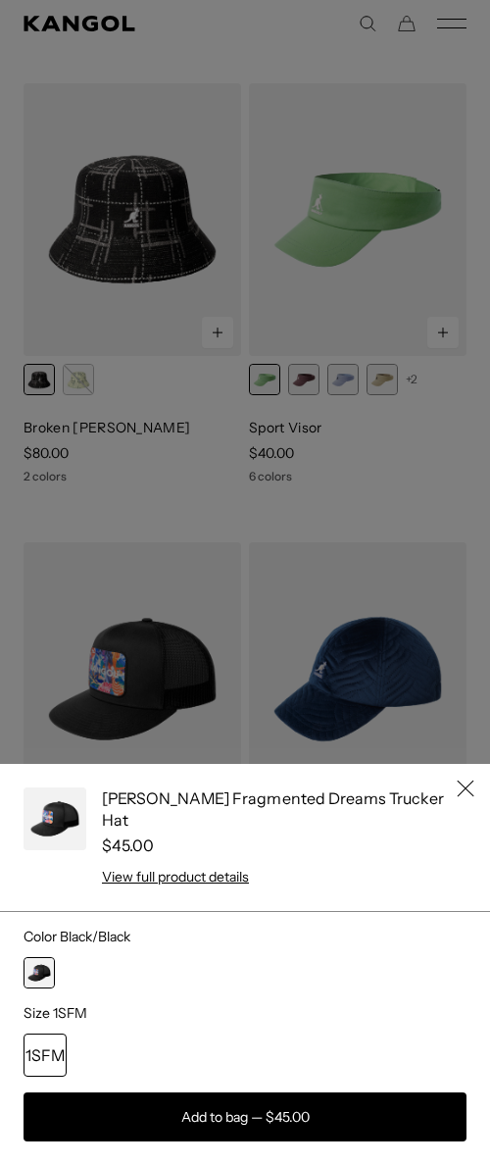
click at [457, 797] on icon "Close" at bounding box center [466, 789] width 18 height 18
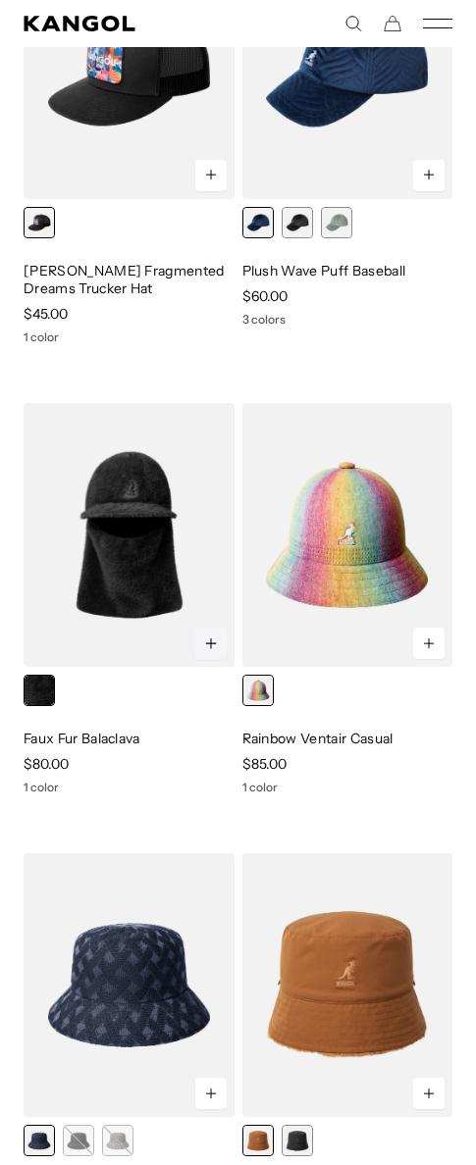
click at [224, 653] on button at bounding box center [210, 643] width 33 height 33
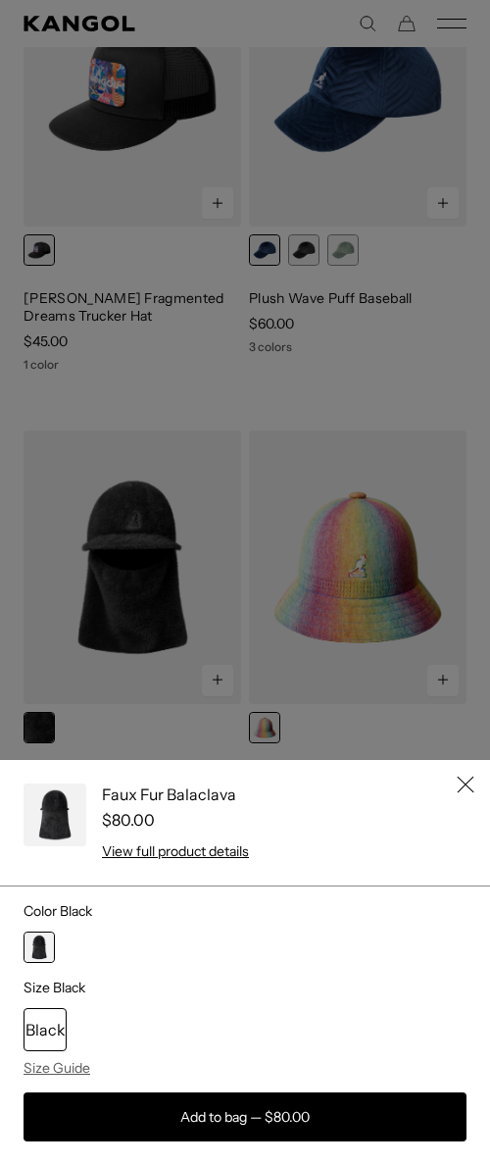
click at [457, 786] on icon "Close" at bounding box center [466, 785] width 18 height 18
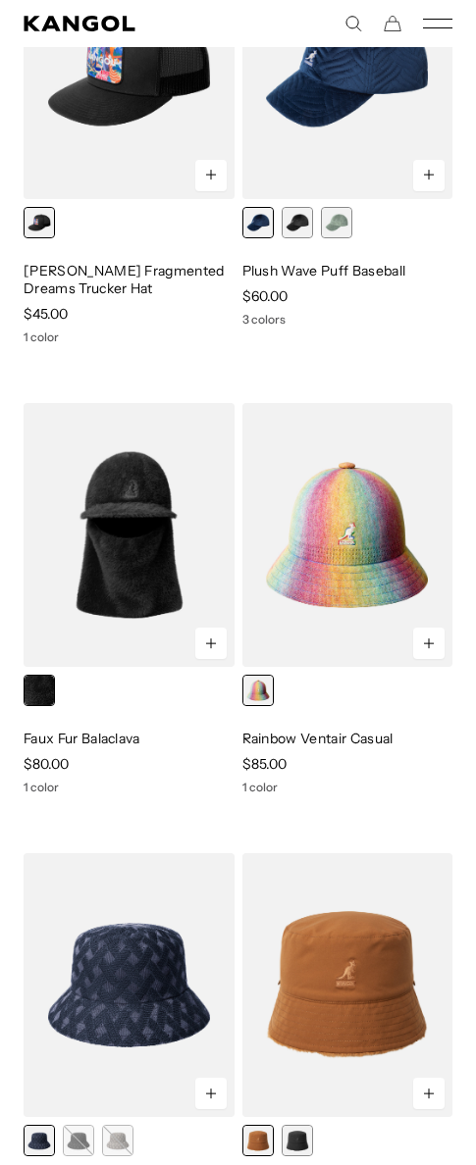
scroll to position [0, 404]
click at [219, 642] on button at bounding box center [210, 643] width 33 height 33
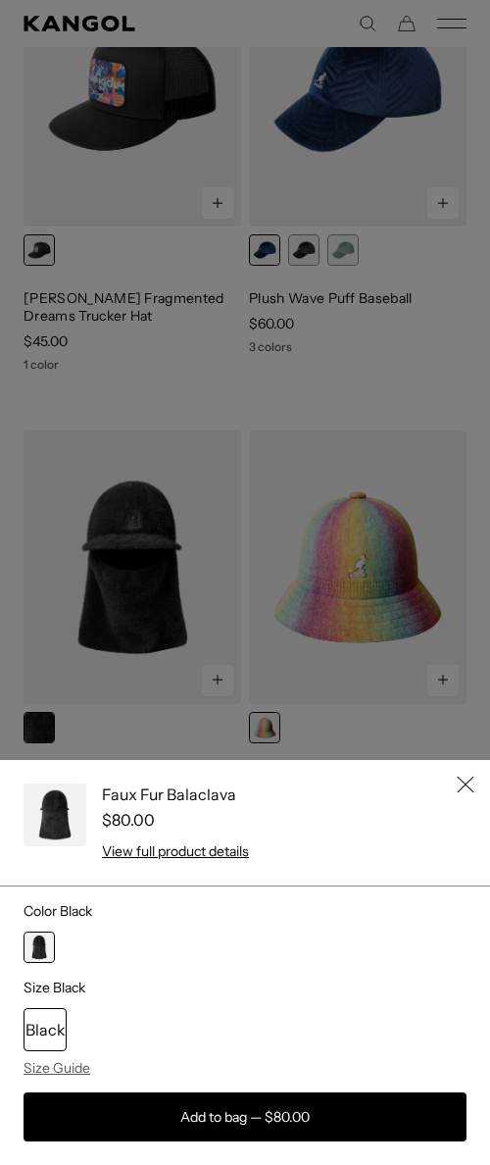
click at [460, 780] on div "Faux Fur Balaclava $80.00 View full product details Color Black Size Black Blac…" at bounding box center [245, 962] width 490 height 405
click at [458, 784] on icon "Close" at bounding box center [466, 785] width 18 height 18
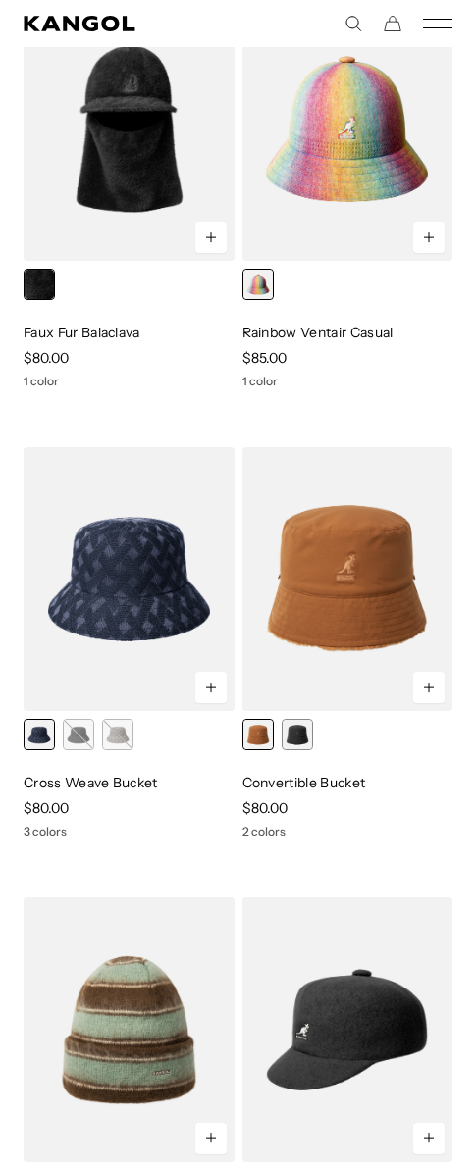
scroll to position [1984, 0]
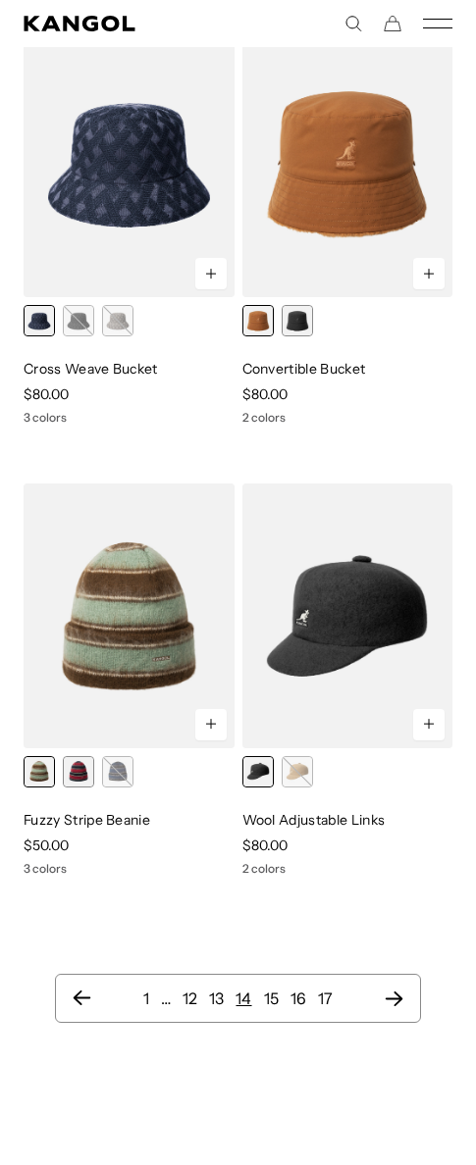
click at [405, 991] on nav "1 … 12 13 14 15 16 17" at bounding box center [237, 998] width 365 height 49
click at [401, 998] on icon "Next page" at bounding box center [393, 998] width 18 height 15
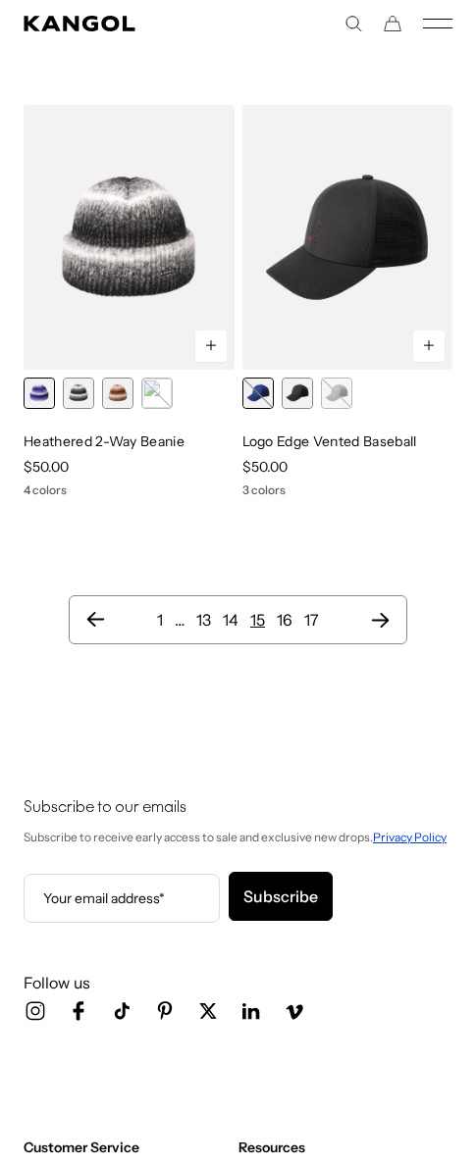
scroll to position [0, 404]
click at [388, 610] on icon "Next page" at bounding box center [380, 620] width 21 height 20
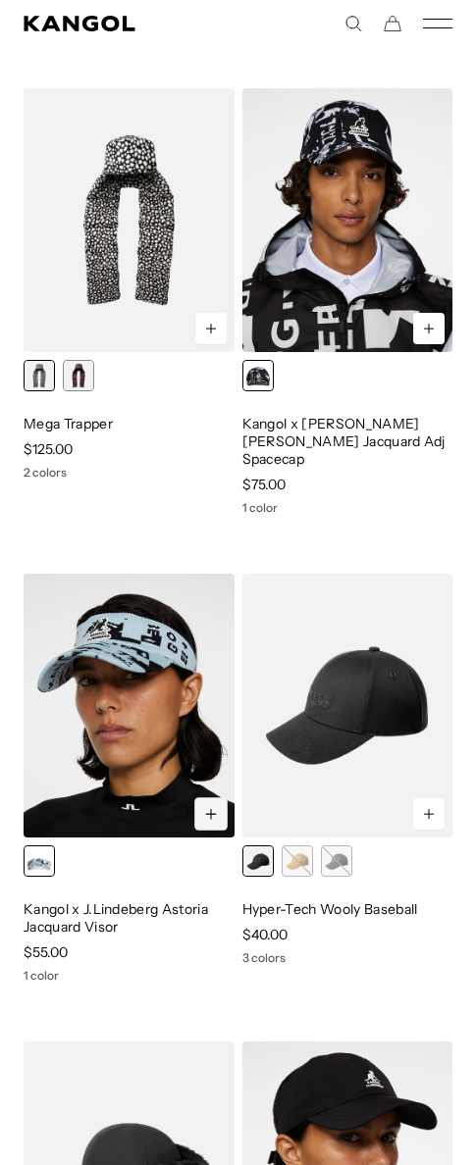
click at [205, 807] on icon at bounding box center [210, 815] width 15 height 16
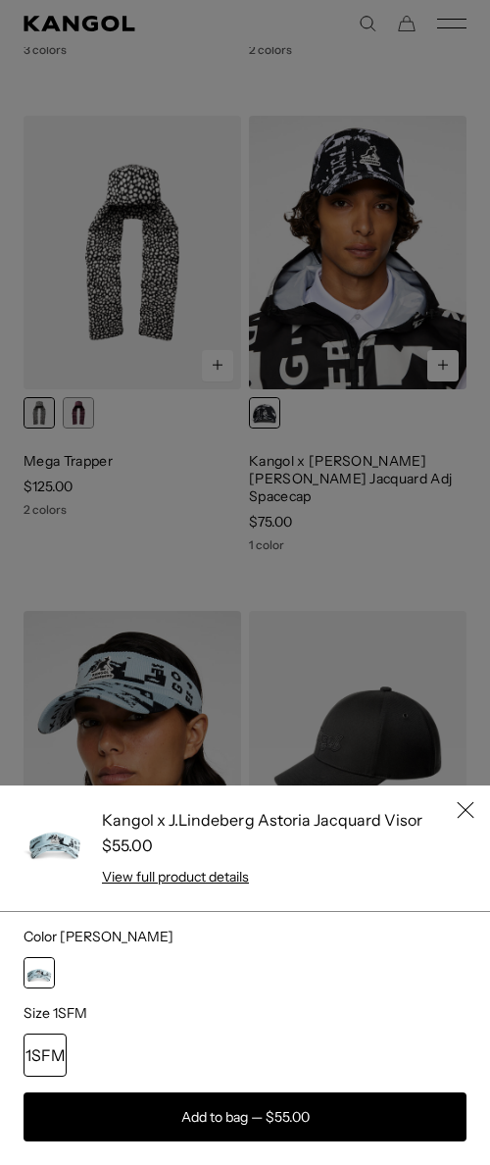
click at [457, 814] on icon "Close" at bounding box center [466, 810] width 18 height 18
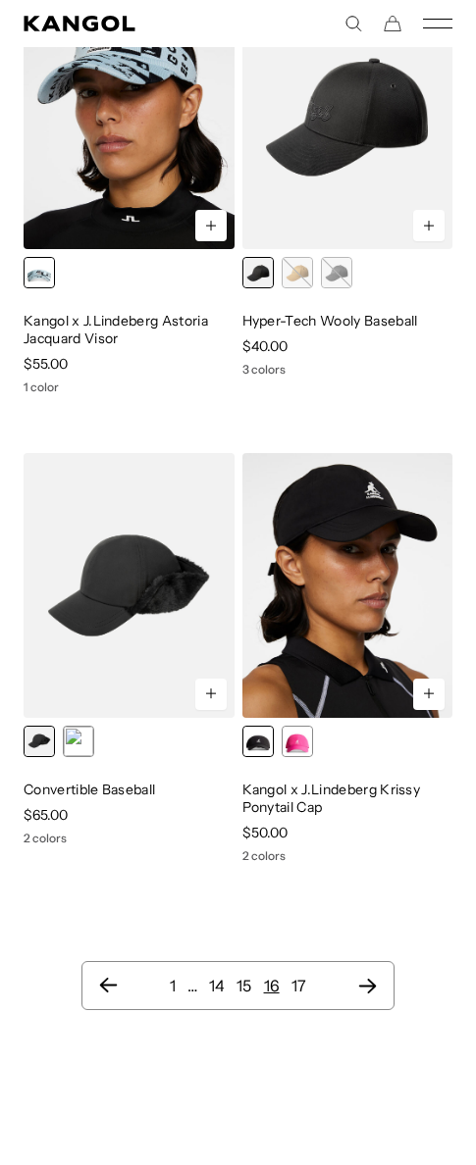
scroll to position [0, 404]
click at [372, 976] on icon "Next page" at bounding box center [367, 986] width 21 height 20
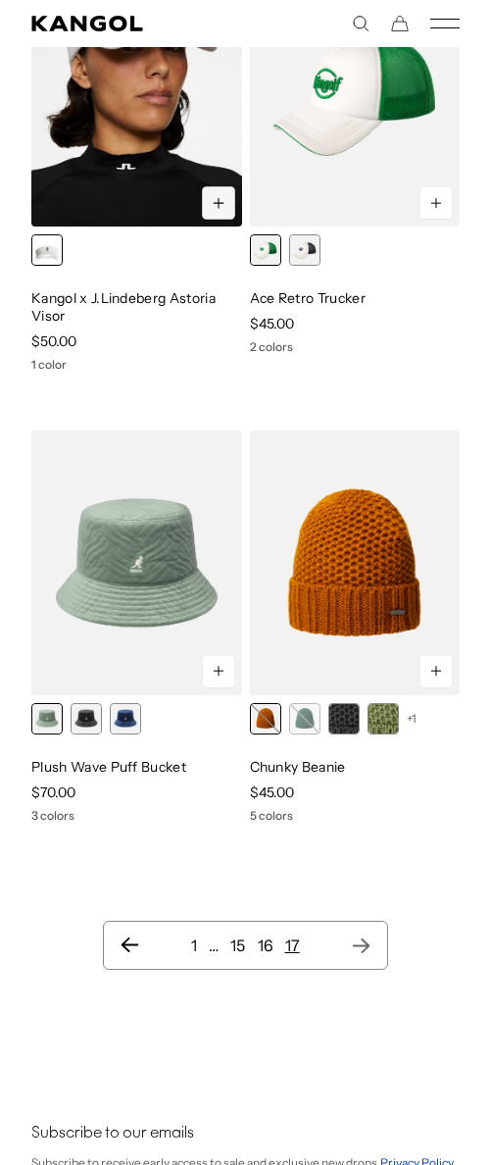
scroll to position [0, 404]
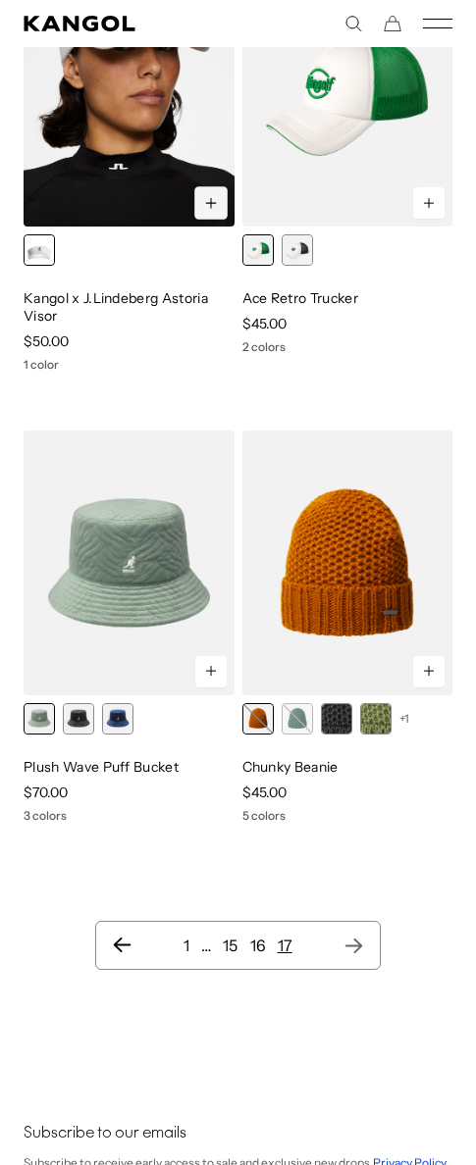
click at [208, 204] on icon at bounding box center [210, 203] width 15 height 16
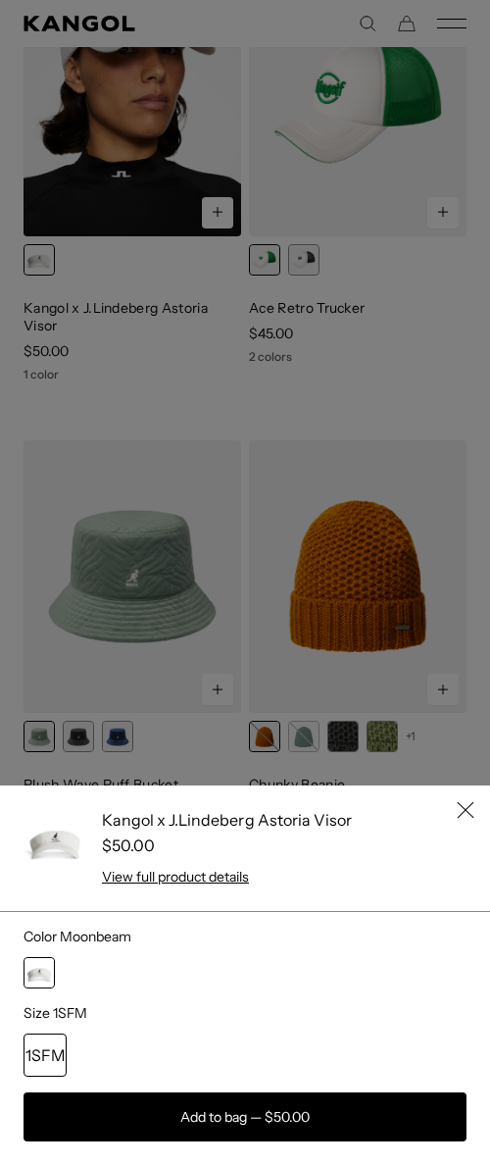
scroll to position [0, 0]
drag, startPoint x: 25, startPoint y: 1054, endPoint x: 83, endPoint y: 1047, distance: 58.3
click at [83, 1047] on div "1SFM" at bounding box center [245, 1054] width 443 height 43
